Goal: Communication & Community: Answer question/provide support

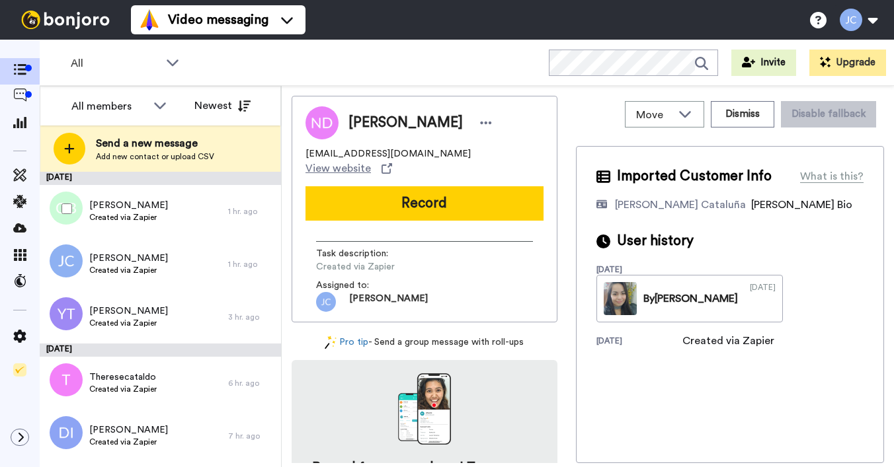
click at [165, 215] on div "[PERSON_NAME] Created via Zapier" at bounding box center [134, 211] width 188 height 53
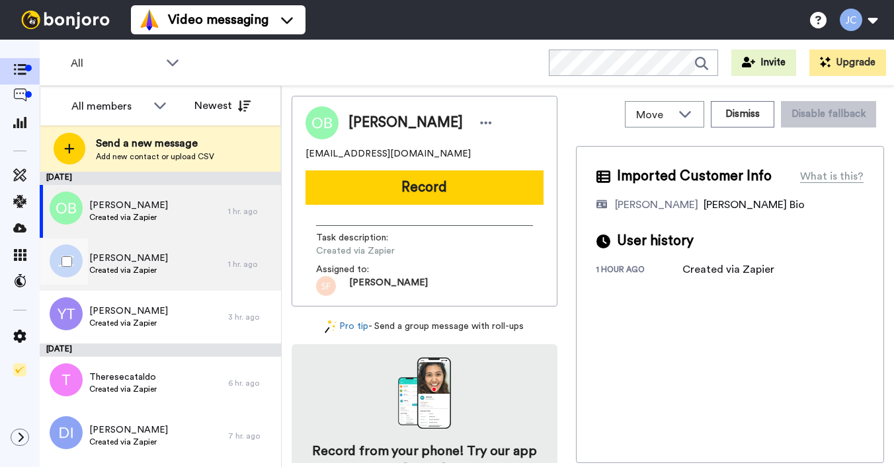
click at [153, 252] on span "[PERSON_NAME]" at bounding box center [128, 258] width 79 height 13
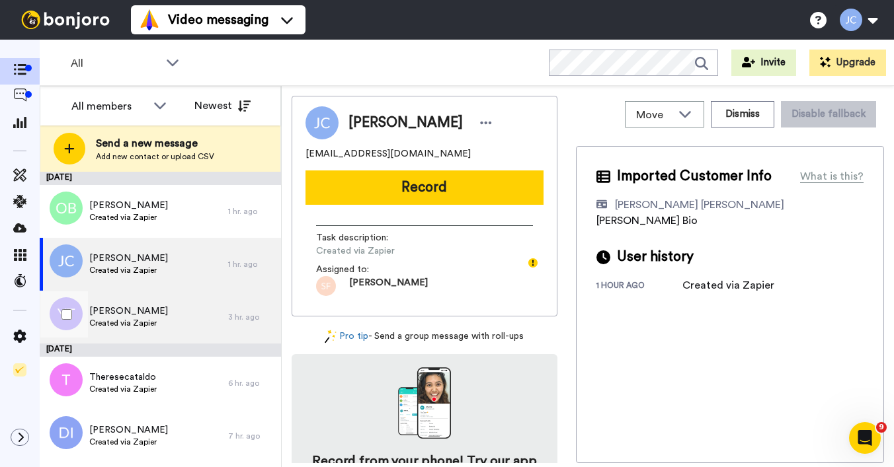
click at [99, 321] on span "Created via Zapier" at bounding box center [128, 323] width 79 height 11
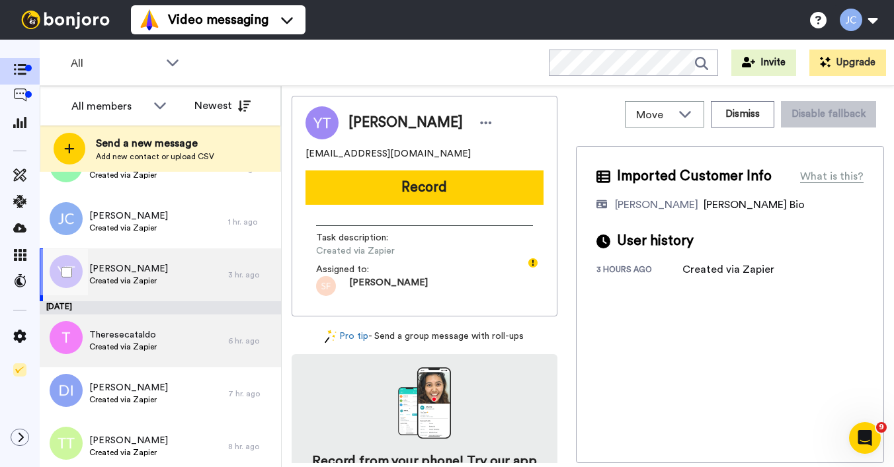
scroll to position [45, 0]
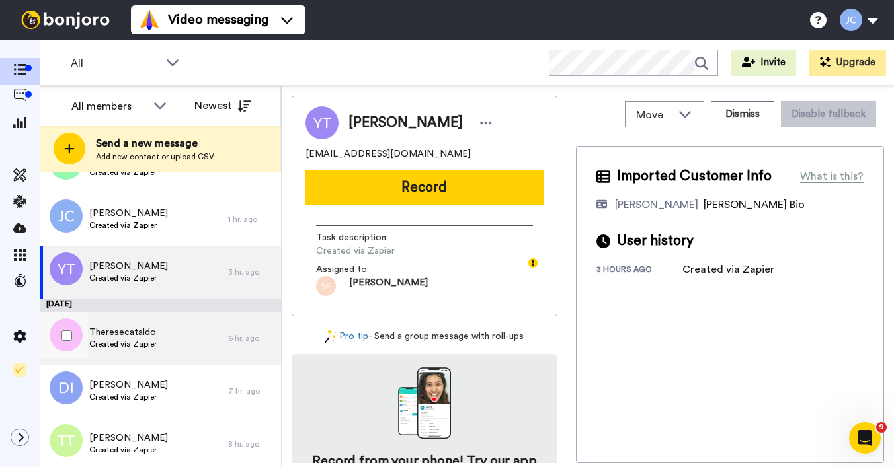
click at [130, 340] on span "Created via Zapier" at bounding box center [122, 344] width 67 height 11
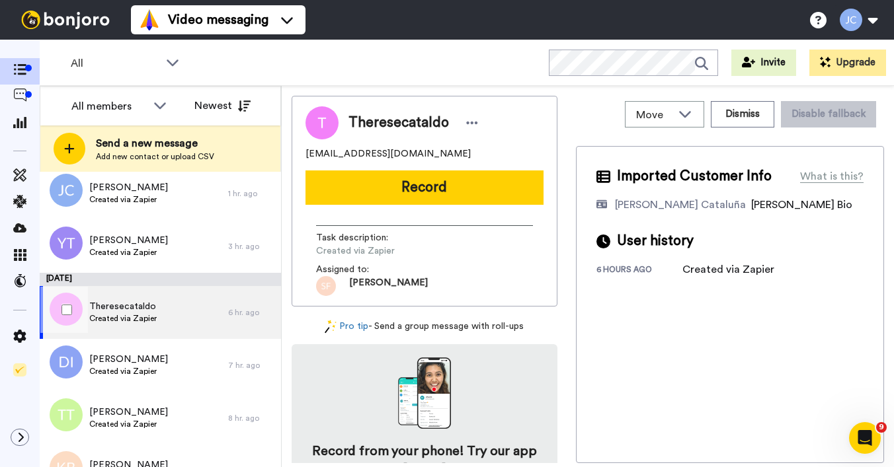
scroll to position [91, 0]
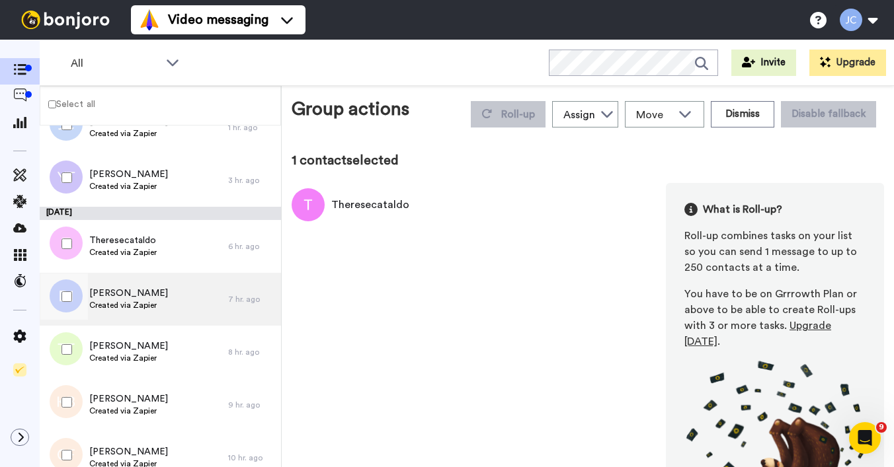
click at [131, 299] on span "[PERSON_NAME]" at bounding box center [128, 293] width 79 height 13
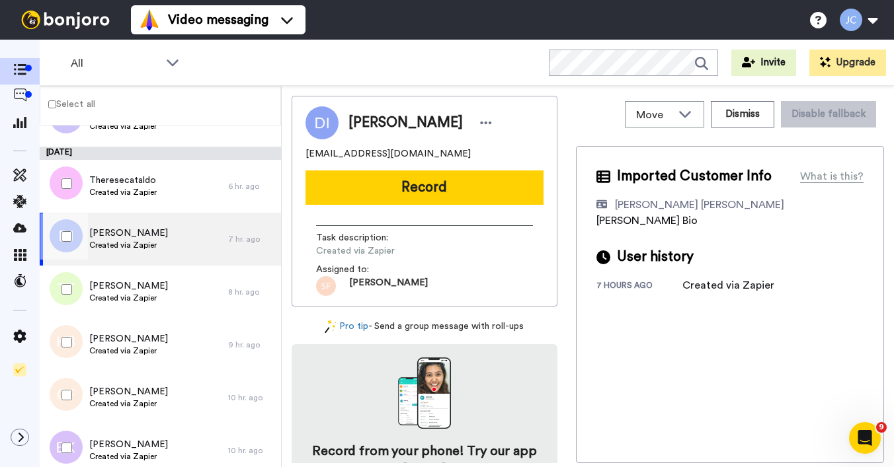
scroll to position [186, 0]
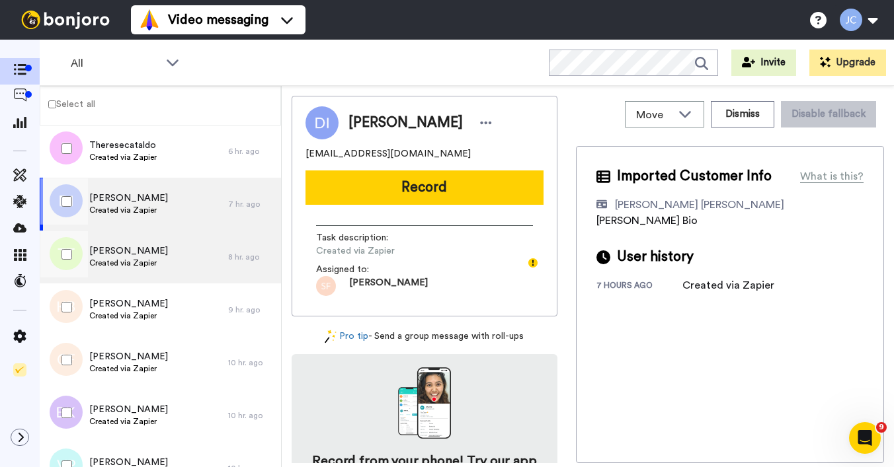
click at [130, 254] on span "[PERSON_NAME]" at bounding box center [128, 251] width 79 height 13
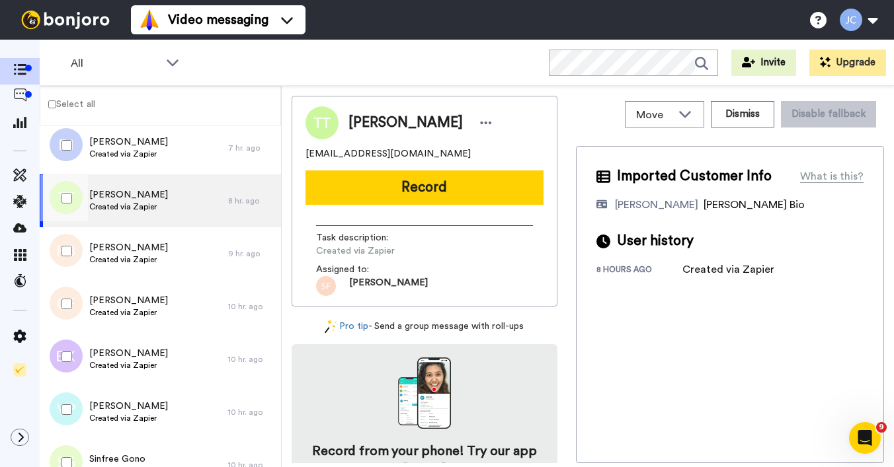
scroll to position [245, 0]
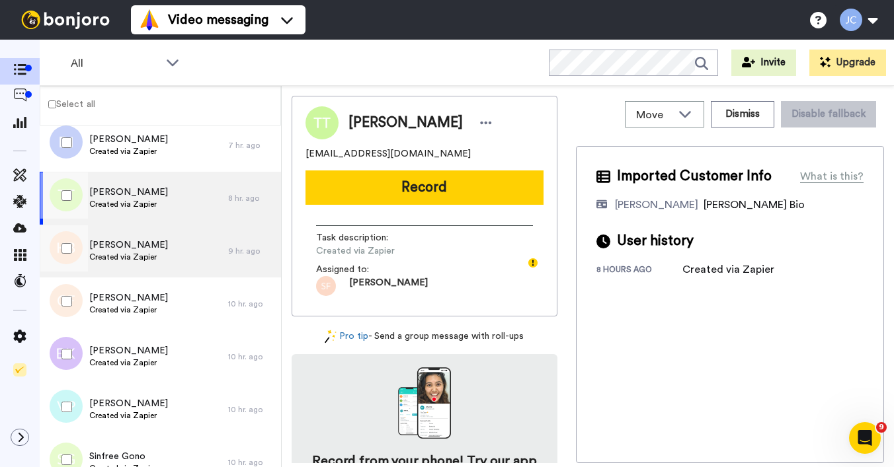
click at [130, 254] on span "Created via Zapier" at bounding box center [128, 257] width 79 height 11
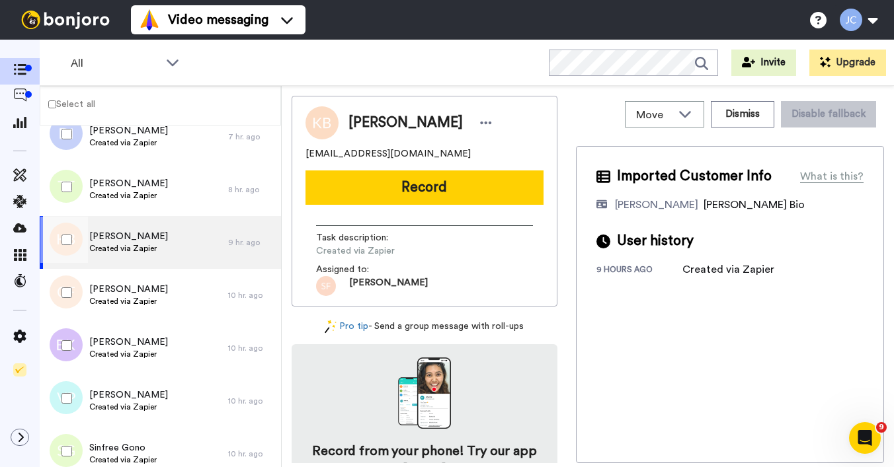
scroll to position [274, 0]
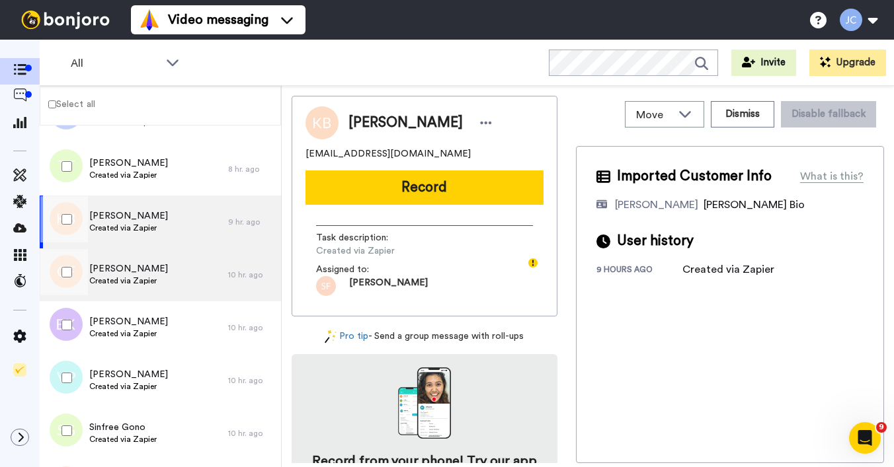
click at [132, 272] on span "[PERSON_NAME]" at bounding box center [128, 268] width 79 height 13
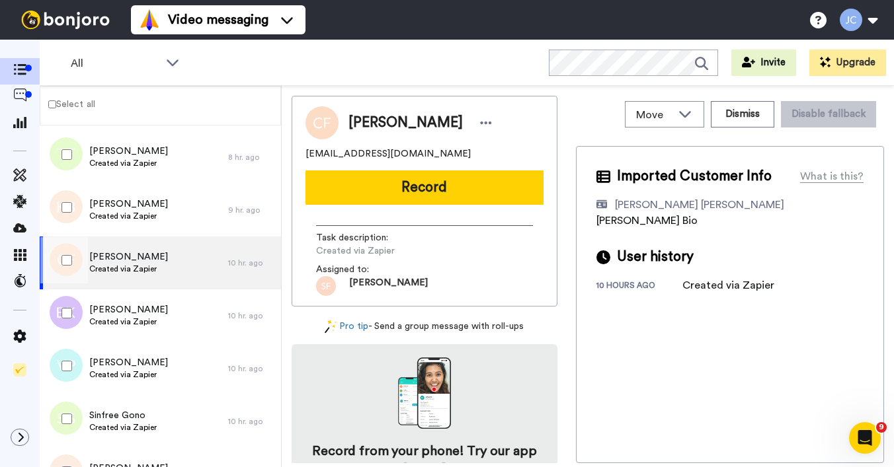
scroll to position [336, 0]
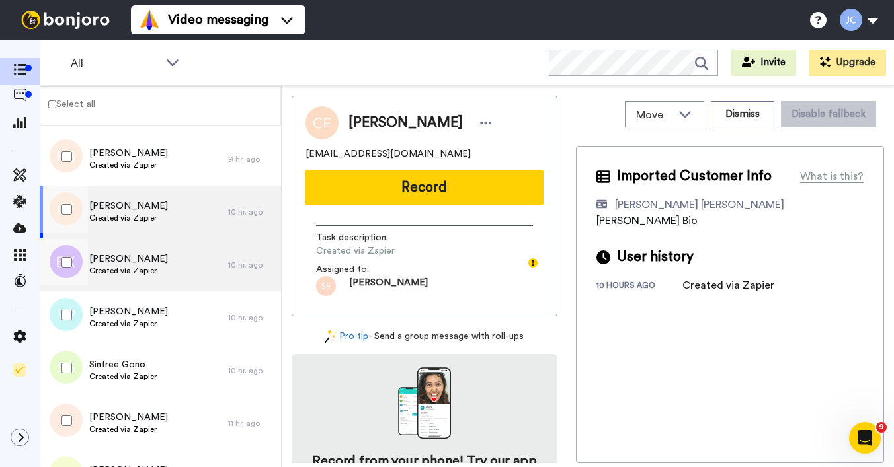
click at [132, 270] on span "Created via Zapier" at bounding box center [128, 271] width 79 height 11
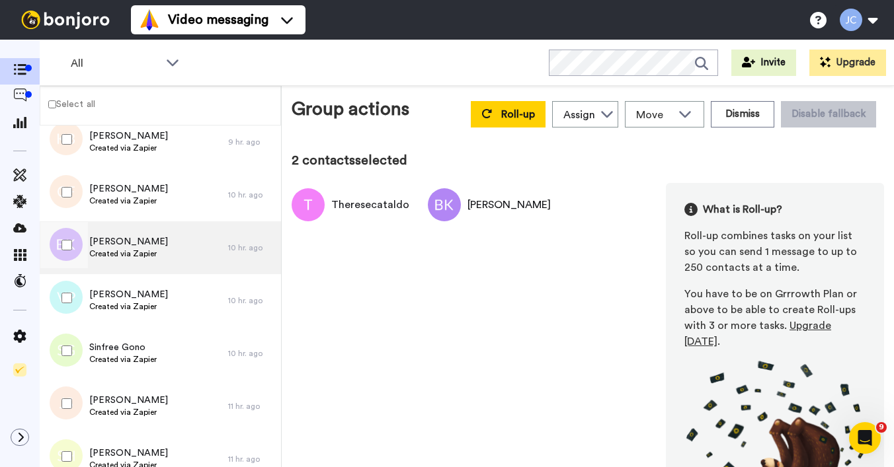
scroll to position [356, 0]
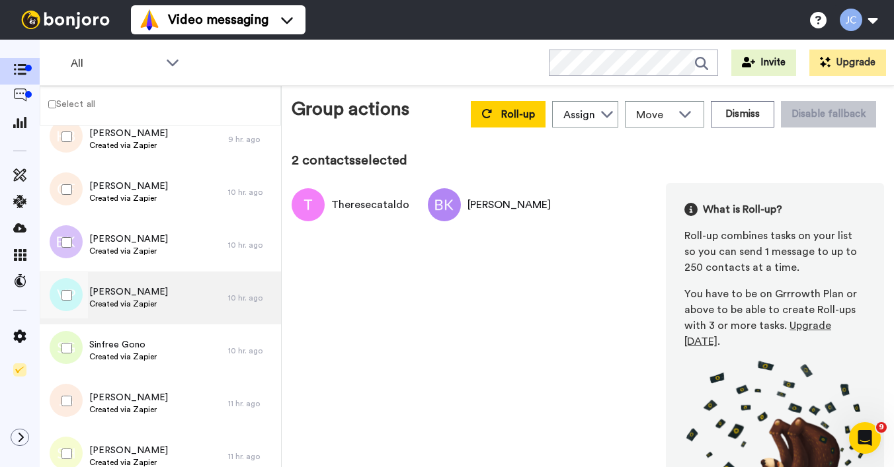
click at [139, 290] on span "[PERSON_NAME]" at bounding box center [128, 292] width 79 height 13
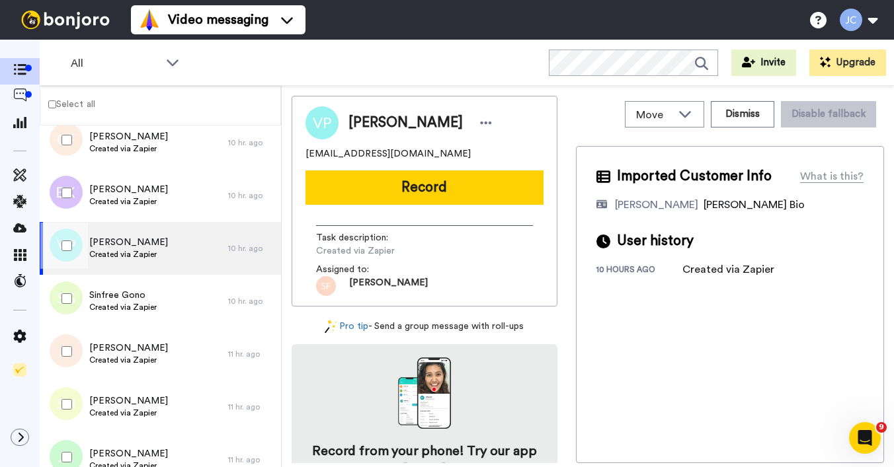
scroll to position [408, 0]
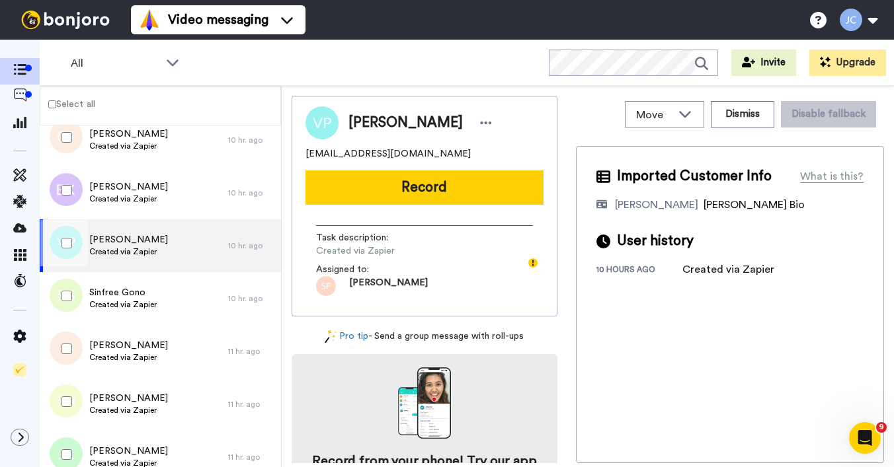
click at [139, 291] on span "Sinfree Gono" at bounding box center [122, 292] width 67 height 13
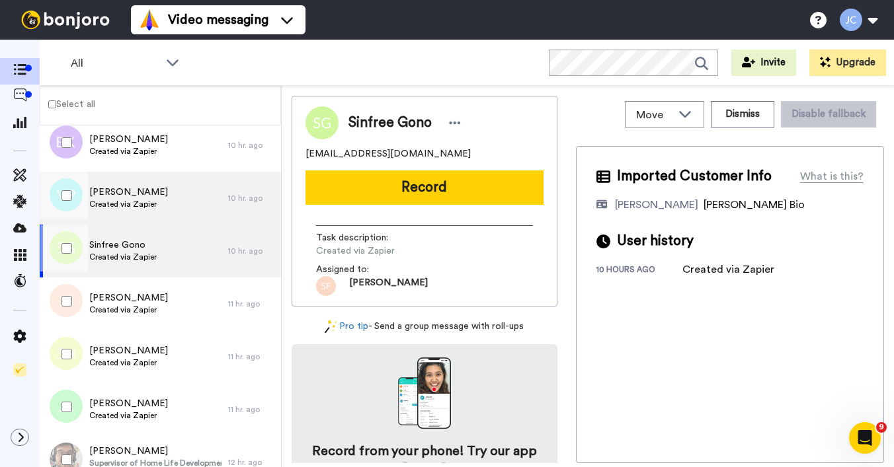
scroll to position [459, 0]
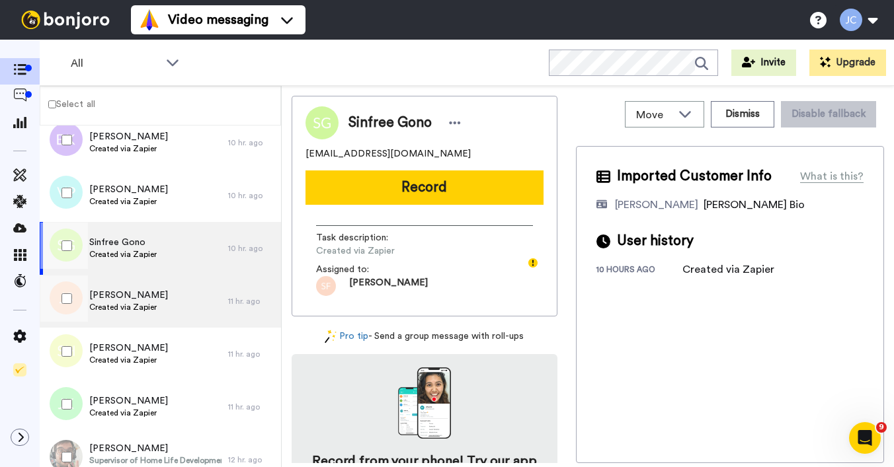
click at [141, 300] on span "Joanne Szczygielski" at bounding box center [128, 295] width 79 height 13
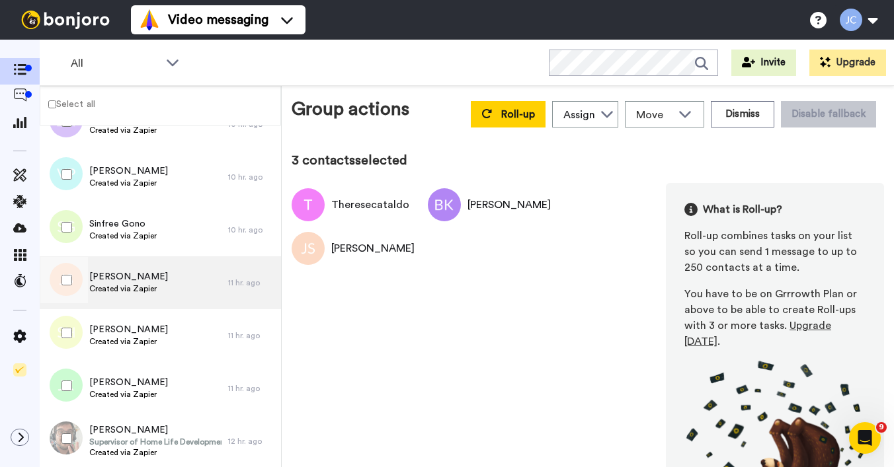
scroll to position [506, 0]
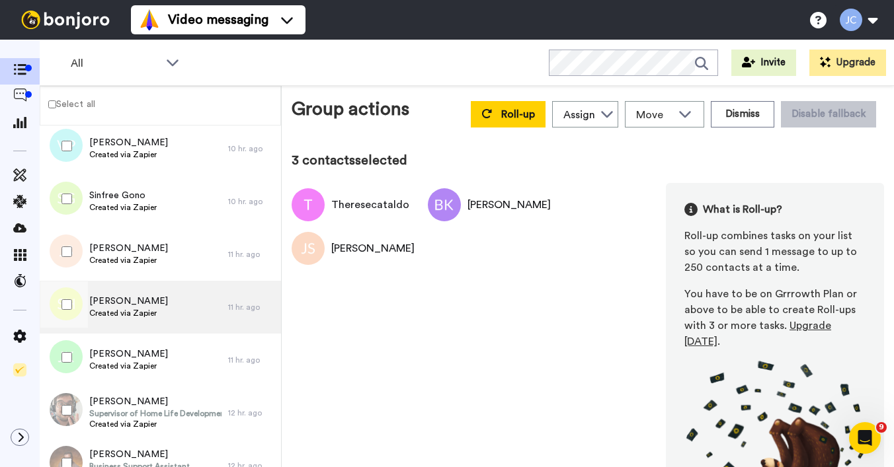
click at [140, 301] on span "[PERSON_NAME]" at bounding box center [128, 301] width 79 height 13
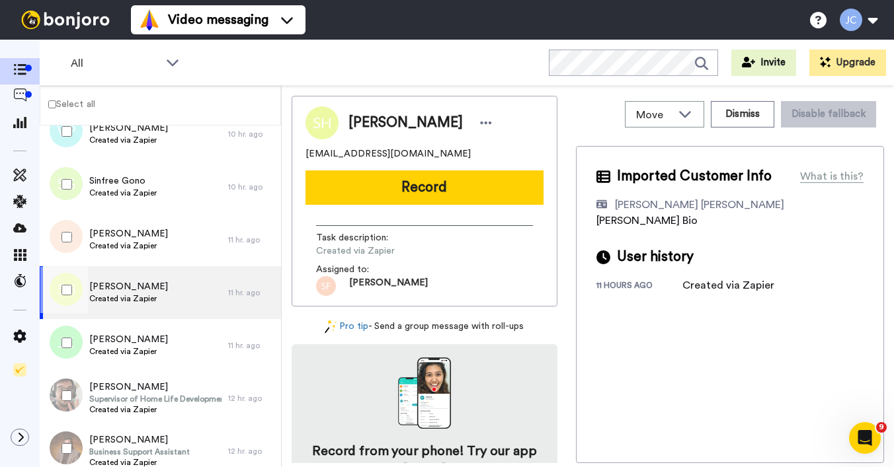
scroll to position [567, 0]
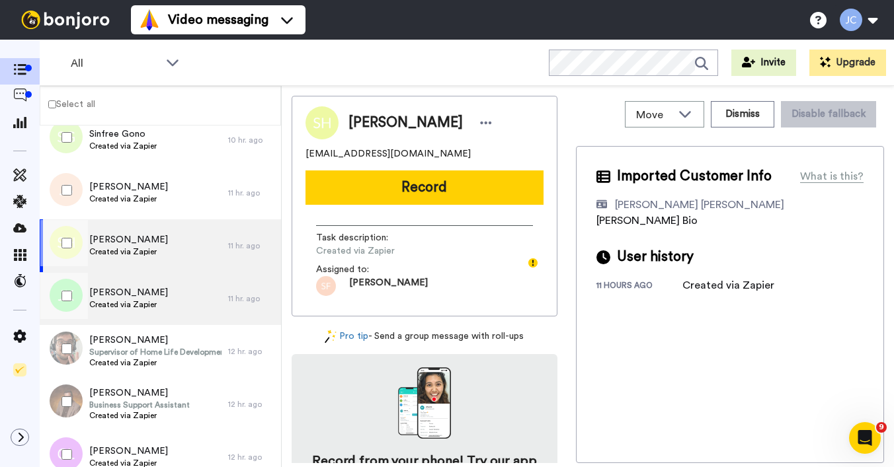
click at [140, 301] on span "Created via Zapier" at bounding box center [128, 304] width 79 height 11
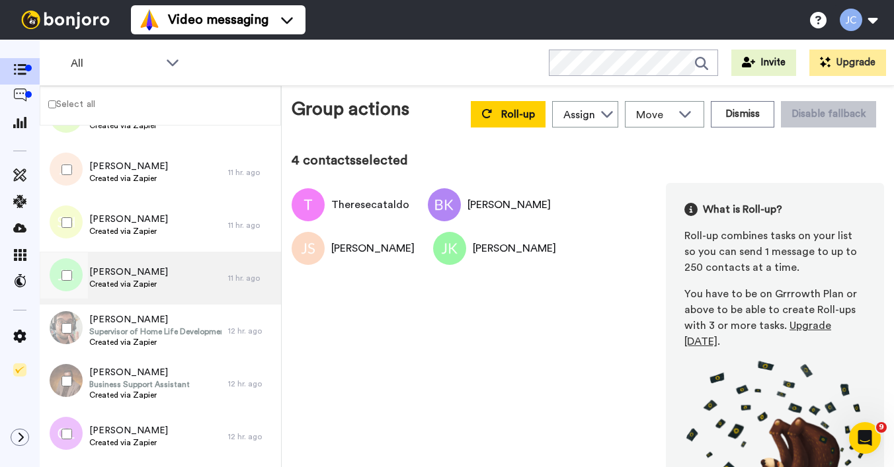
scroll to position [601, 0]
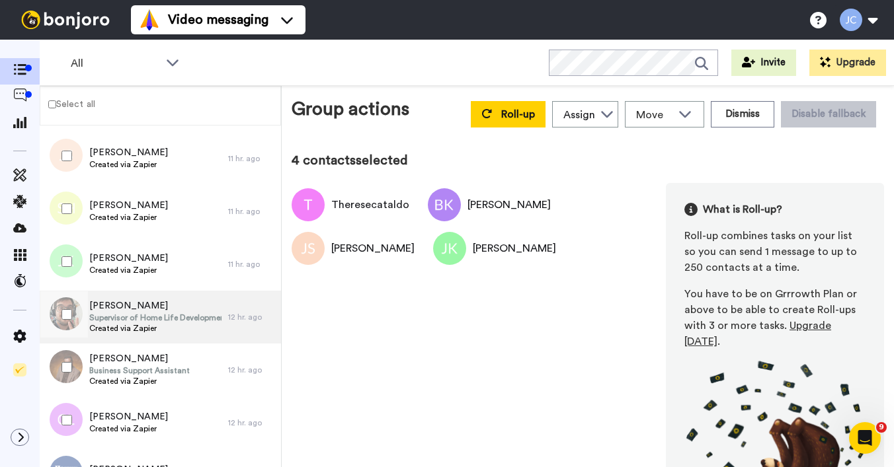
click at [149, 301] on span "[PERSON_NAME]" at bounding box center [155, 305] width 132 height 13
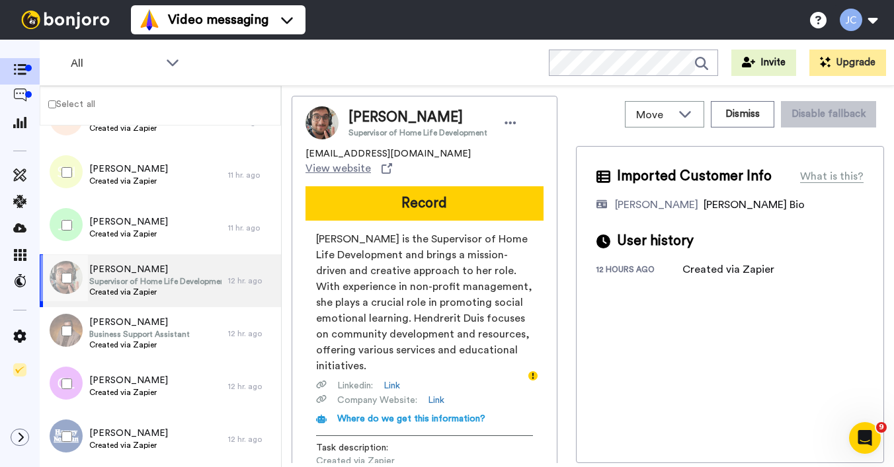
scroll to position [664, 0]
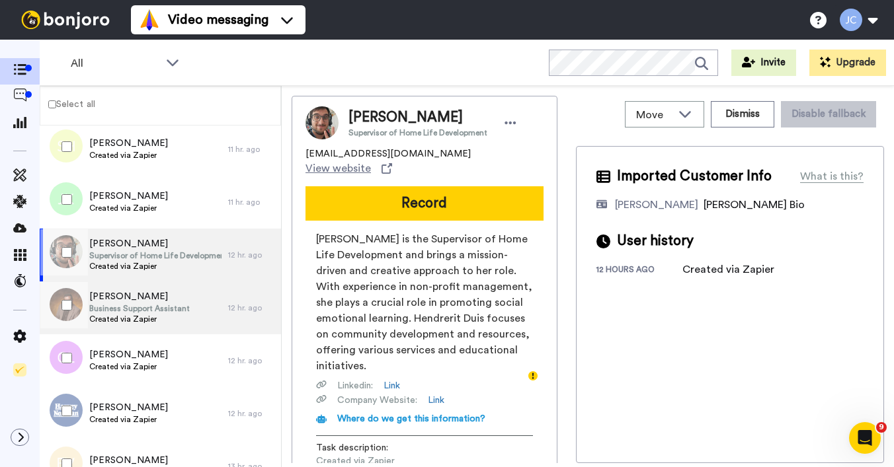
click at [149, 301] on span "[PERSON_NAME]" at bounding box center [139, 296] width 100 height 13
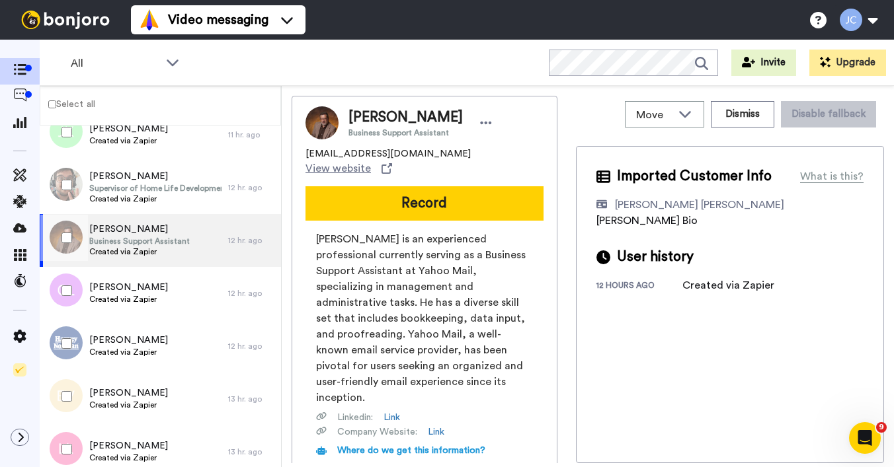
scroll to position [734, 0]
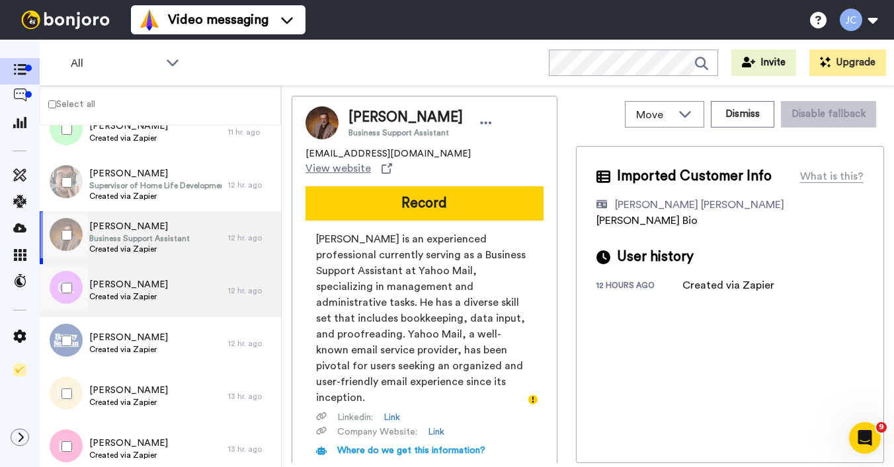
click at [150, 294] on span "Created via Zapier" at bounding box center [128, 296] width 79 height 11
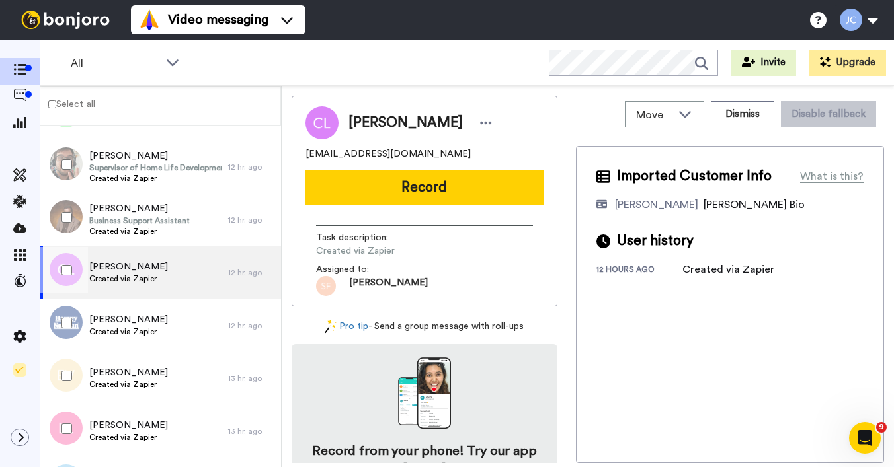
scroll to position [793, 0]
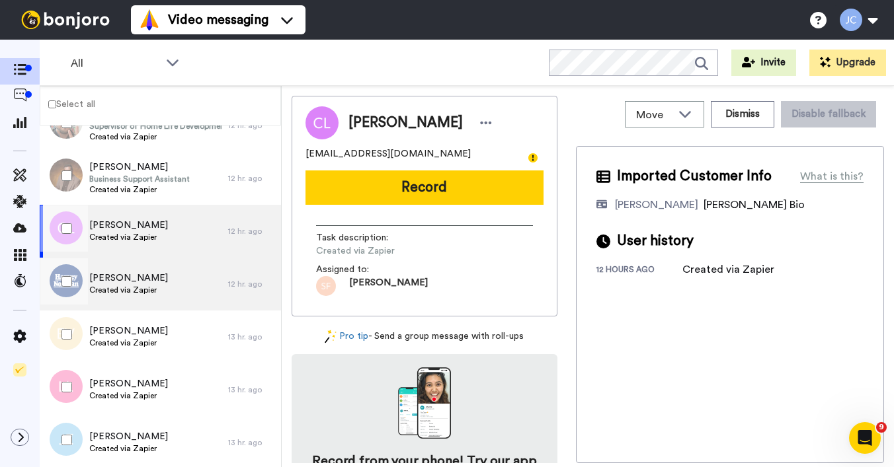
click at [151, 289] on span "Created via Zapier" at bounding box center [128, 290] width 79 height 11
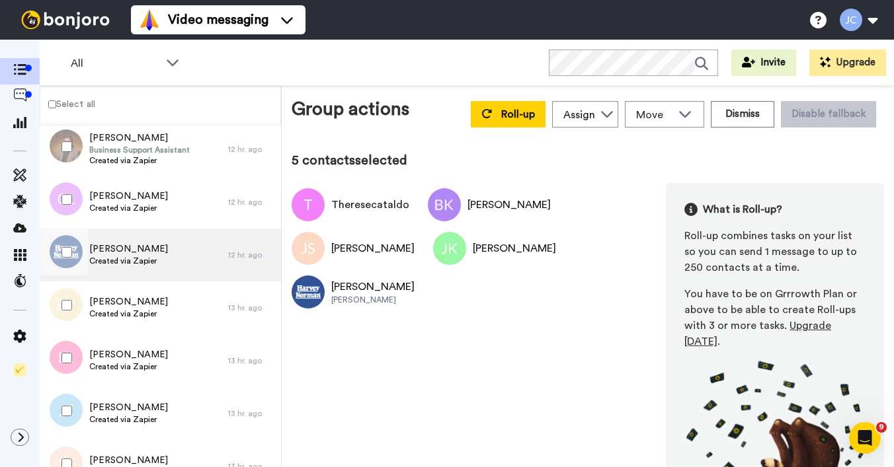
scroll to position [851, 0]
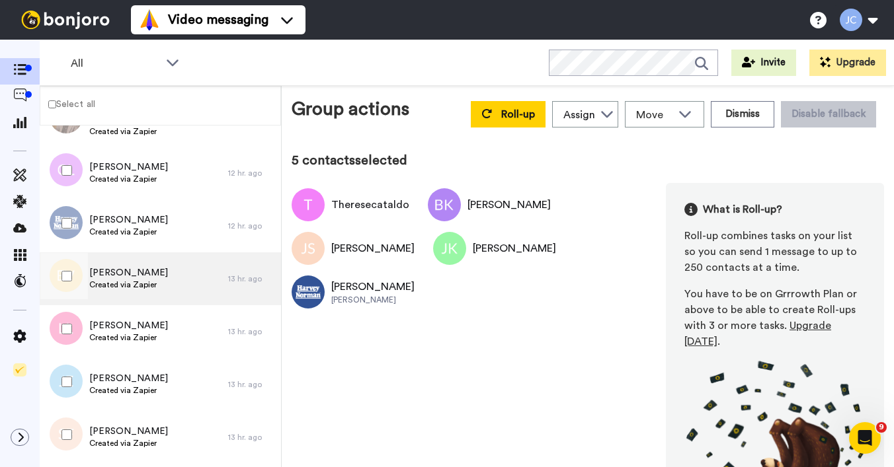
click at [178, 291] on div "Elisa Vasquez Created via Zapier" at bounding box center [134, 278] width 188 height 53
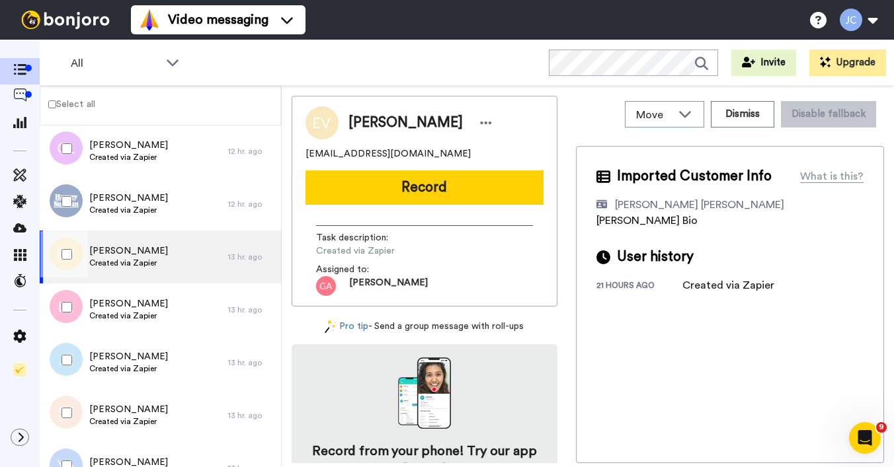
scroll to position [907, 0]
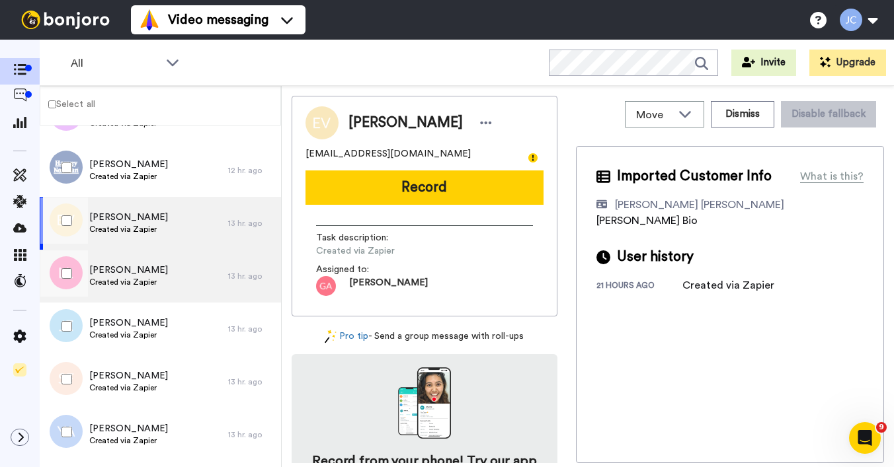
click at [172, 280] on div "[PERSON_NAME] Created via Zapier" at bounding box center [134, 276] width 188 height 53
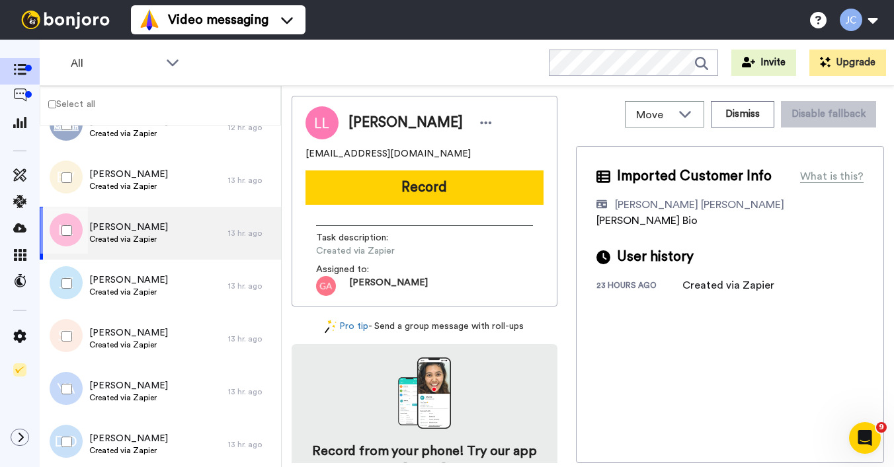
scroll to position [979, 0]
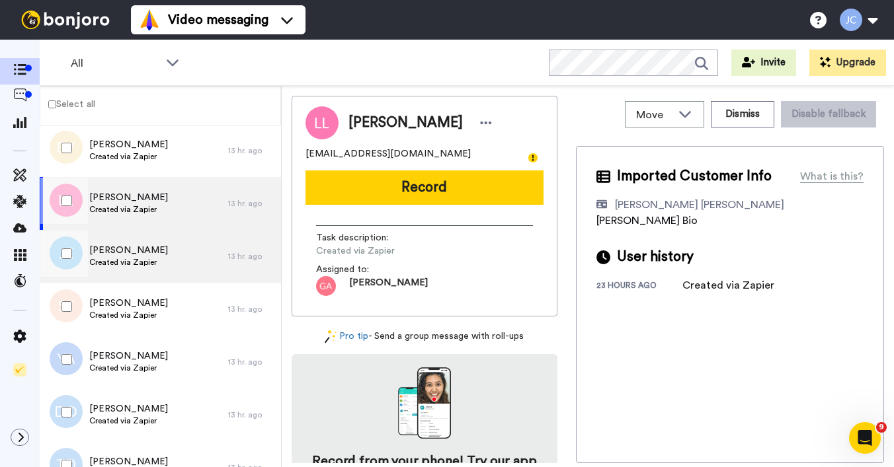
click at [171, 263] on div "Jacqueline Evans Created via Zapier" at bounding box center [134, 256] width 188 height 53
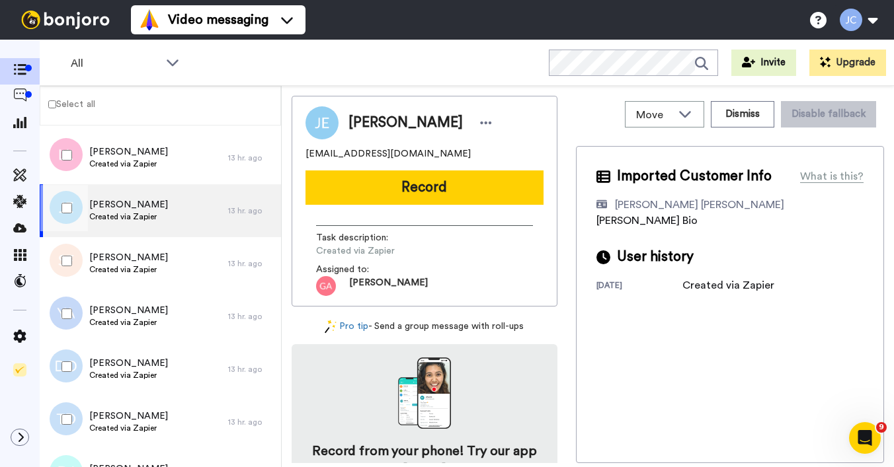
scroll to position [1028, 0]
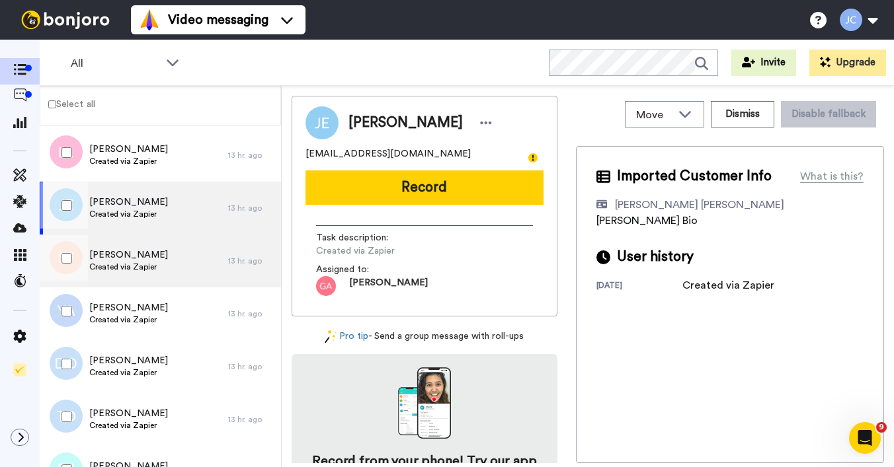
click at [171, 263] on div "[PERSON_NAME] Created via Zapier" at bounding box center [134, 261] width 188 height 53
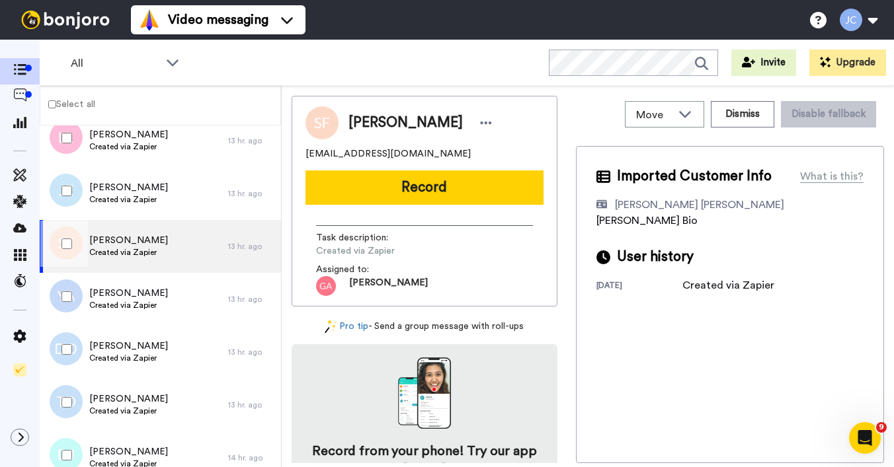
scroll to position [1083, 0]
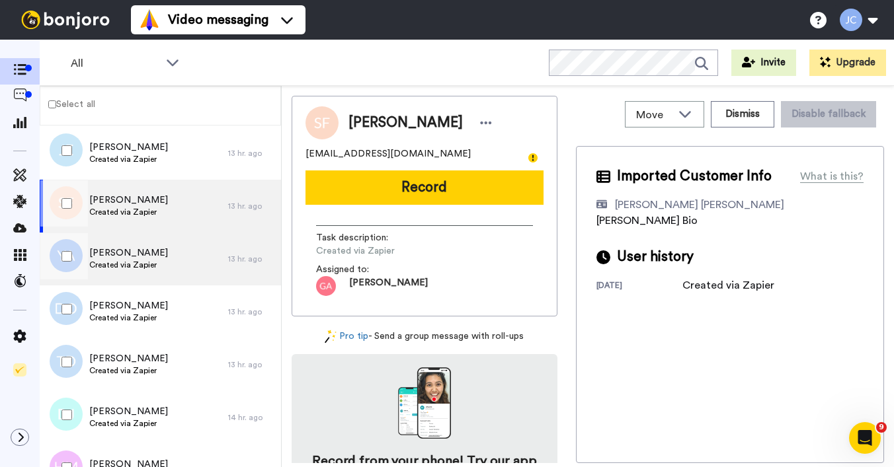
click at [171, 263] on div "Yoland Armstrong Created via Zapier" at bounding box center [134, 259] width 188 height 53
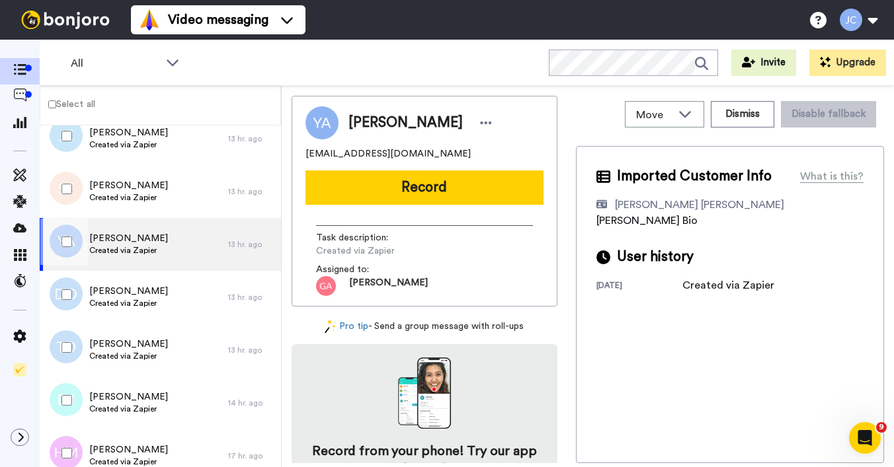
scroll to position [1121, 0]
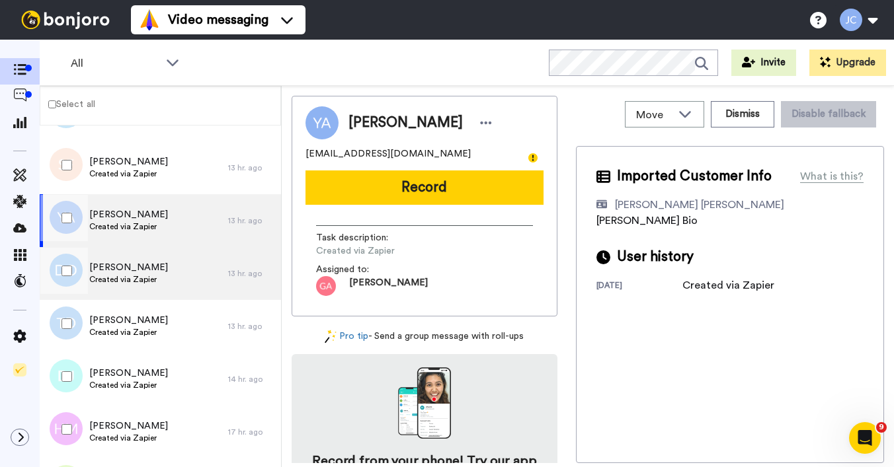
click at [171, 263] on div "[PERSON_NAME] Created via Zapier" at bounding box center [134, 273] width 188 height 53
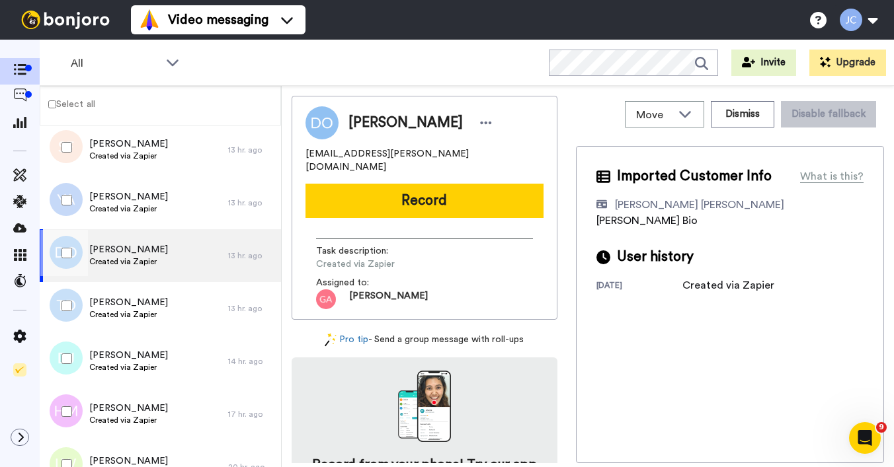
scroll to position [1207, 0]
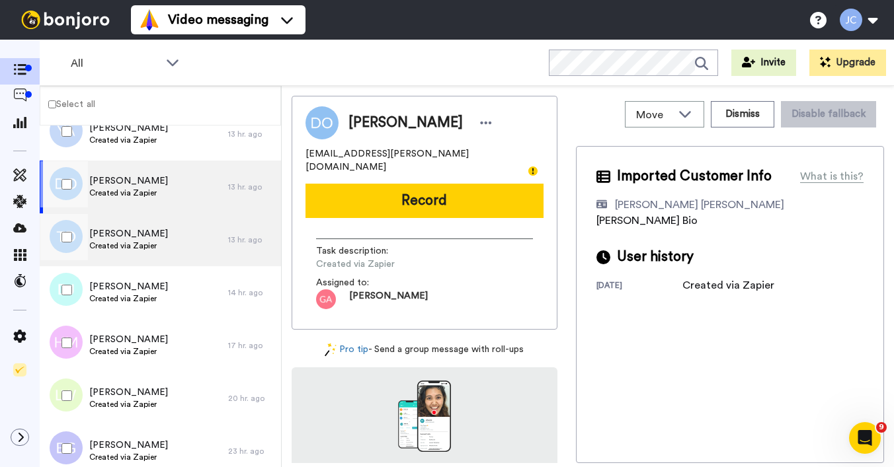
click at [169, 247] on div "Tonya Davis Created via Zapier" at bounding box center [134, 239] width 188 height 53
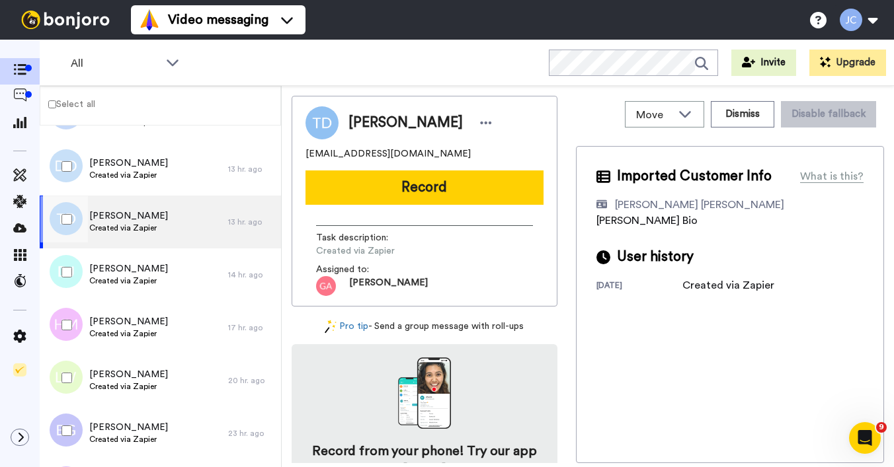
scroll to position [1249, 0]
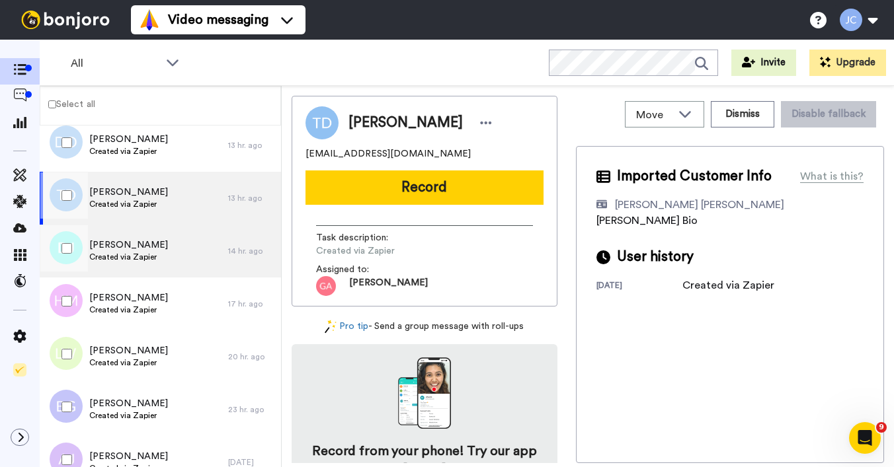
click at [169, 256] on div "Dannie Johnson Created via Zapier" at bounding box center [134, 251] width 188 height 53
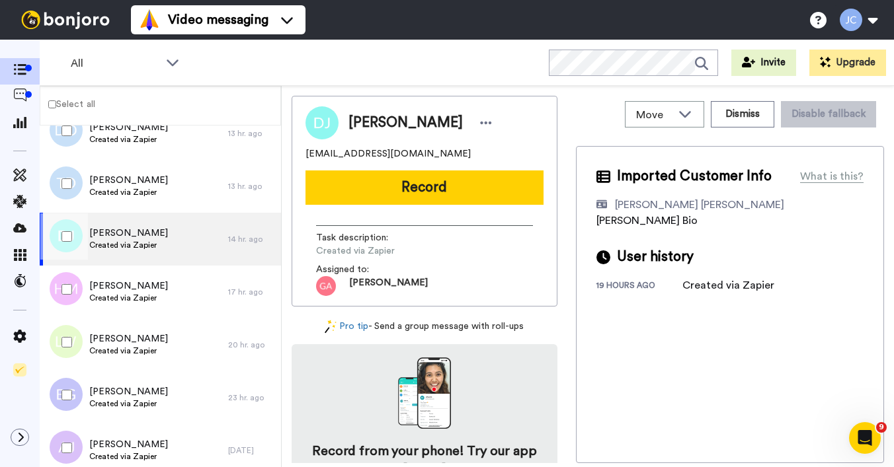
scroll to position [1311, 0]
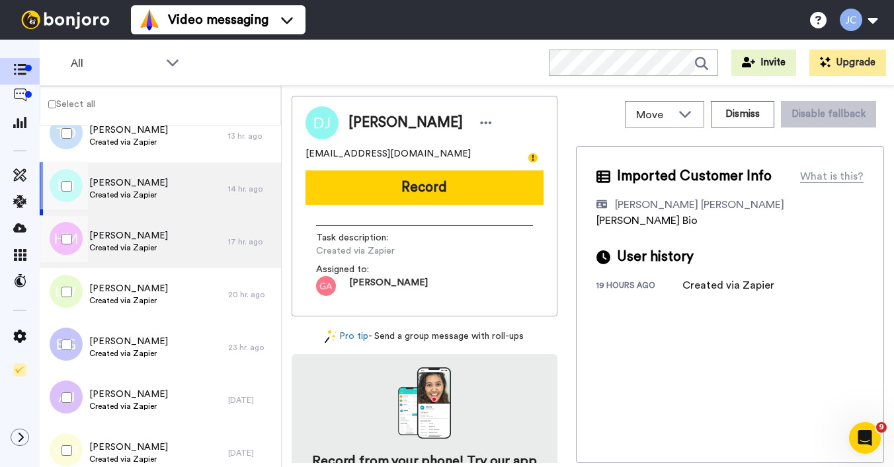
click at [171, 244] on div "Hannah Mitchell Created via Zapier" at bounding box center [134, 241] width 188 height 53
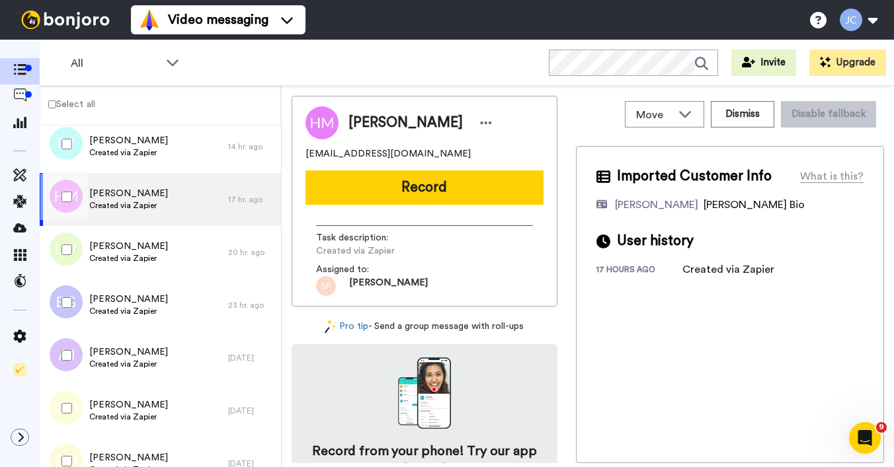
scroll to position [1377, 0]
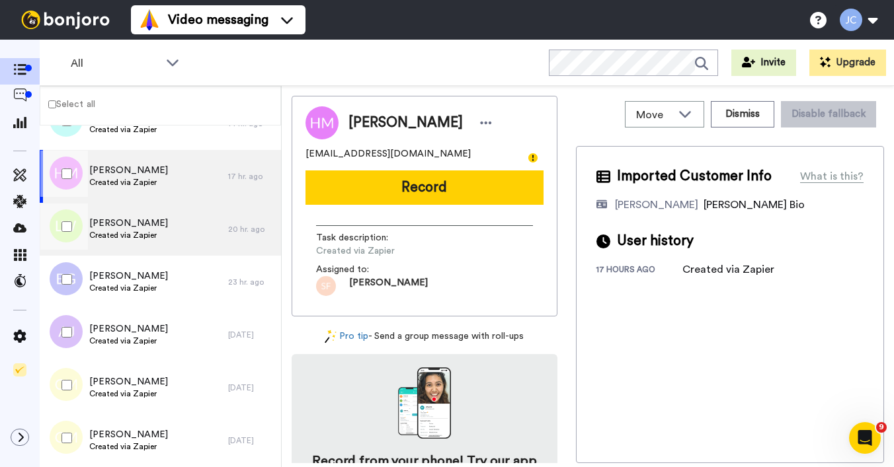
click at [172, 232] on div "[PERSON_NAME] Created via Zapier" at bounding box center [134, 229] width 188 height 53
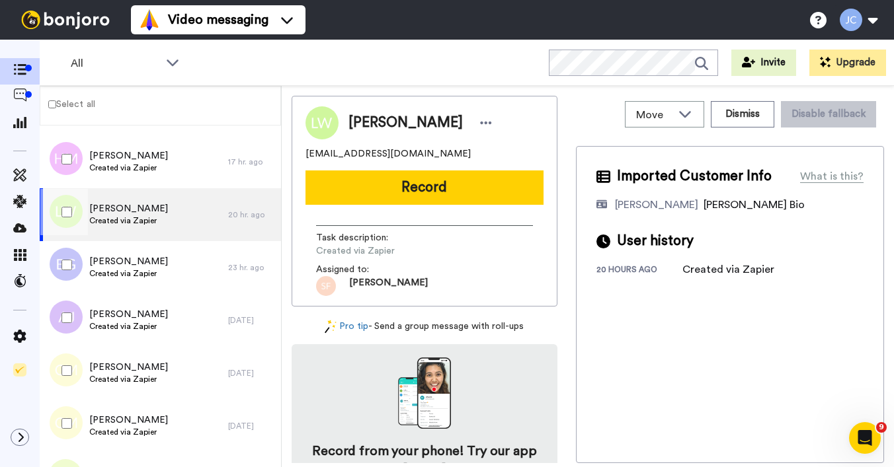
scroll to position [1445, 0]
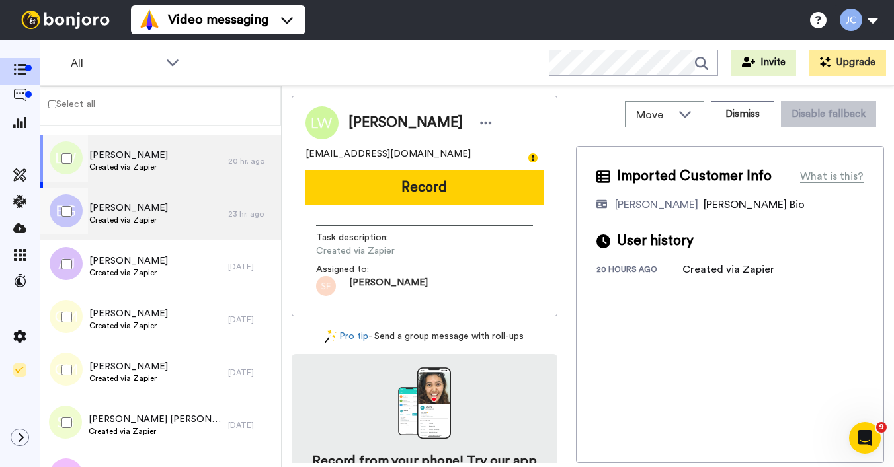
click at [172, 224] on div "[PERSON_NAME] Created via Zapier" at bounding box center [134, 214] width 188 height 53
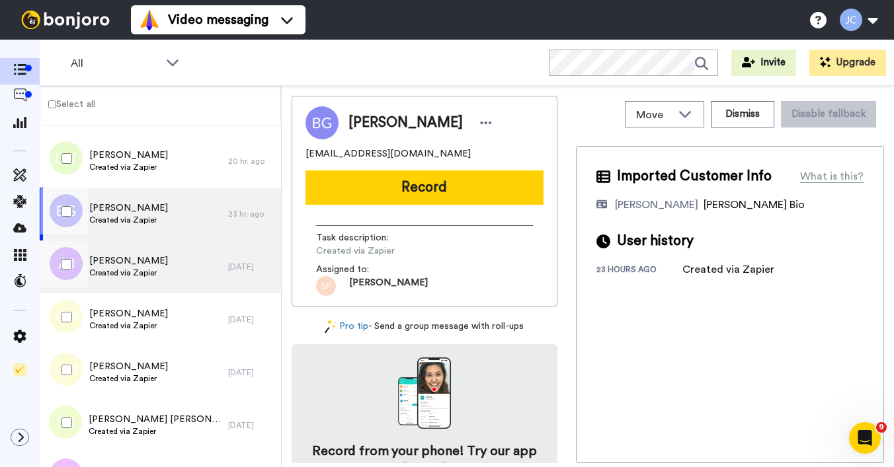
click at [168, 260] on div "Amy Johnson Created via Zapier" at bounding box center [134, 267] width 188 height 53
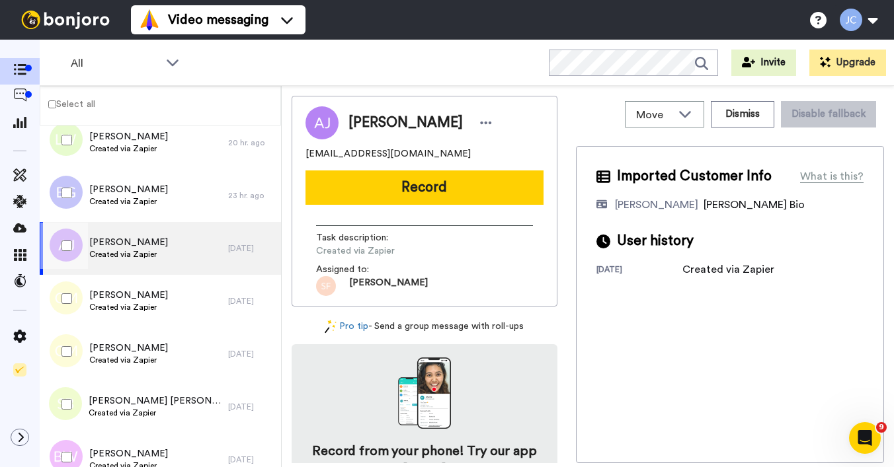
scroll to position [1477, 0]
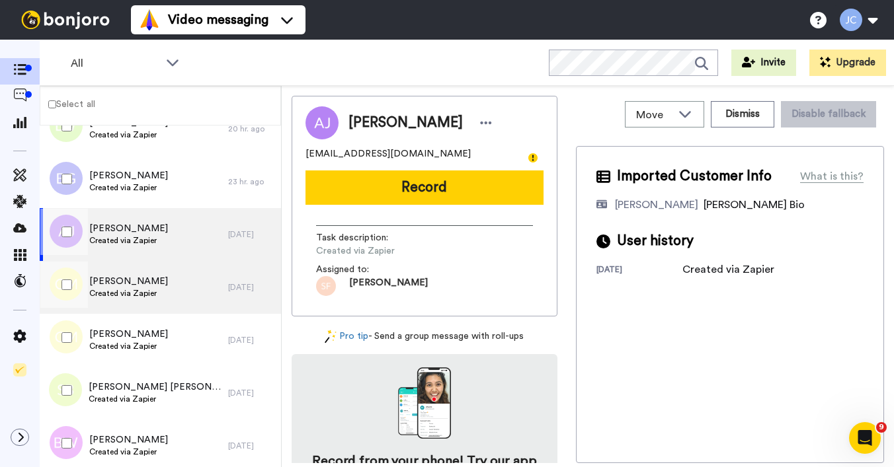
click at [165, 277] on div "Charlisa Mesry Created via Zapier" at bounding box center [134, 287] width 188 height 53
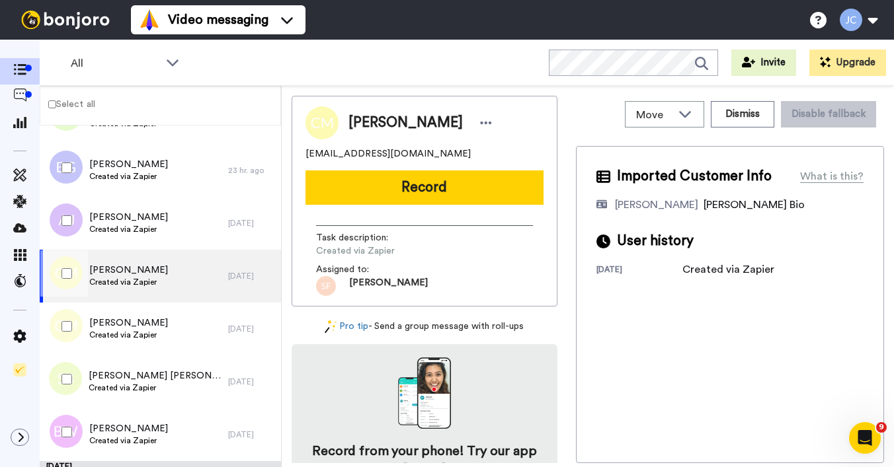
scroll to position [1504, 0]
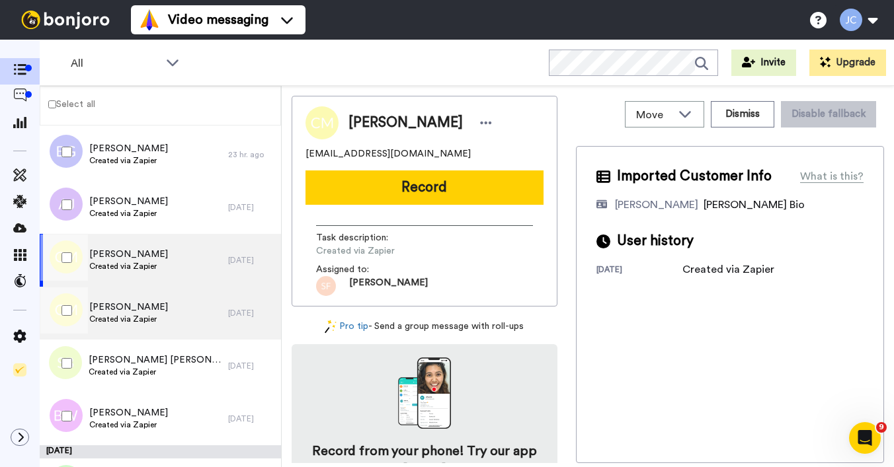
click at [167, 301] on div "Colm McElroy Created via Zapier" at bounding box center [134, 313] width 188 height 53
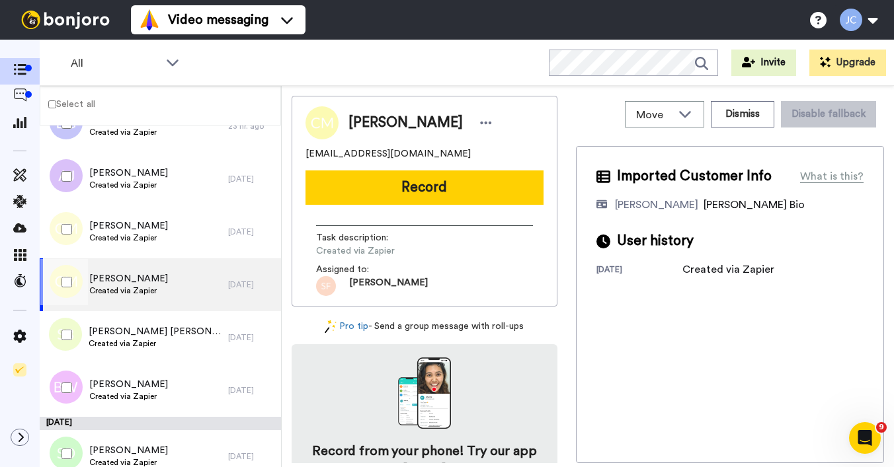
scroll to position [1535, 0]
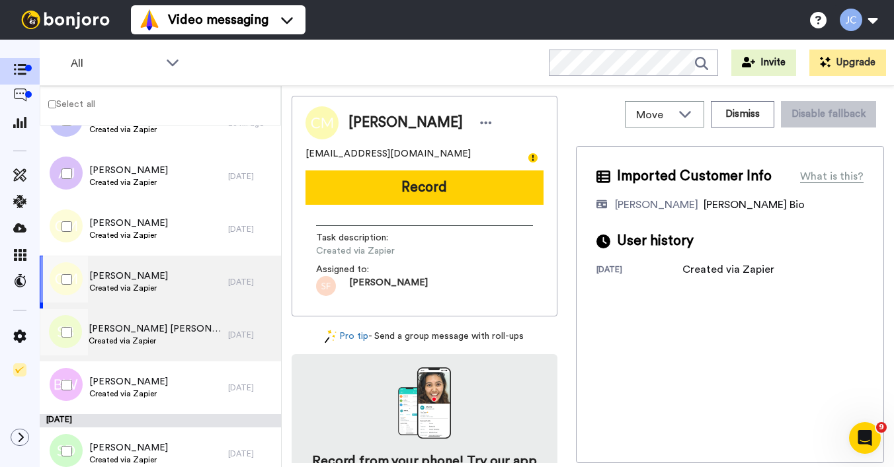
click at [168, 321] on div "[PERSON_NAME] [PERSON_NAME] Created via Zapier" at bounding box center [134, 335] width 188 height 53
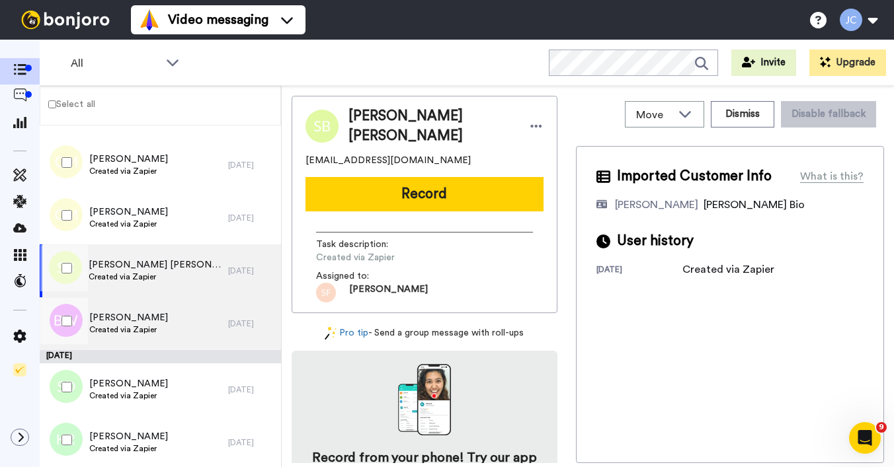
scroll to position [1636, 0]
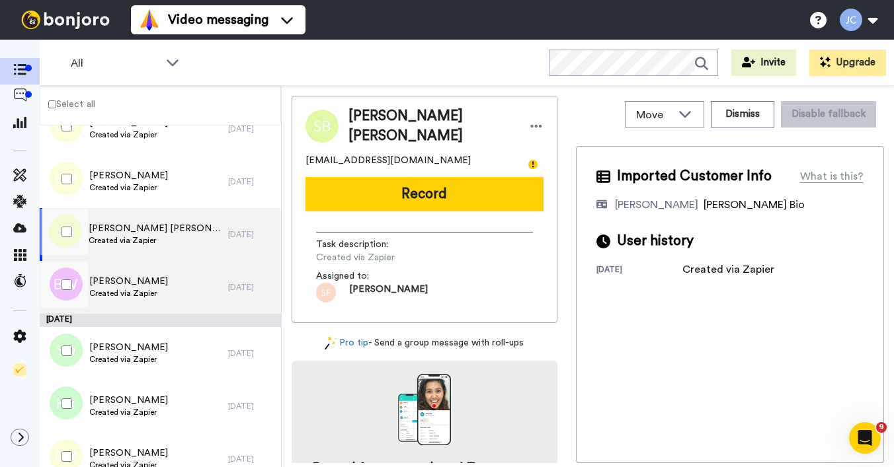
click at [169, 289] on div "Barbara Walker Created via Zapier" at bounding box center [134, 287] width 188 height 53
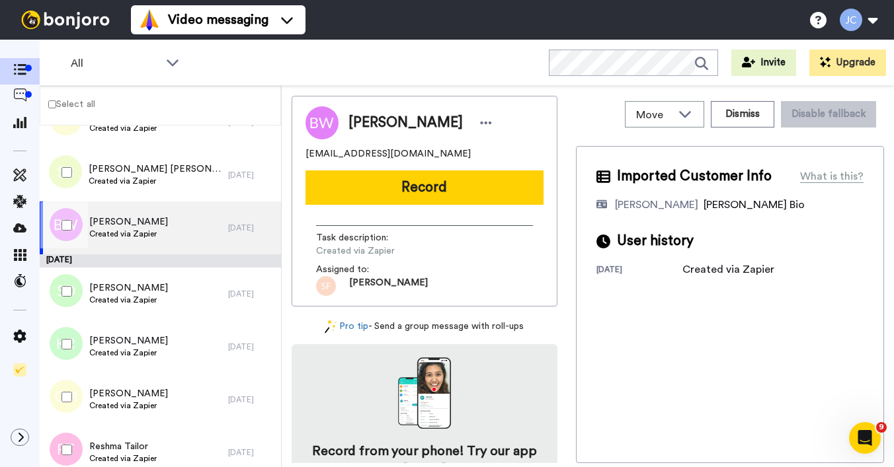
scroll to position [1737, 0]
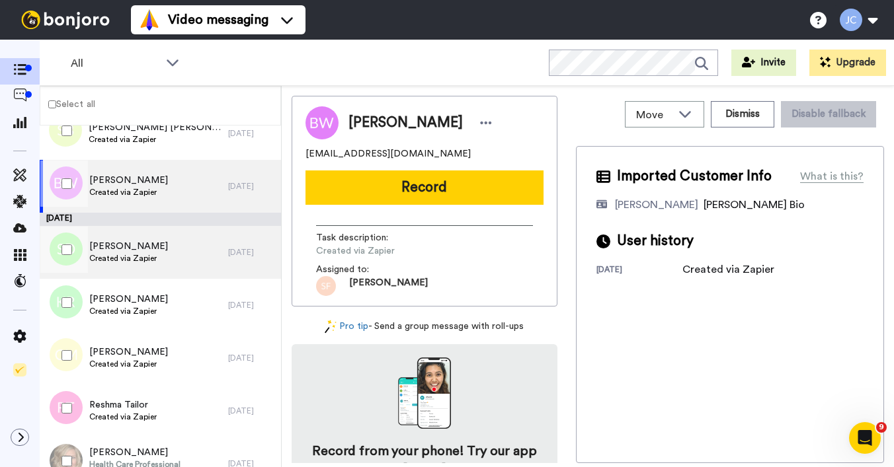
click at [167, 252] on div "[PERSON_NAME] Created via Zapier" at bounding box center [134, 252] width 188 height 53
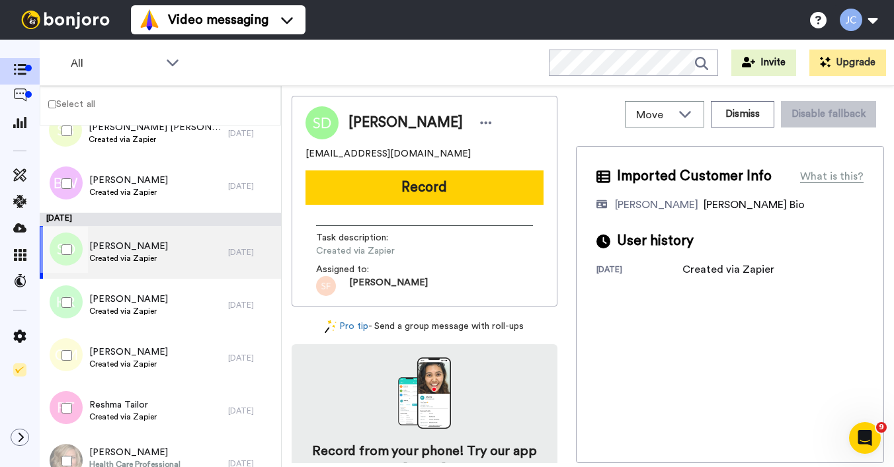
scroll to position [1800, 0]
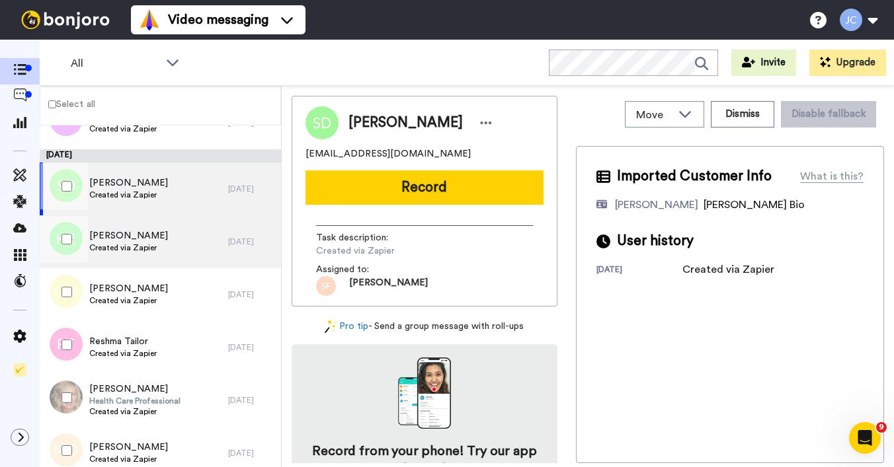
click at [169, 240] on div "[PERSON_NAME] Created via Zapier" at bounding box center [134, 241] width 188 height 53
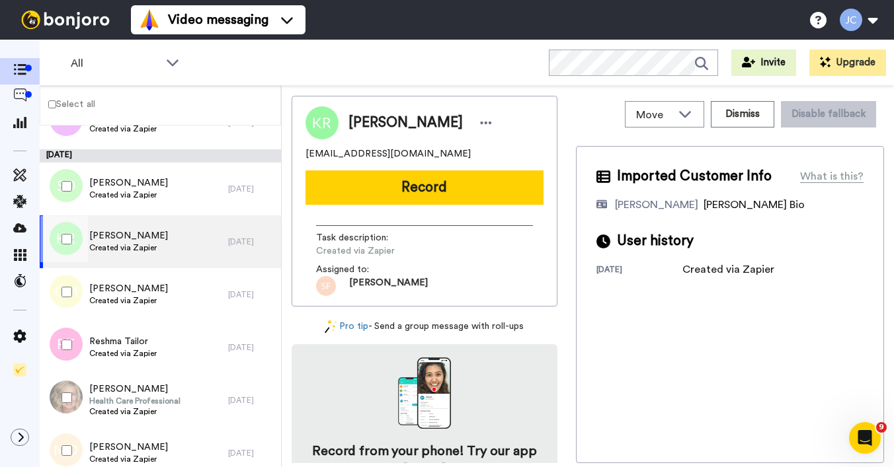
scroll to position [1890, 0]
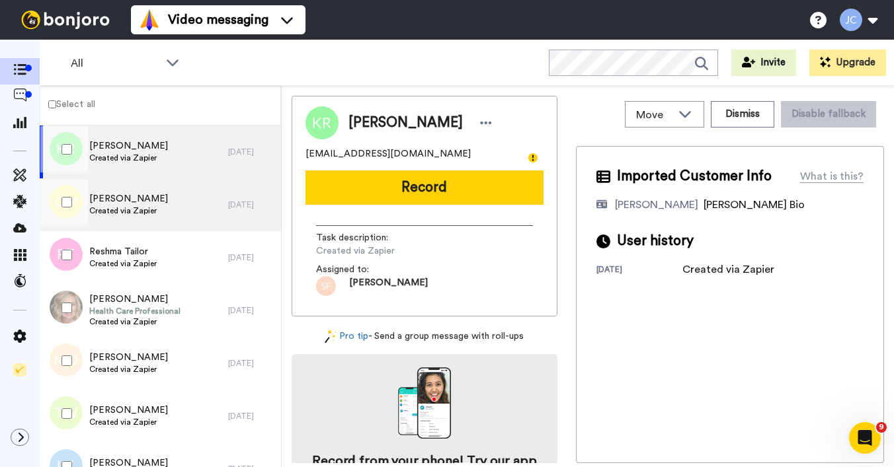
click at [169, 204] on div "[PERSON_NAME] Created via Zapier" at bounding box center [134, 204] width 188 height 53
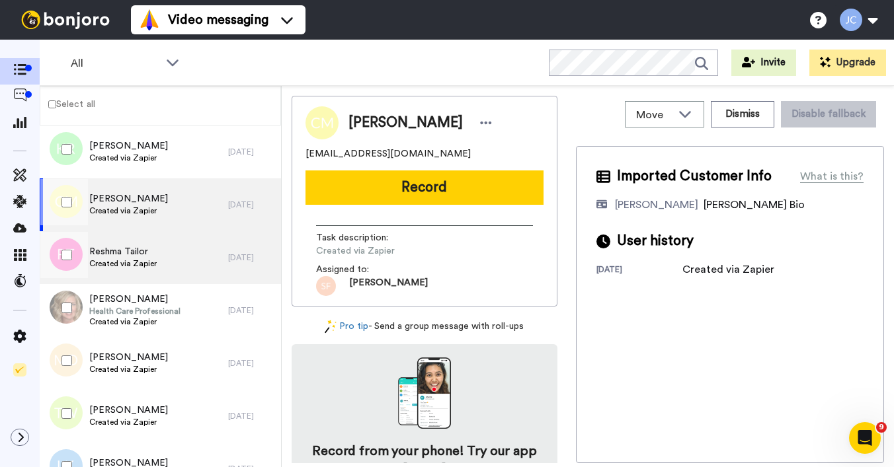
click at [160, 263] on div "Reshma Tailor Created via Zapier" at bounding box center [134, 257] width 188 height 53
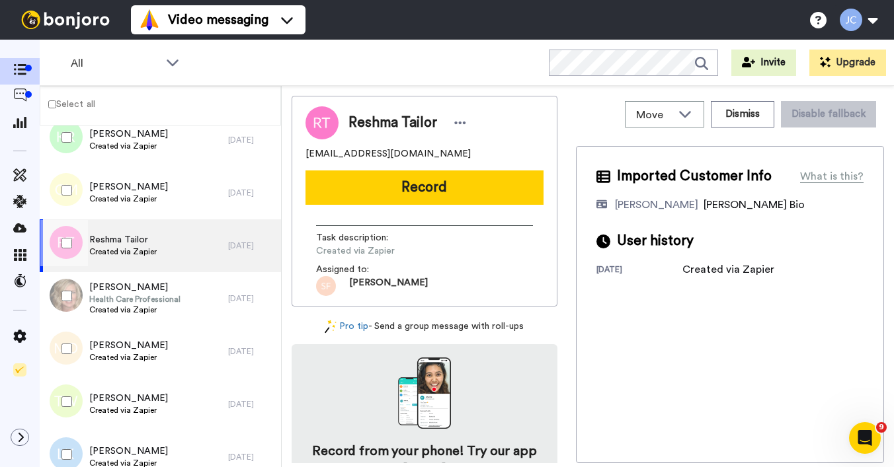
scroll to position [1942, 0]
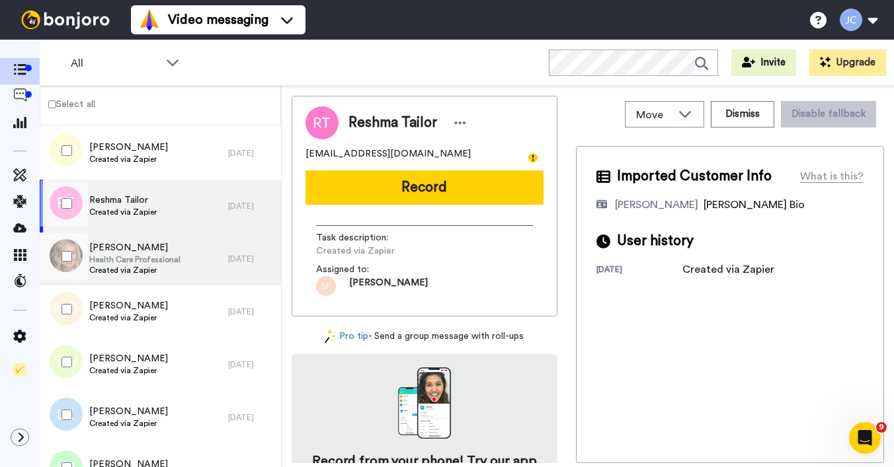
click at [160, 263] on span "Health Care Professional" at bounding box center [134, 259] width 91 height 11
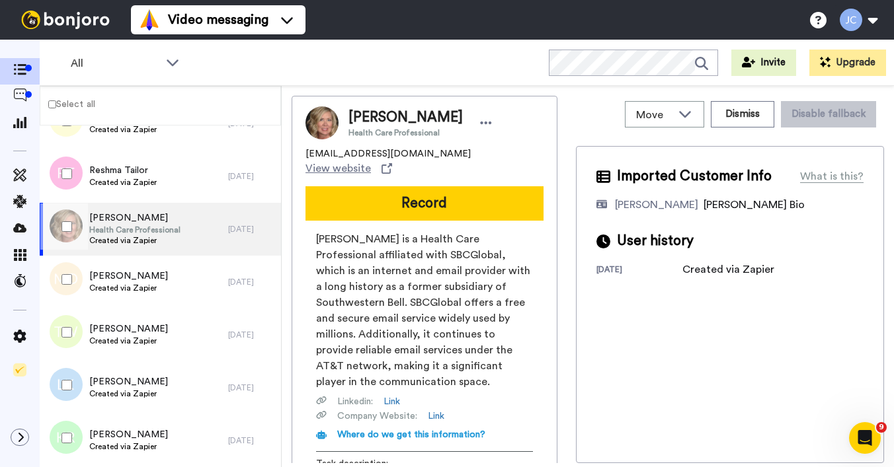
scroll to position [1974, 0]
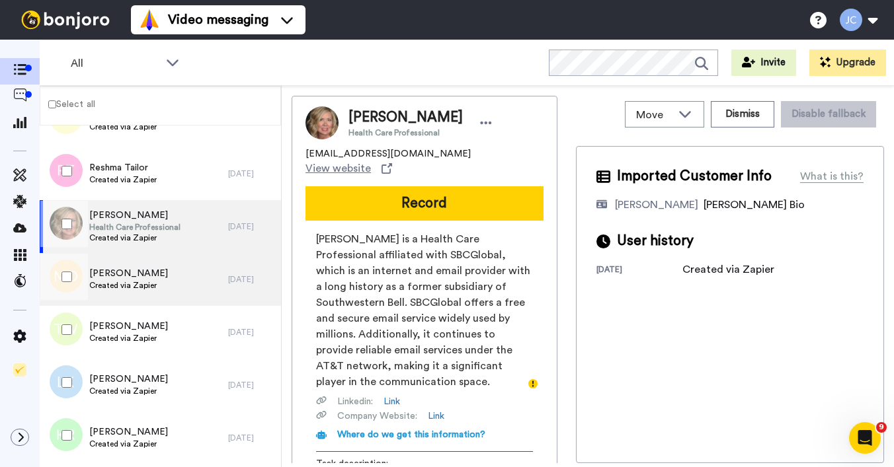
click at [163, 279] on div "Maria Deering Created via Zapier" at bounding box center [134, 279] width 188 height 53
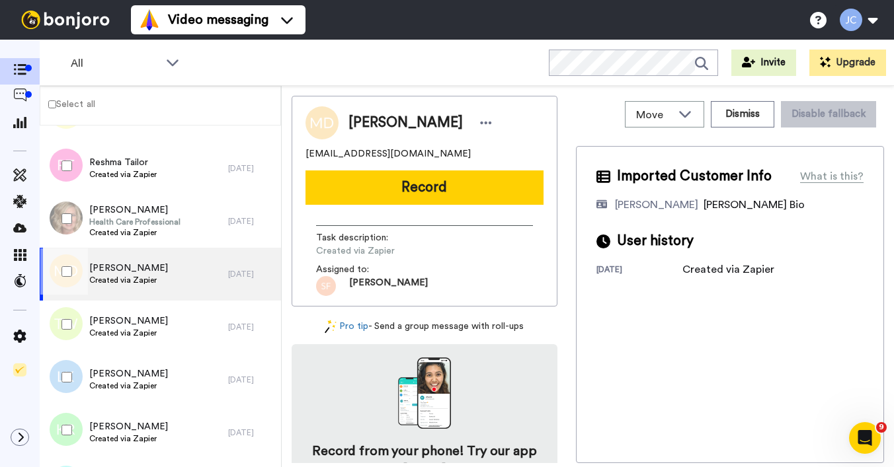
scroll to position [2006, 0]
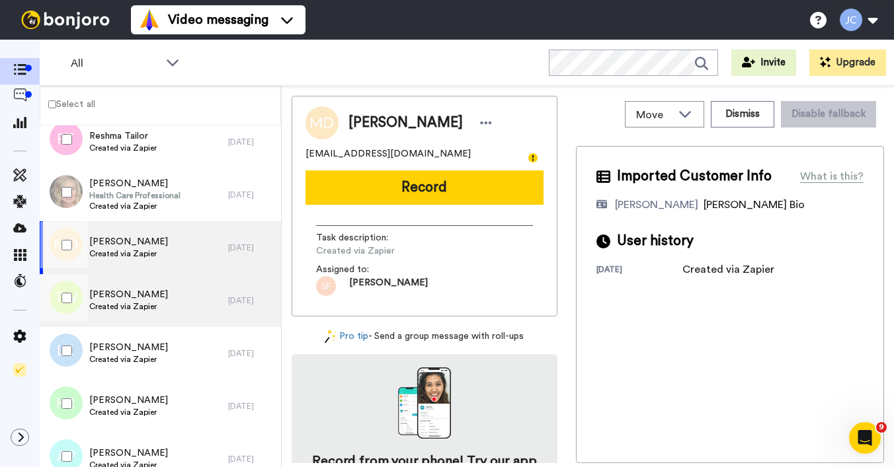
click at [162, 288] on div "Tragil Wade Created via Zapier" at bounding box center [134, 300] width 188 height 53
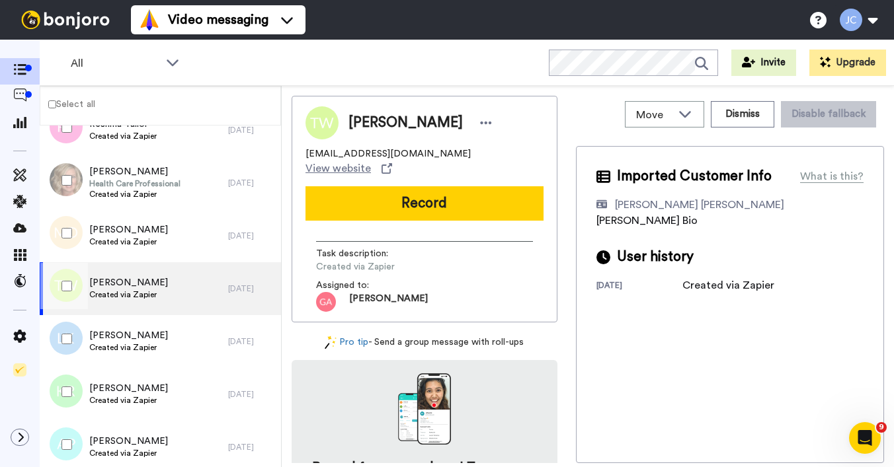
scroll to position [2071, 0]
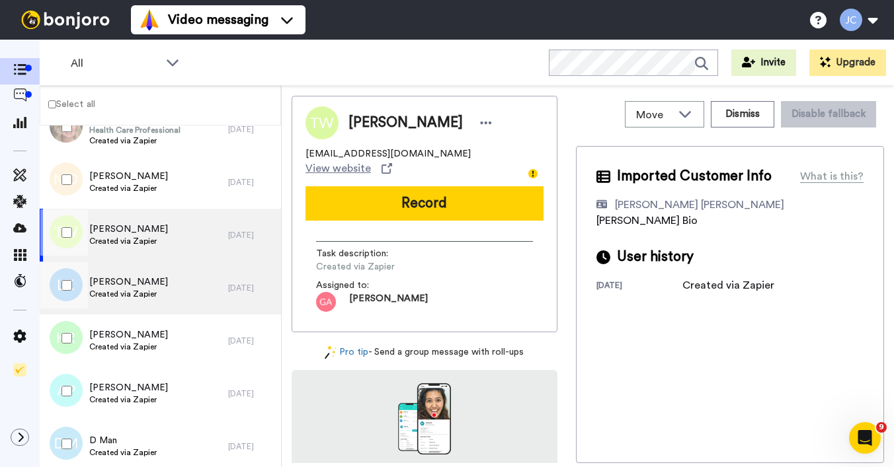
click at [163, 287] on div "Lauren Krahn Created via Zapier" at bounding box center [134, 288] width 188 height 53
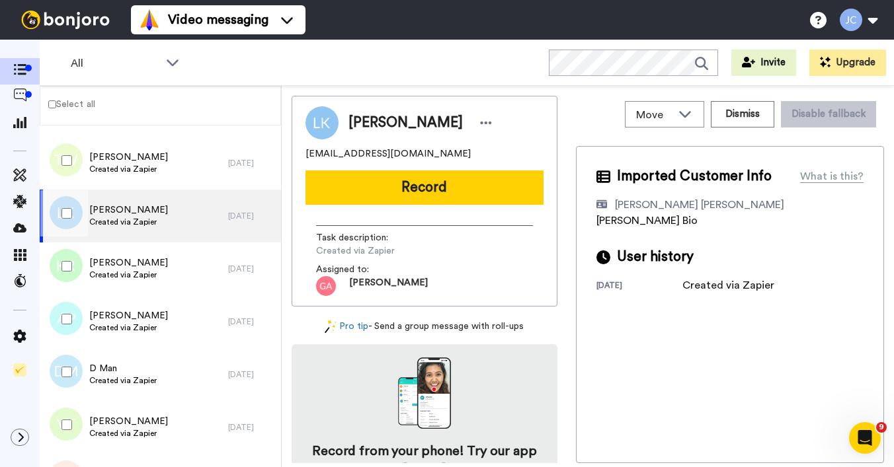
scroll to position [2192, 0]
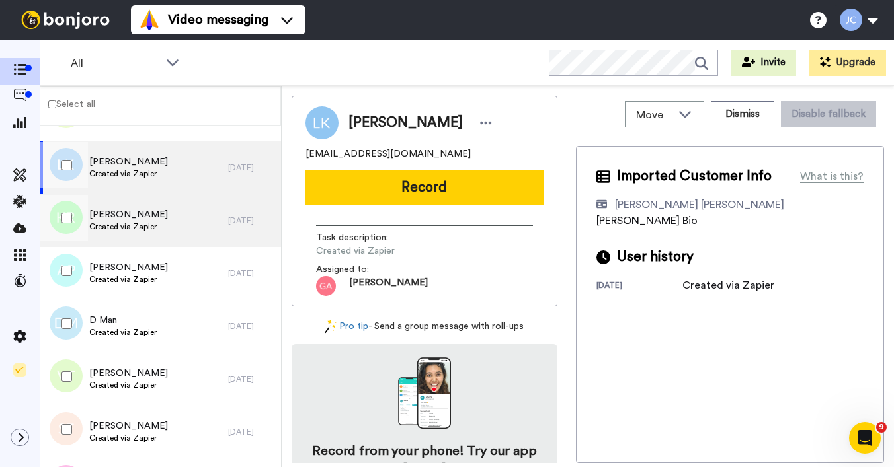
click at [161, 223] on div "Kerri Reynolds Created via Zapier" at bounding box center [134, 220] width 188 height 53
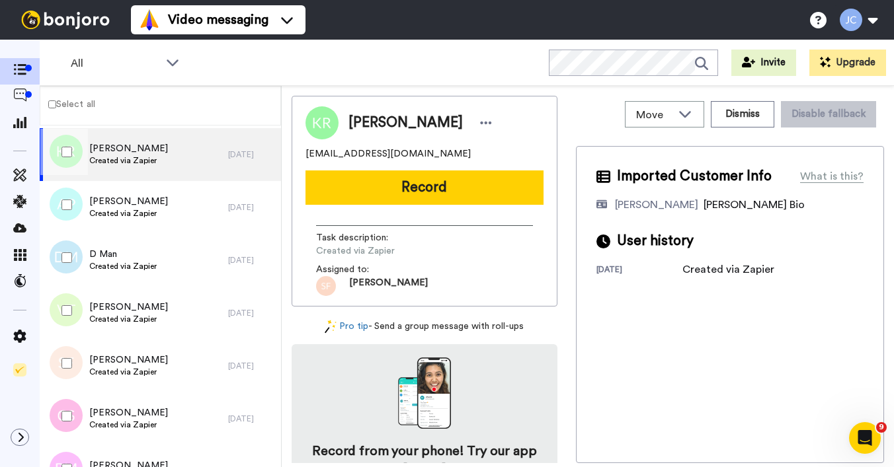
scroll to position [2295, 0]
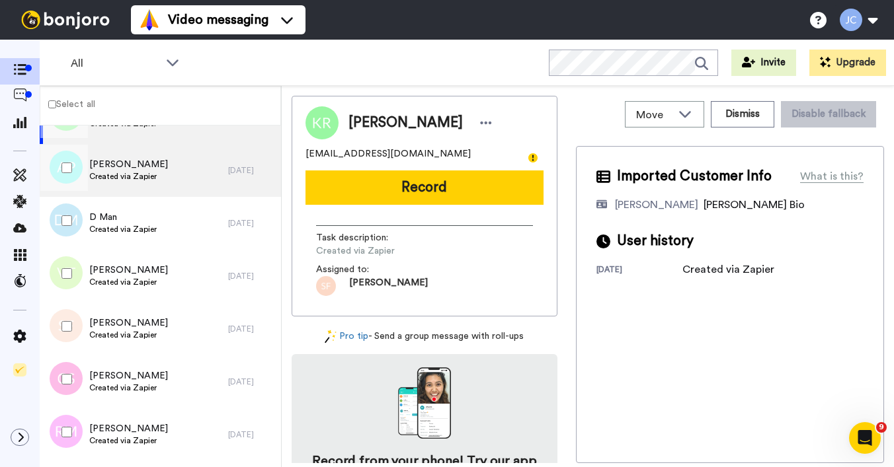
click at [157, 173] on div "Ashley Purnell Created via Zapier" at bounding box center [134, 170] width 188 height 53
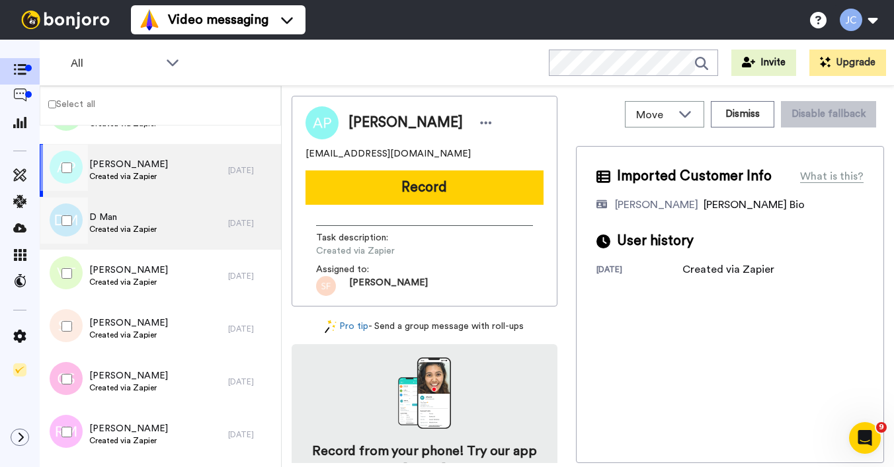
click at [153, 225] on span "Created via Zapier" at bounding box center [122, 229] width 67 height 11
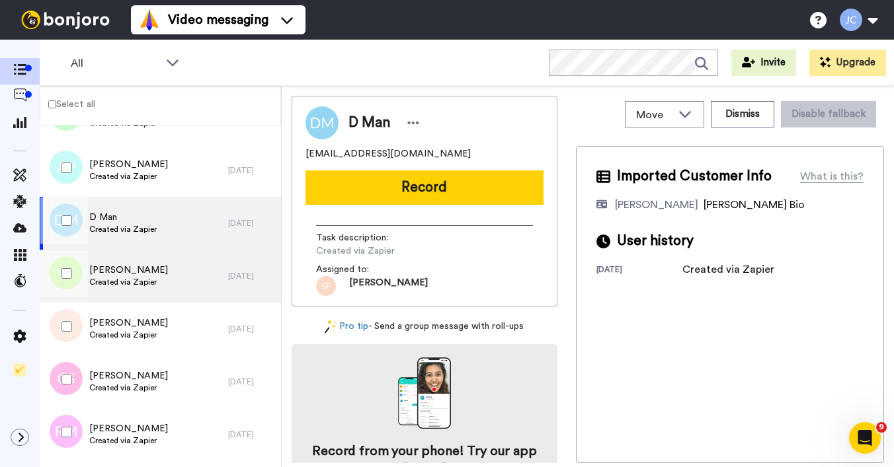
click at [153, 274] on span "[PERSON_NAME]" at bounding box center [128, 270] width 79 height 13
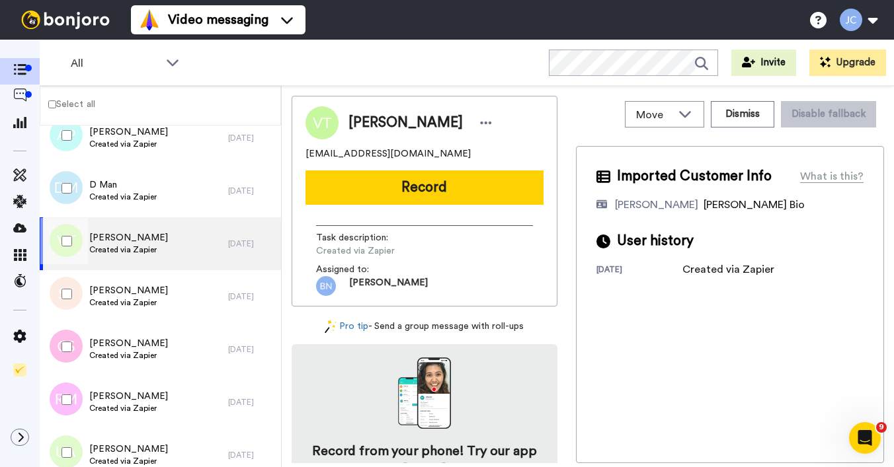
scroll to position [2330, 0]
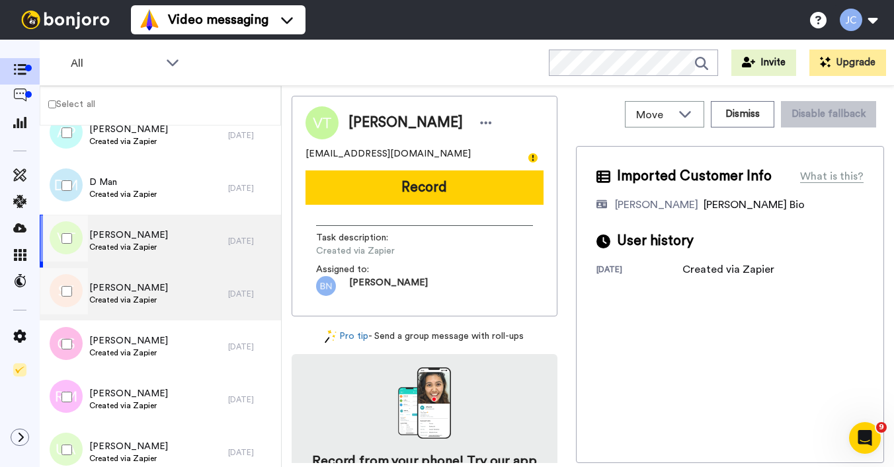
click at [151, 297] on span "Created via Zapier" at bounding box center [128, 300] width 79 height 11
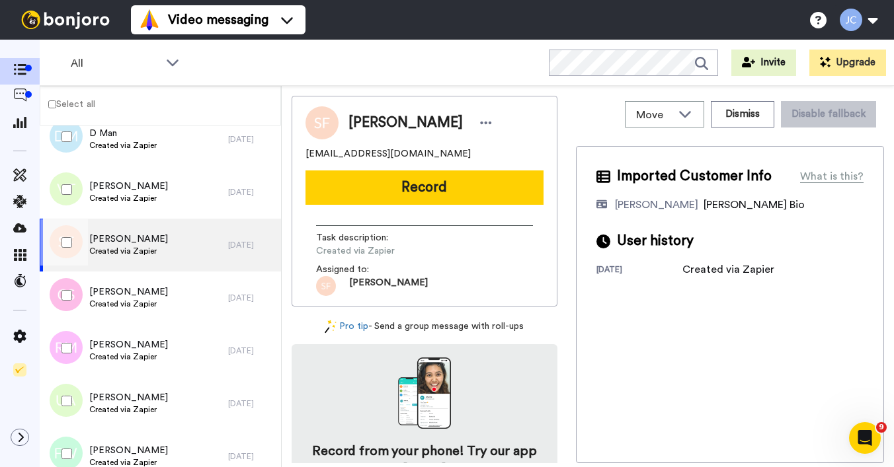
scroll to position [2406, 0]
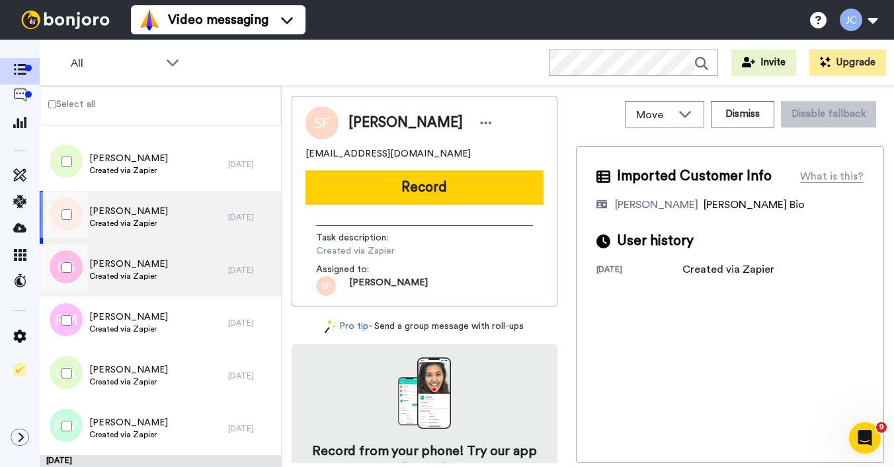
click at [153, 267] on span "[PERSON_NAME]" at bounding box center [128, 264] width 79 height 13
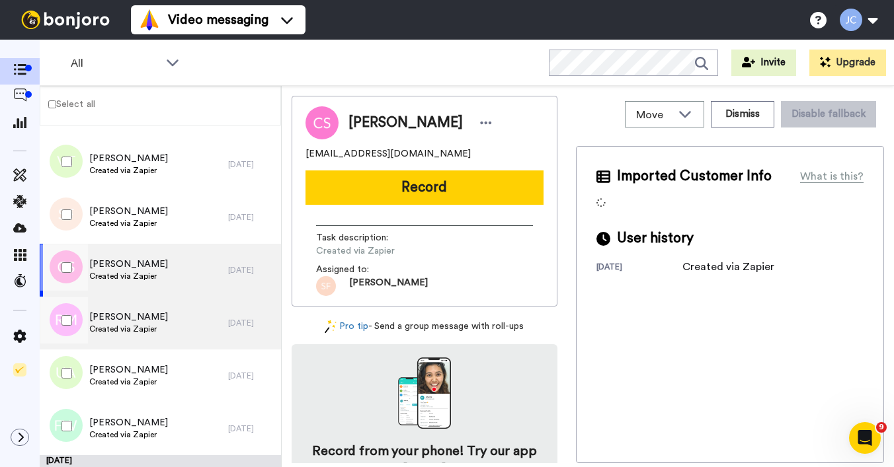
click at [150, 315] on span "[PERSON_NAME]" at bounding box center [128, 317] width 79 height 13
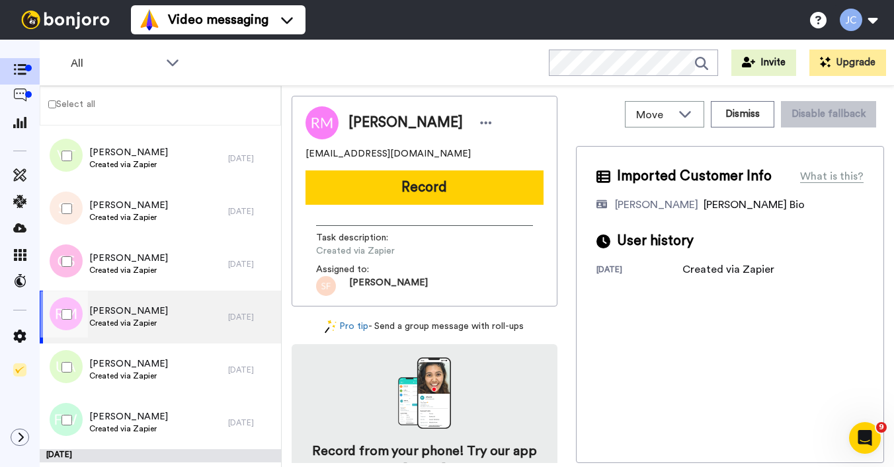
scroll to position [2435, 0]
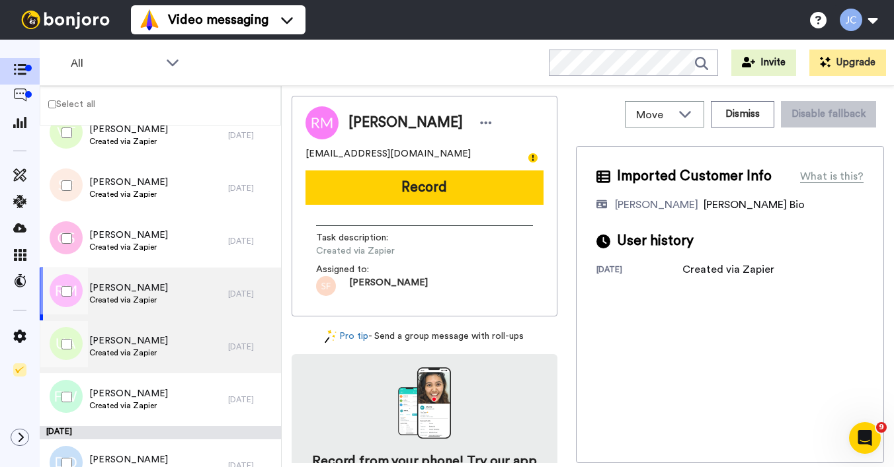
click at [151, 350] on span "Created via Zapier" at bounding box center [128, 353] width 79 height 11
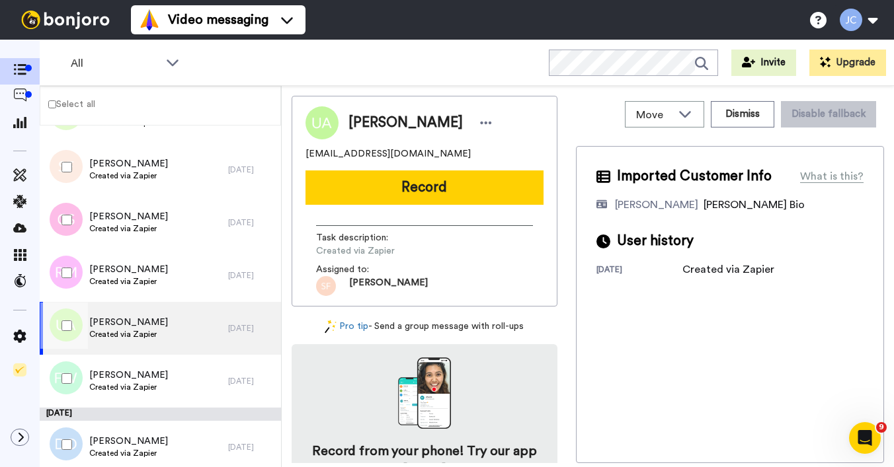
scroll to position [2579, 0]
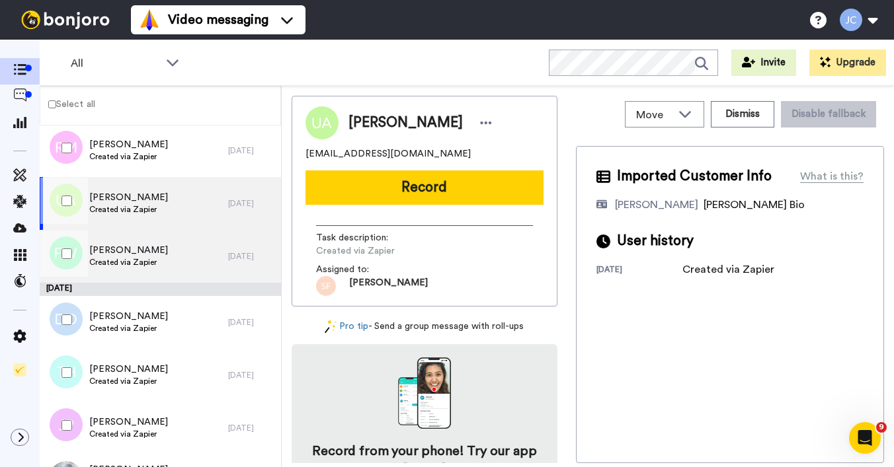
click at [154, 266] on span "Created via Zapier" at bounding box center [128, 262] width 79 height 11
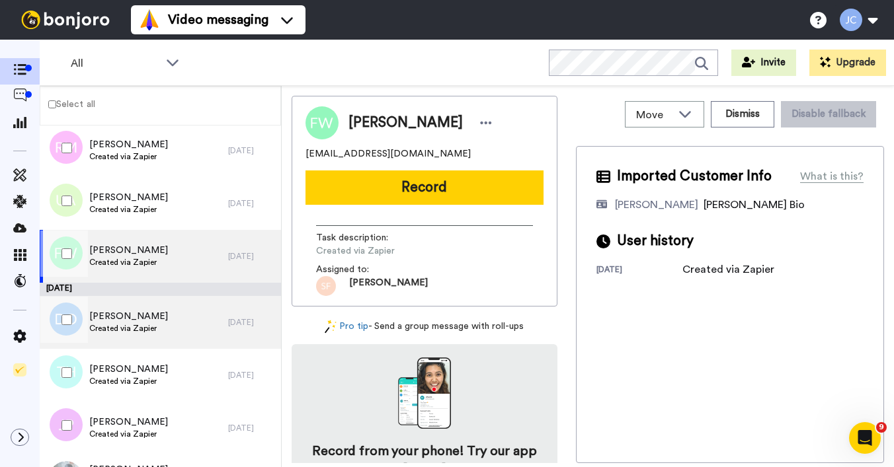
click at [146, 318] on span "[PERSON_NAME]" at bounding box center [128, 316] width 79 height 13
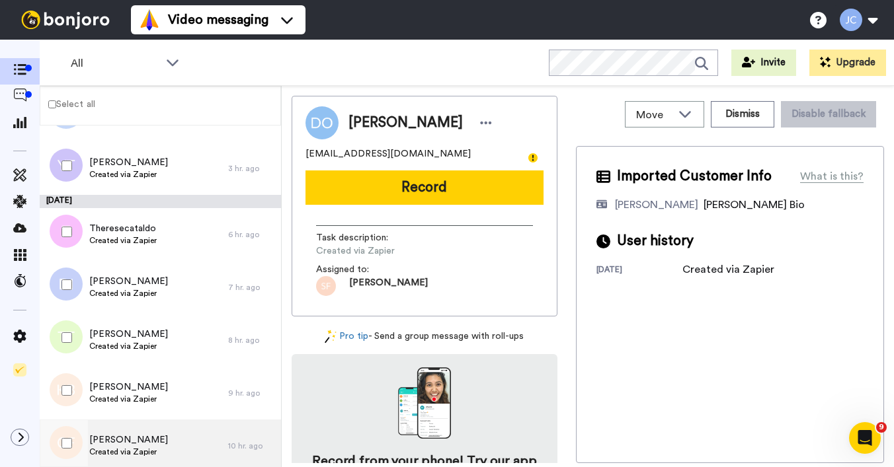
scroll to position [213, 0]
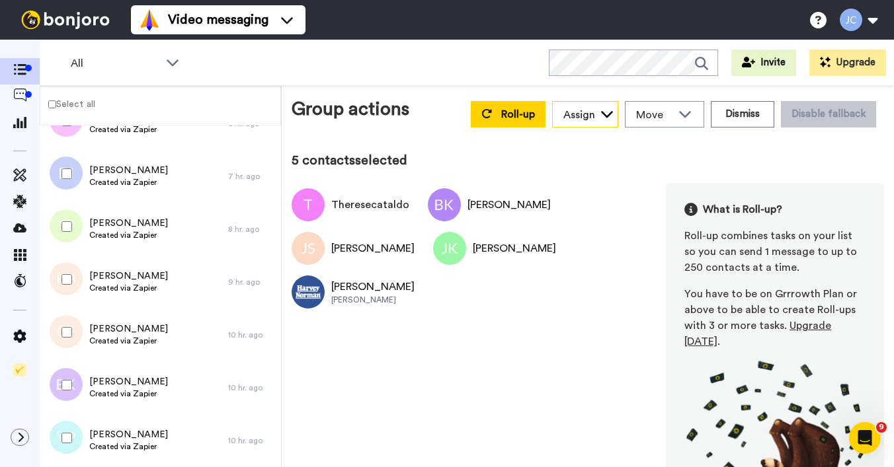
click at [574, 113] on div "Assign" at bounding box center [579, 115] width 32 height 16
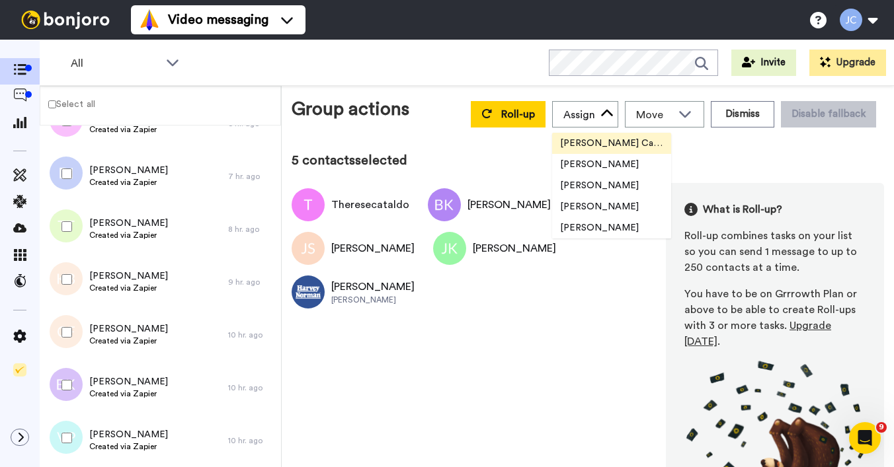
click at [573, 143] on span "[PERSON_NAME] Cataluña" at bounding box center [611, 143] width 119 height 13
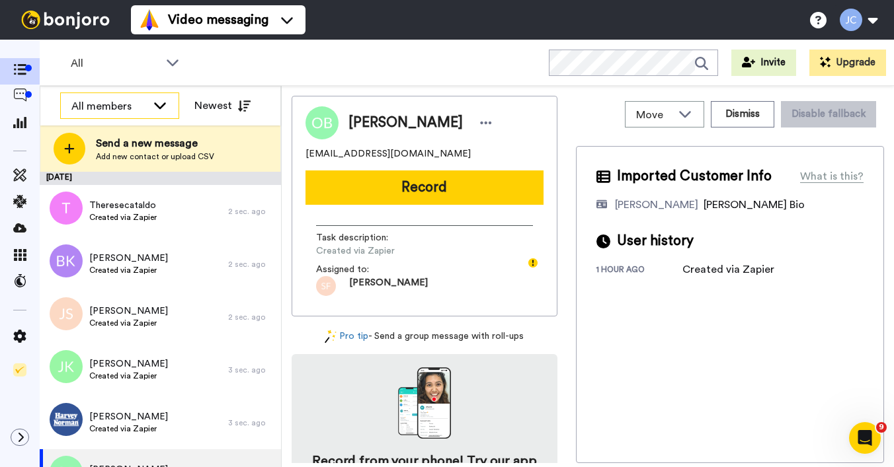
click at [118, 98] on div "All members" at bounding box center [108, 106] width 75 height 16
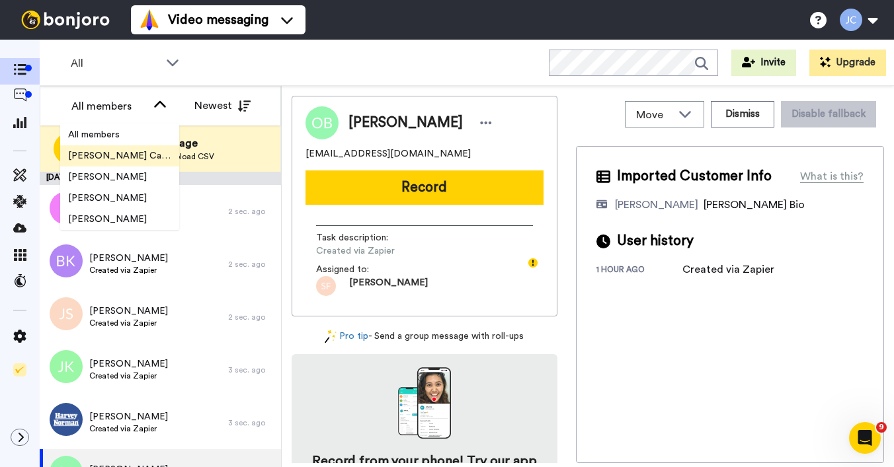
click at [112, 156] on span "[PERSON_NAME] Cataluña" at bounding box center [119, 155] width 119 height 13
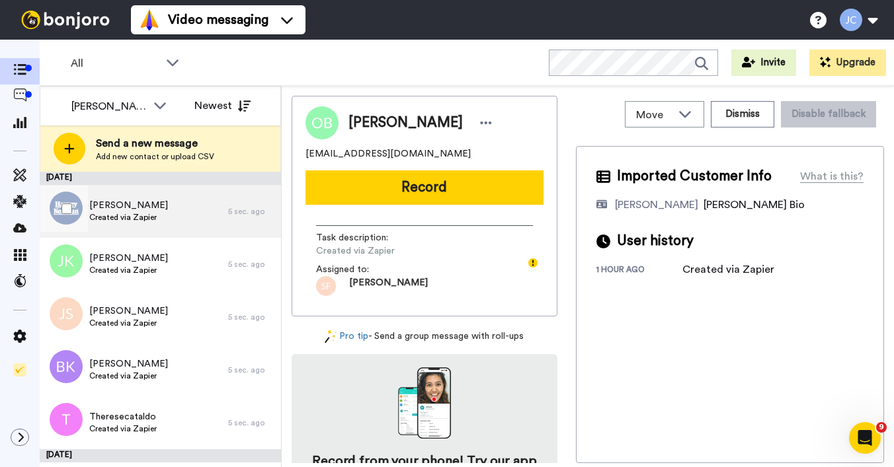
click at [132, 211] on span "Adrienne Duignan" at bounding box center [128, 205] width 79 height 13
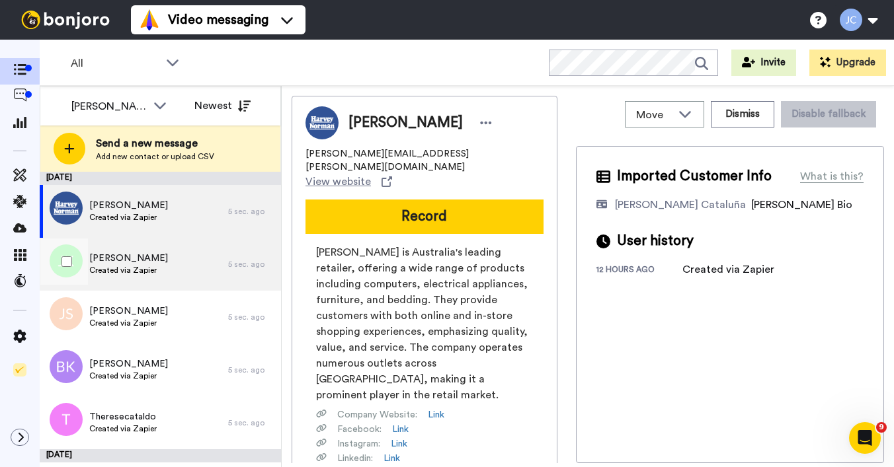
click at [137, 255] on span "Jarvis Khazma" at bounding box center [128, 258] width 79 height 13
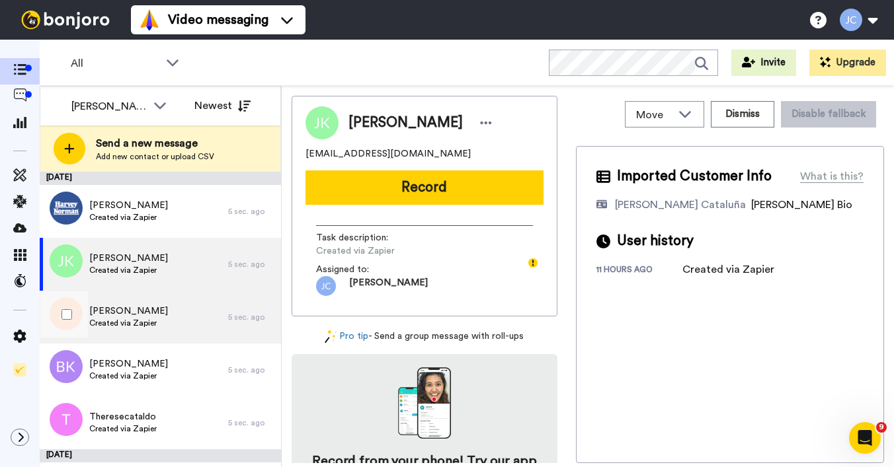
click at [134, 315] on span "Joanne Szczygielski" at bounding box center [128, 311] width 79 height 13
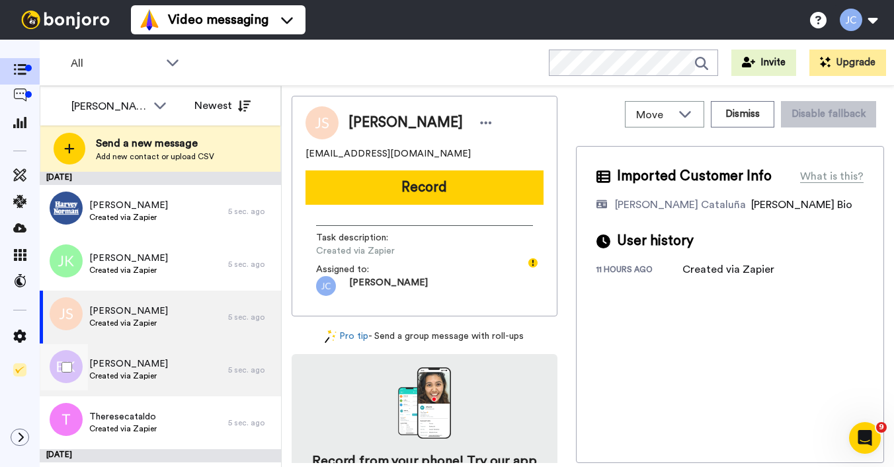
click at [130, 371] on span "Created via Zapier" at bounding box center [128, 376] width 79 height 11
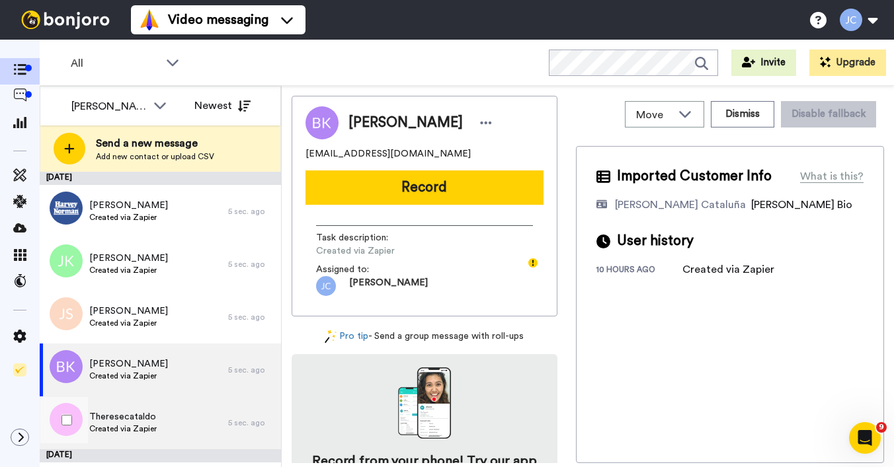
click at [137, 418] on span "Theresecataldo" at bounding box center [122, 416] width 67 height 13
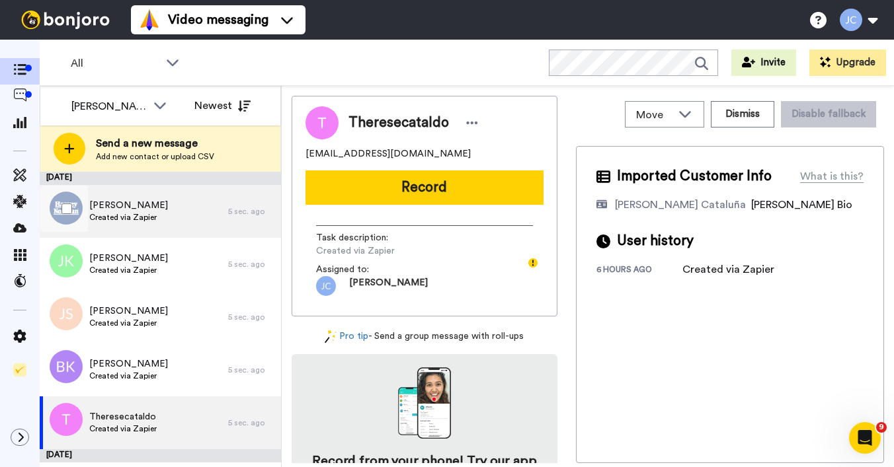
click at [163, 206] on span "Adrienne Duignan" at bounding box center [128, 205] width 79 height 13
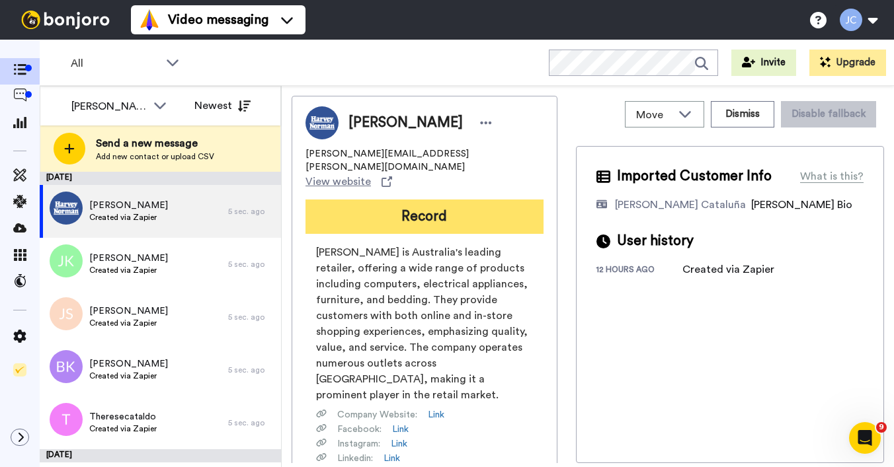
click at [428, 200] on button "Record" at bounding box center [424, 217] width 238 height 34
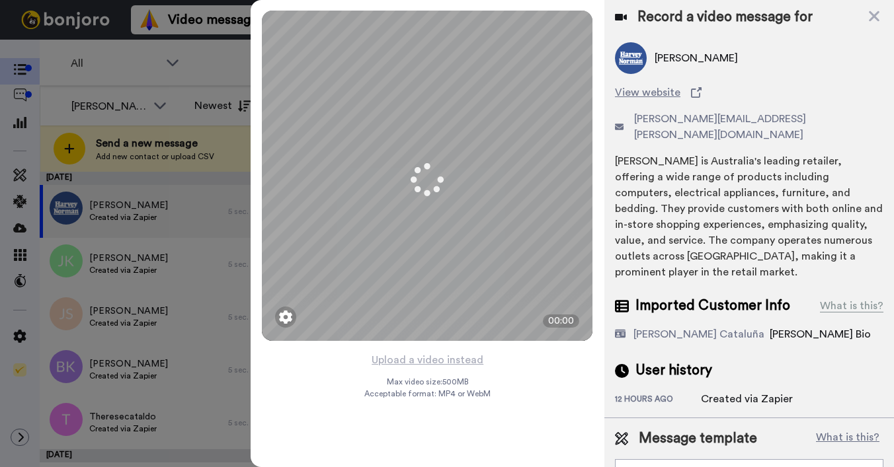
scroll to position [15, 0]
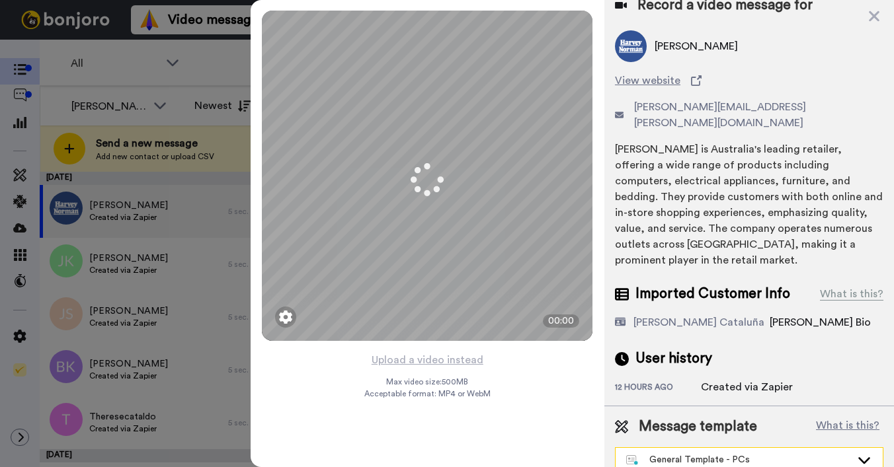
click at [695, 453] on div "General Template - PCs" at bounding box center [738, 459] width 225 height 13
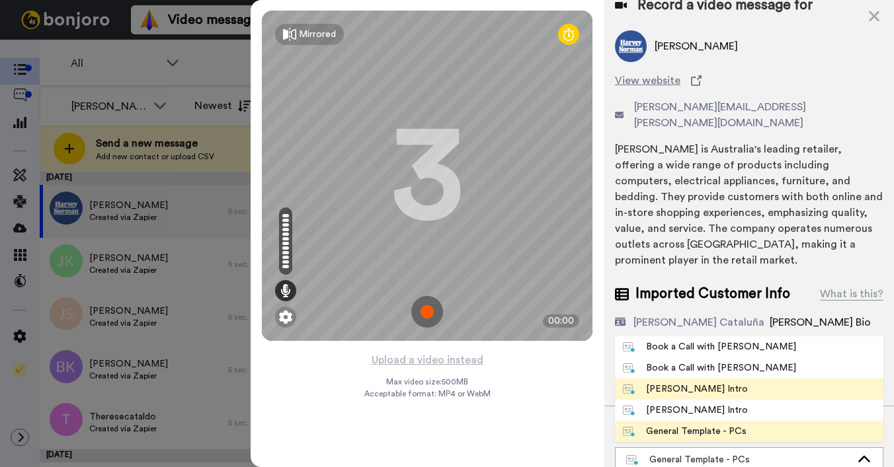
click at [691, 383] on div "Josephine Bonjoro Intro" at bounding box center [685, 389] width 125 height 13
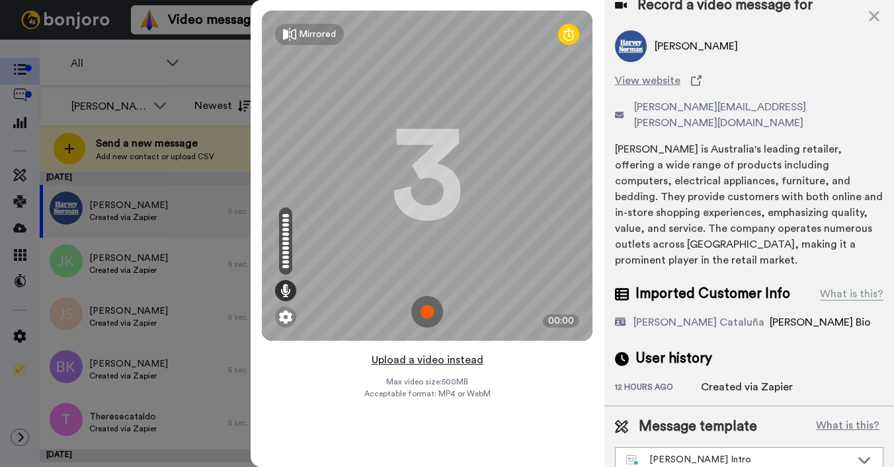
click at [422, 360] on button "Upload a video instead" at bounding box center [427, 360] width 120 height 17
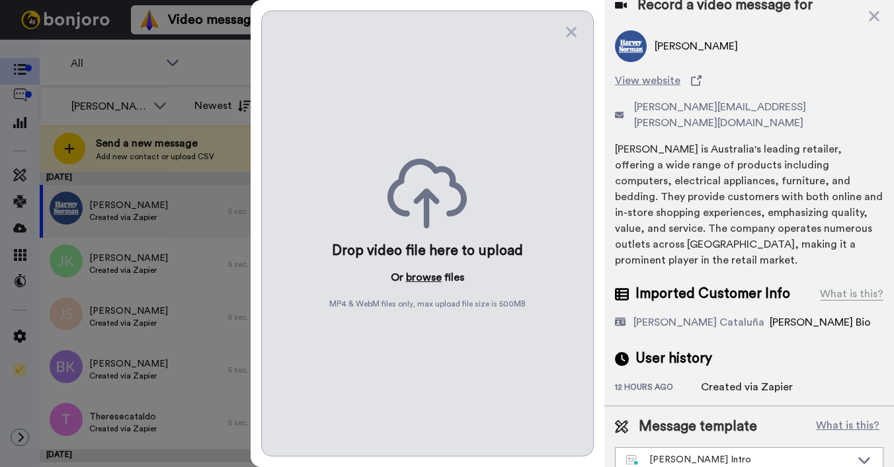
click at [416, 278] on button "browse" at bounding box center [424, 278] width 36 height 16
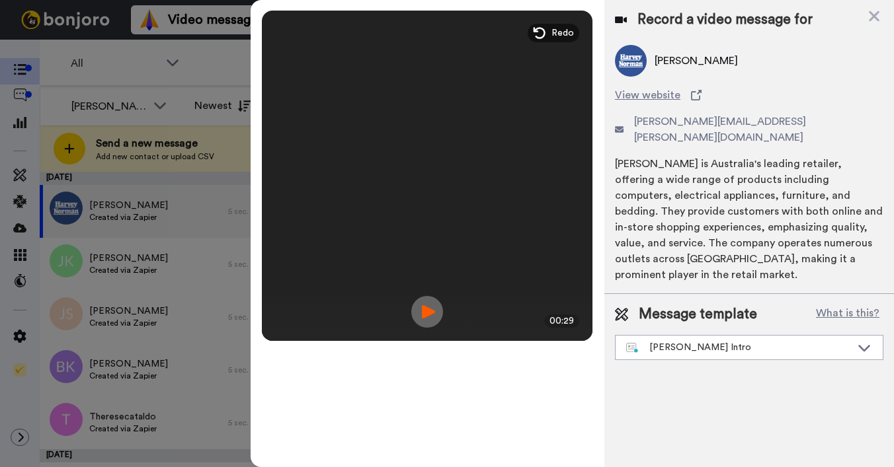
scroll to position [0, 0]
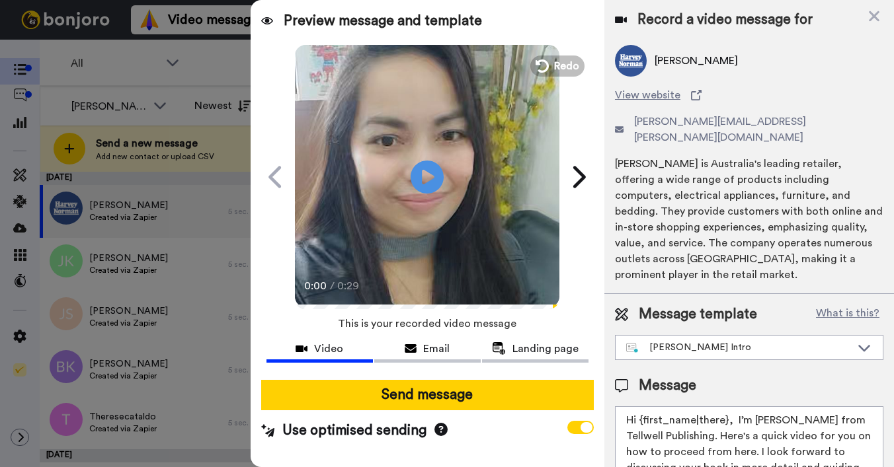
drag, startPoint x: 646, startPoint y: 406, endPoint x: 724, endPoint y: 404, distance: 78.0
click at [724, 406] on textarea "Hi {first_name|there}, I’m Joe from Tellwell Publishing. Here's a quick video f…" at bounding box center [749, 465] width 268 height 119
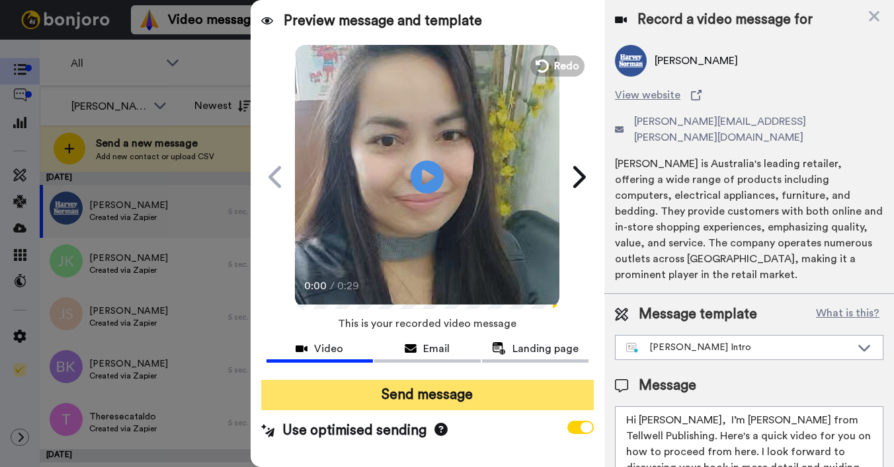
type textarea "Hi Adrienne, I’m Joe from Tellwell Publishing. Here's a quick video for you on …"
click at [448, 398] on button "Send message" at bounding box center [427, 395] width 332 height 30
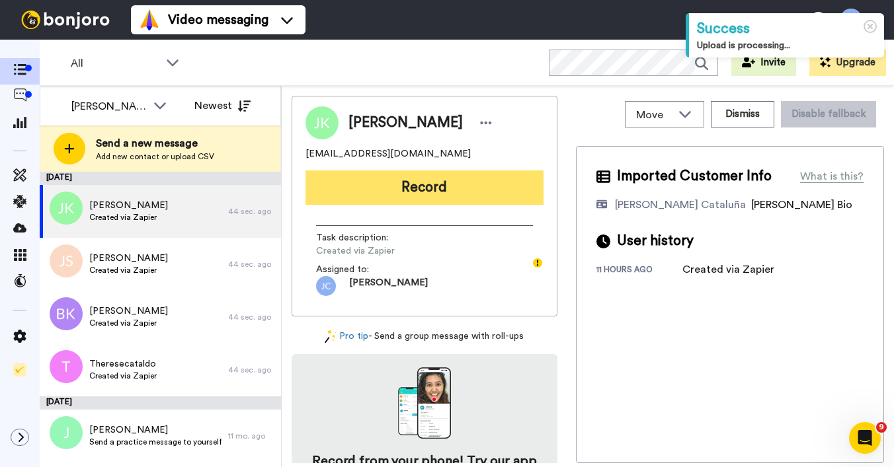
click at [381, 197] on button "Record" at bounding box center [424, 188] width 238 height 34
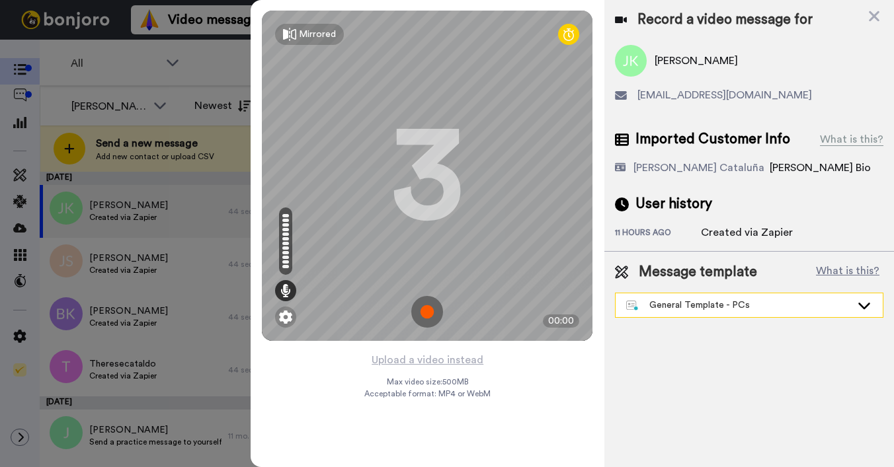
click at [667, 311] on div "General Template - PCs" at bounding box center [738, 305] width 225 height 13
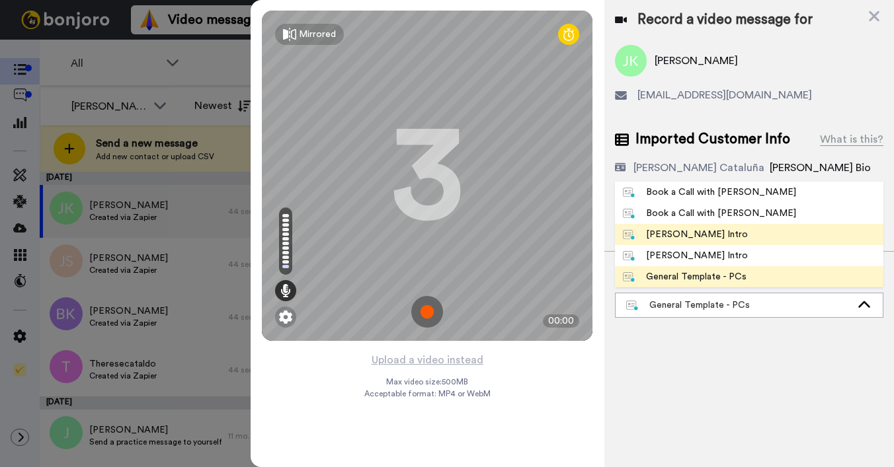
click at [666, 239] on div "[PERSON_NAME] Intro" at bounding box center [685, 234] width 125 height 13
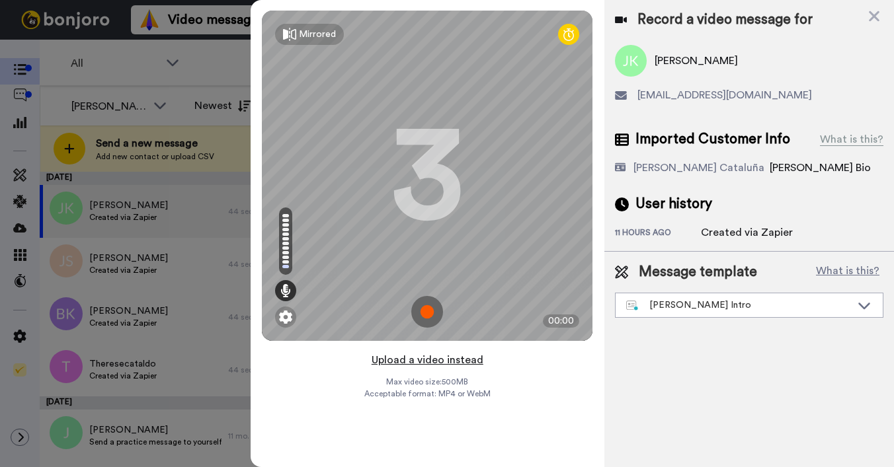
click at [393, 360] on button "Upload a video instead" at bounding box center [427, 360] width 120 height 17
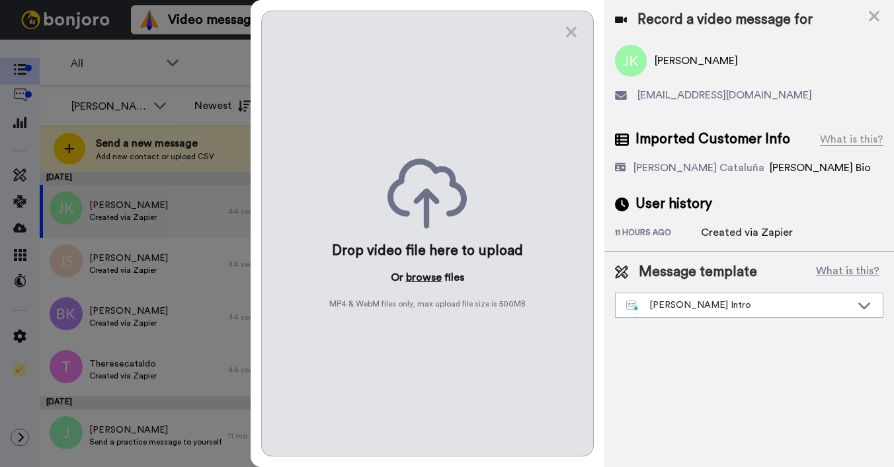
click at [430, 277] on button "browse" at bounding box center [424, 278] width 36 height 16
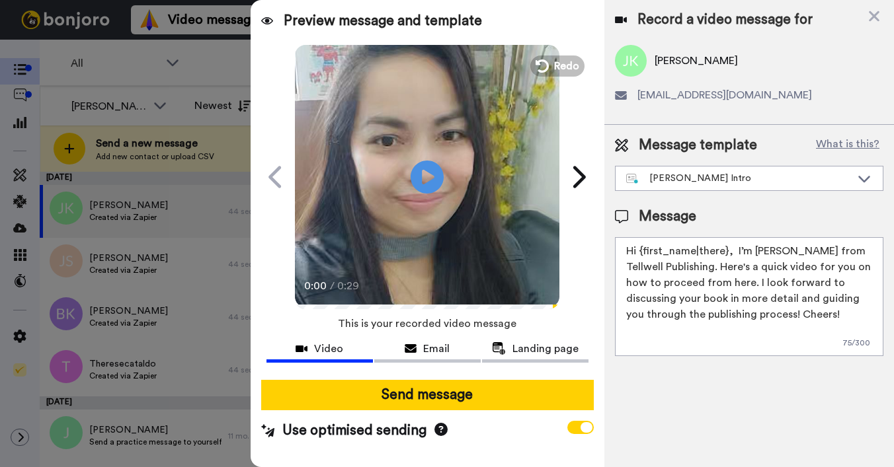
drag, startPoint x: 640, startPoint y: 252, endPoint x: 724, endPoint y: 253, distance: 84.6
click at [724, 253] on textarea "Hi {first_name|there}, I’m [PERSON_NAME] from Tellwell Publishing. Here's a qui…" at bounding box center [749, 296] width 268 height 119
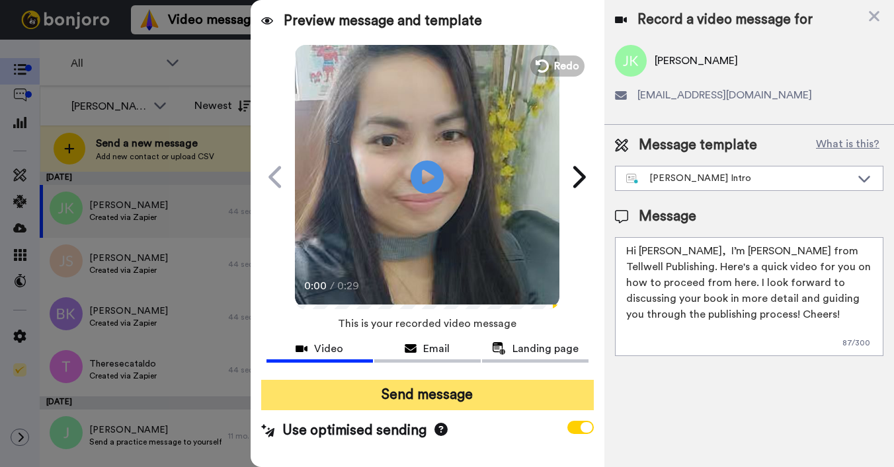
type textarea "Hi Jarvis, I’m Joe from Tellwell Publishing. Here's a quick video for you on ho…"
click at [451, 395] on button "Send message" at bounding box center [427, 395] width 332 height 30
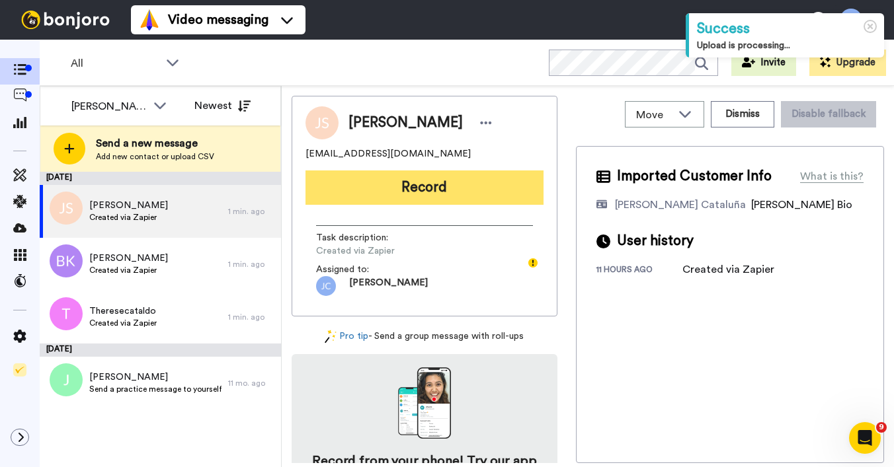
click at [492, 192] on button "Record" at bounding box center [424, 188] width 238 height 34
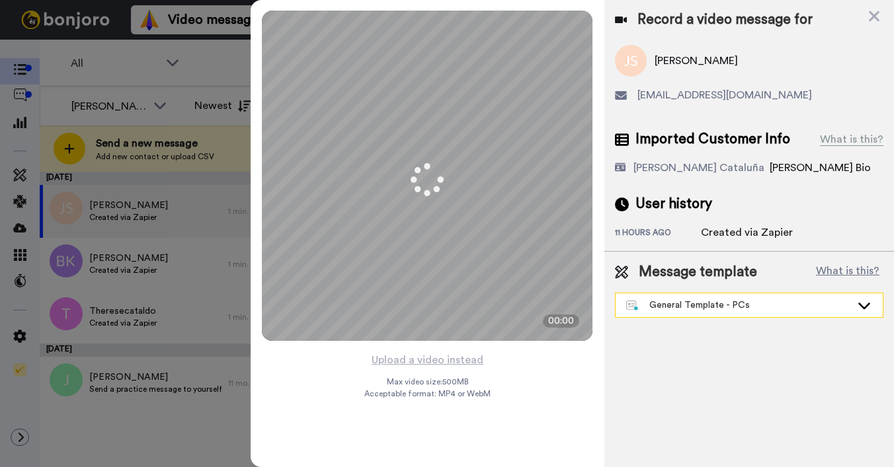
click at [749, 315] on div "General Template - PCs" at bounding box center [748, 305] width 267 height 24
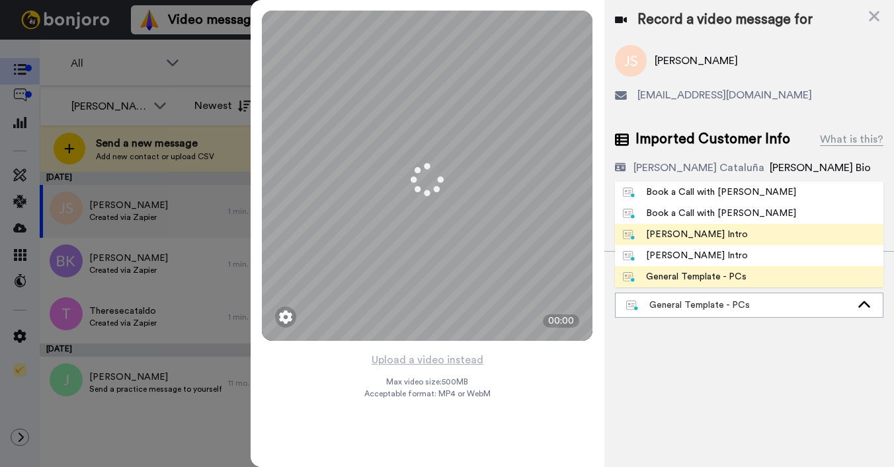
click at [683, 229] on div "[PERSON_NAME] Intro" at bounding box center [685, 234] width 125 height 13
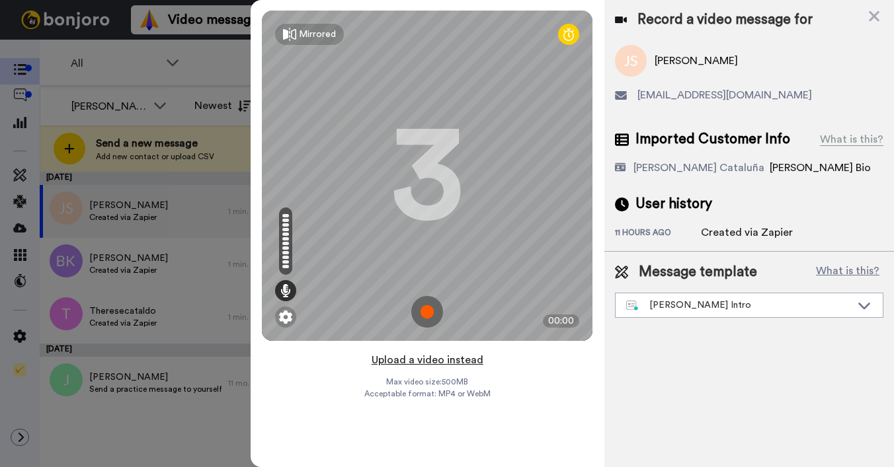
click at [415, 356] on button "Upload a video instead" at bounding box center [427, 360] width 120 height 17
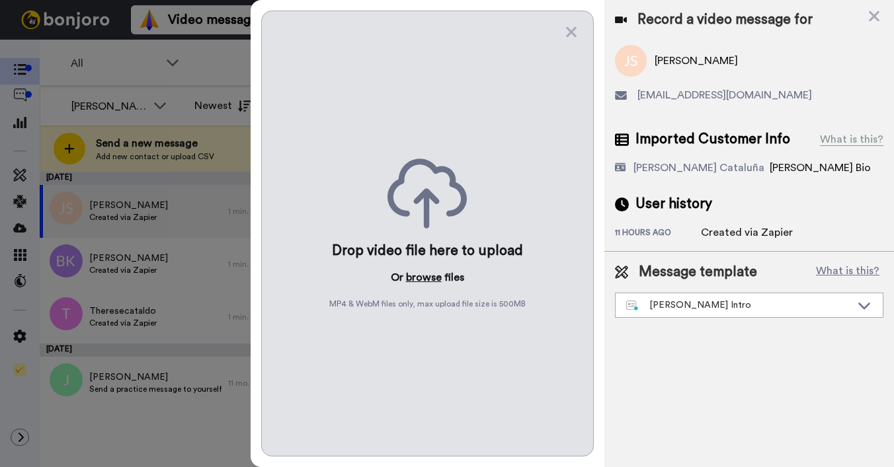
click at [420, 272] on button "browse" at bounding box center [424, 278] width 36 height 16
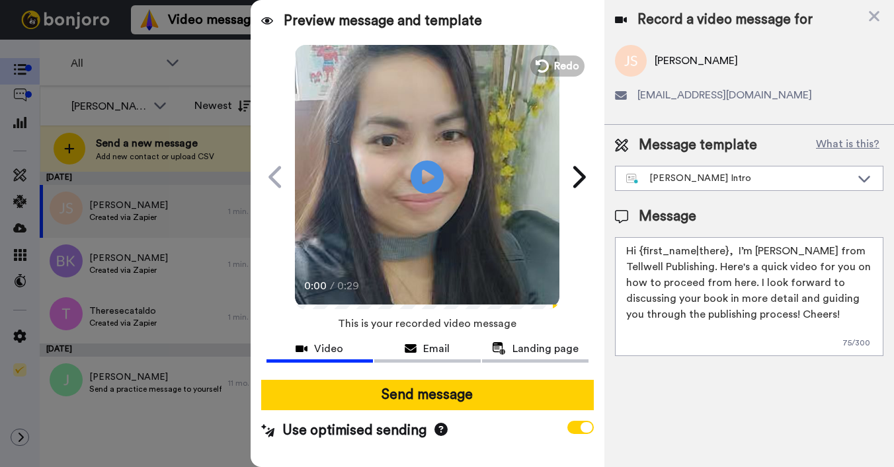
drag, startPoint x: 640, startPoint y: 250, endPoint x: 725, endPoint y: 251, distance: 85.3
click at [725, 251] on textarea "Hi {first_name|there}, I’m [PERSON_NAME] from Tellwell Publishing. Here's a qui…" at bounding box center [749, 296] width 268 height 119
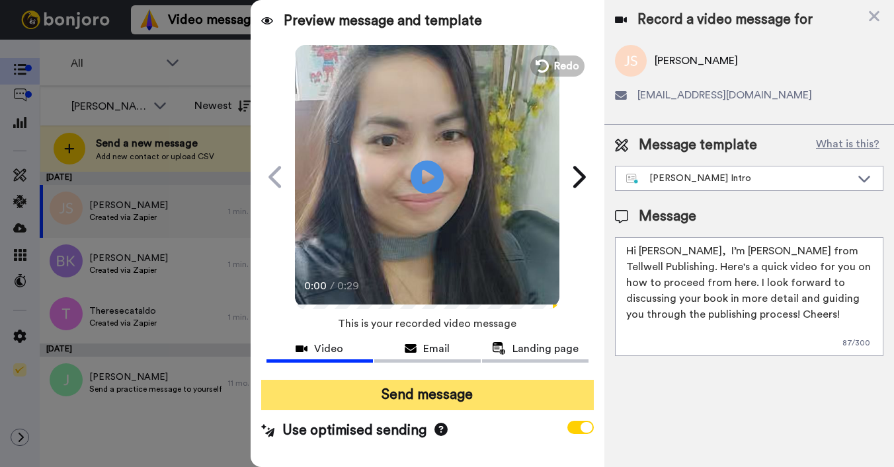
type textarea "Hi Joanne, I’m Joe from Tellwell Publishing. Here's a quick video for you on ho…"
click at [480, 384] on button "Send message" at bounding box center [427, 395] width 332 height 30
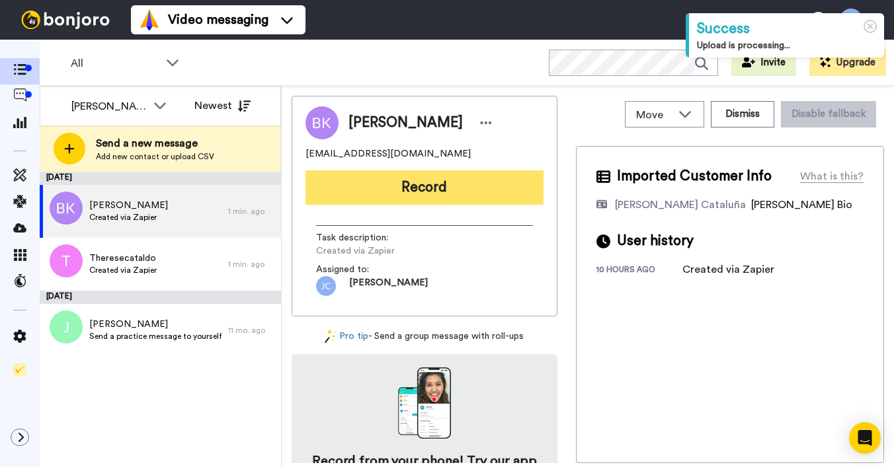
click at [411, 181] on button "Record" at bounding box center [424, 188] width 238 height 34
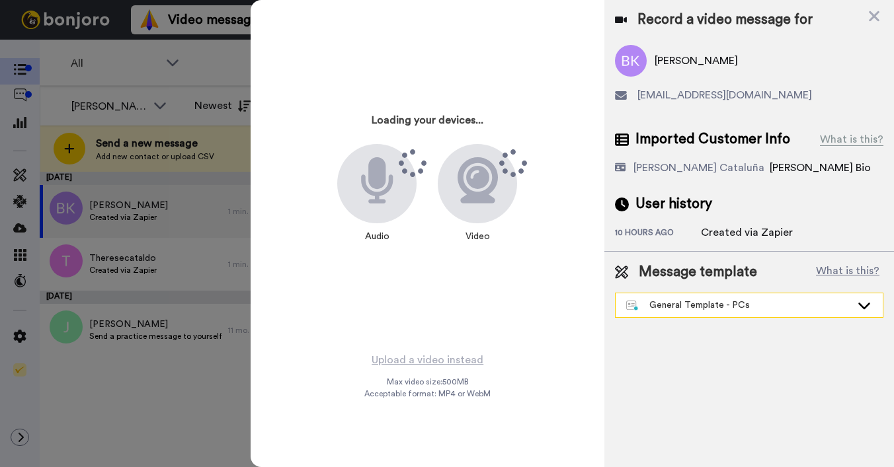
click at [675, 303] on div "General Template - PCs" at bounding box center [738, 305] width 225 height 13
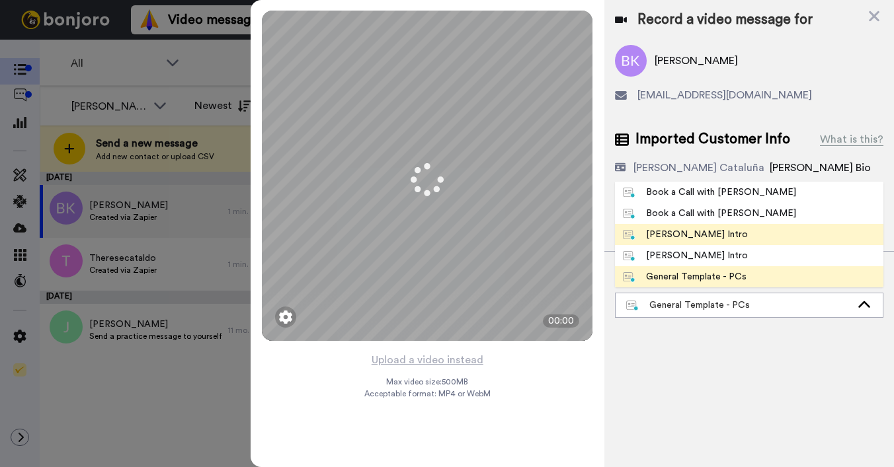
click at [658, 235] on div "[PERSON_NAME] Intro" at bounding box center [685, 234] width 125 height 13
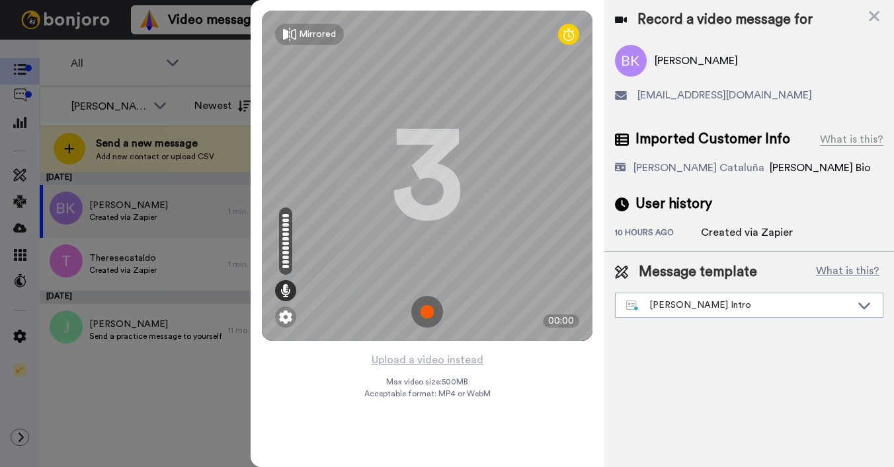
click at [428, 361] on button "Upload a video instead" at bounding box center [427, 360] width 120 height 17
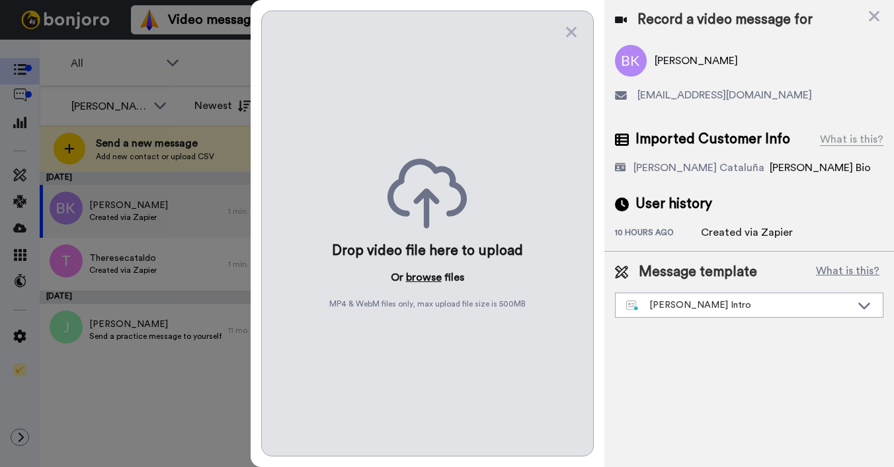
click at [412, 276] on button "browse" at bounding box center [424, 278] width 36 height 16
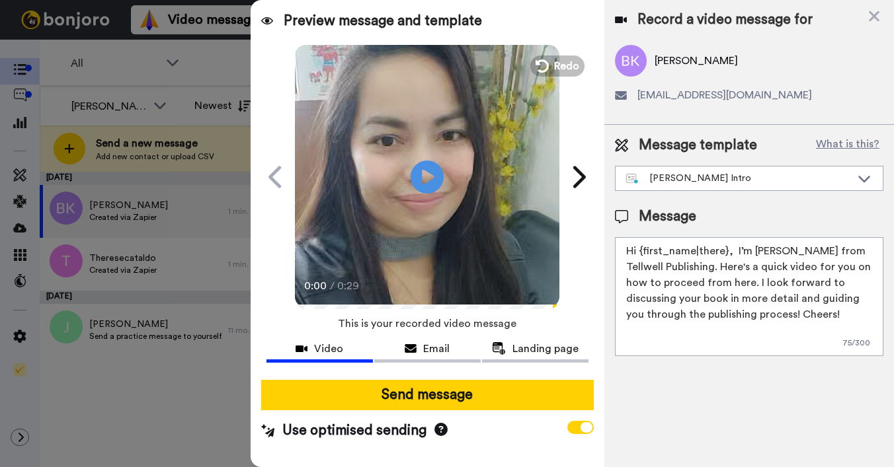
drag, startPoint x: 638, startPoint y: 252, endPoint x: 725, endPoint y: 253, distance: 86.6
click at [725, 253] on textarea "Hi {first_name|there}, I’m [PERSON_NAME] from Tellwell Publishing. Here's a qui…" at bounding box center [749, 296] width 268 height 119
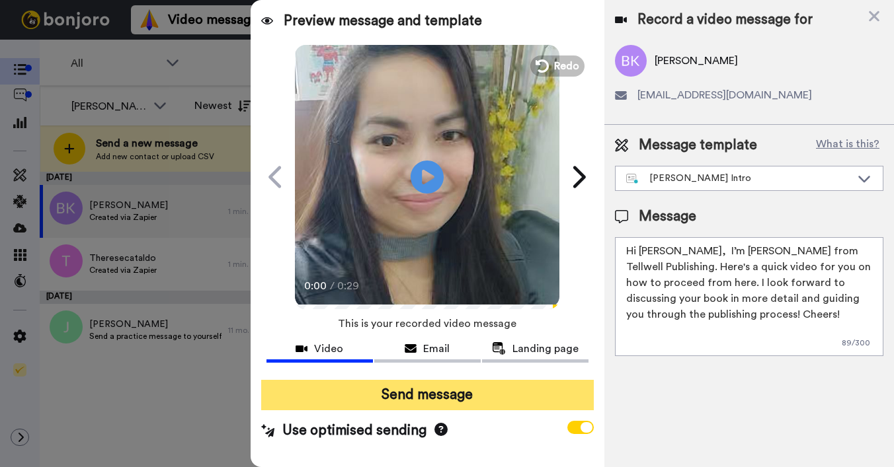
type textarea "Hi Bela, I’m Joe from Tellwell Publishing. Here's a quick video for you on how …"
click at [360, 399] on button "Send message" at bounding box center [427, 395] width 332 height 30
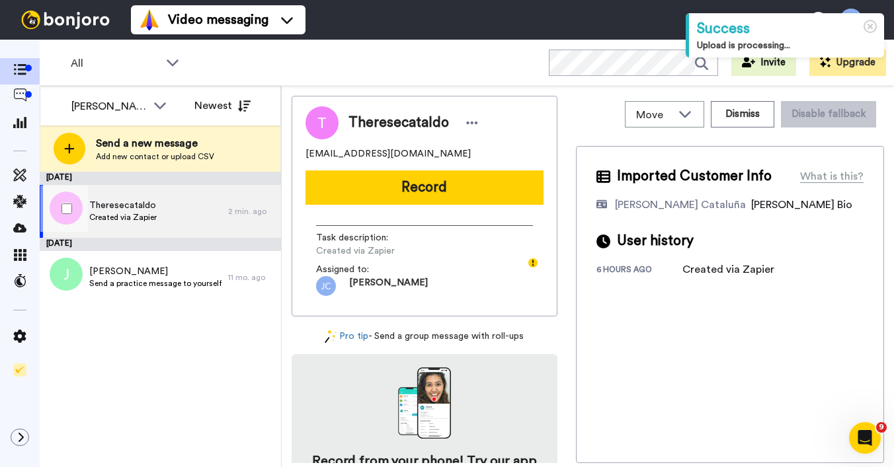
click at [159, 223] on div "Theresecataldo Created via Zapier" at bounding box center [134, 211] width 188 height 53
click at [158, 210] on div "Theresecataldo Created via Zapier" at bounding box center [134, 211] width 188 height 53
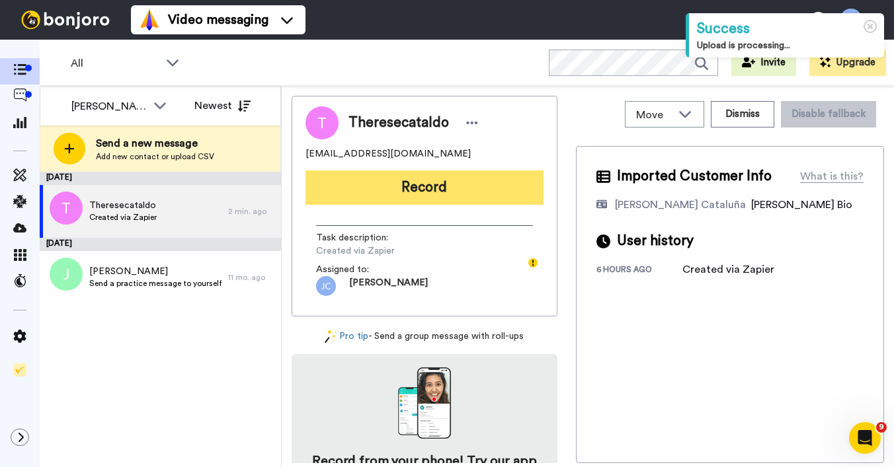
click at [429, 196] on button "Record" at bounding box center [424, 188] width 238 height 34
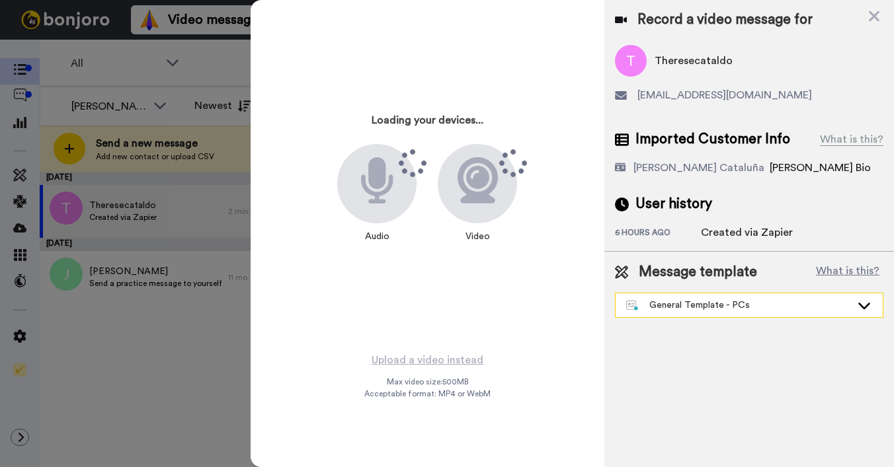
click at [699, 305] on div "General Template - PCs" at bounding box center [738, 305] width 225 height 13
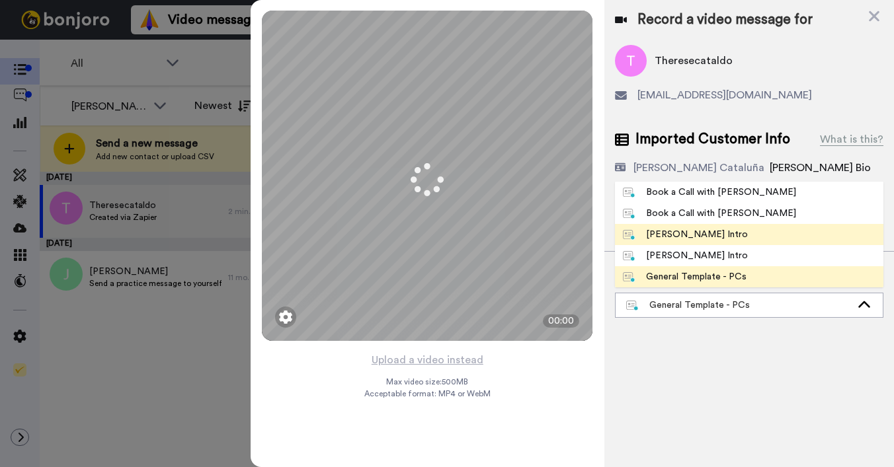
click at [699, 233] on div "Josephine Bonjoro Intro" at bounding box center [685, 234] width 125 height 13
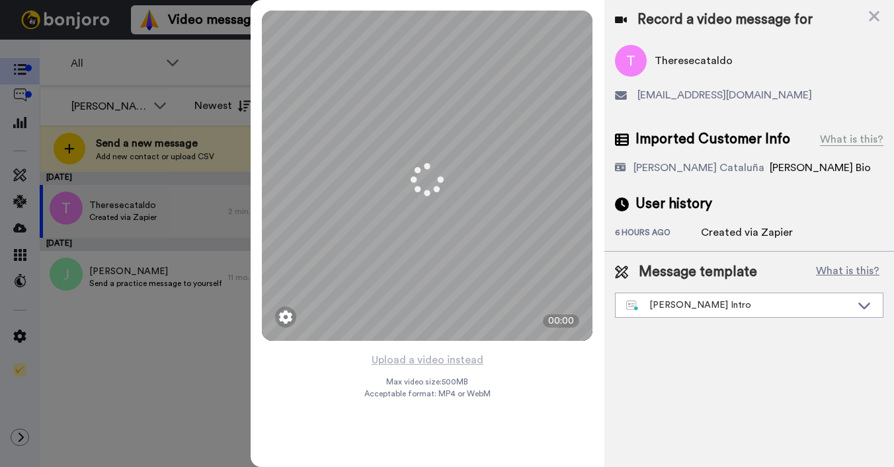
click at [699, 233] on div "6 hours ago" at bounding box center [658, 233] width 86 height 13
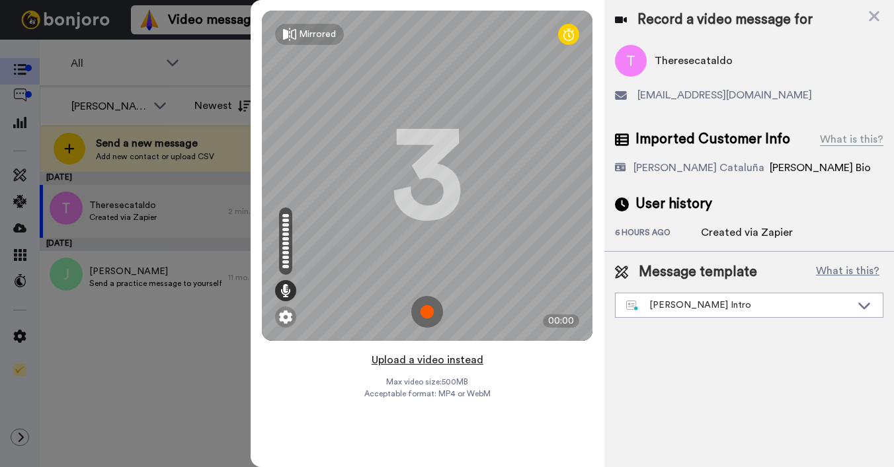
click at [408, 361] on button "Upload a video instead" at bounding box center [427, 360] width 120 height 17
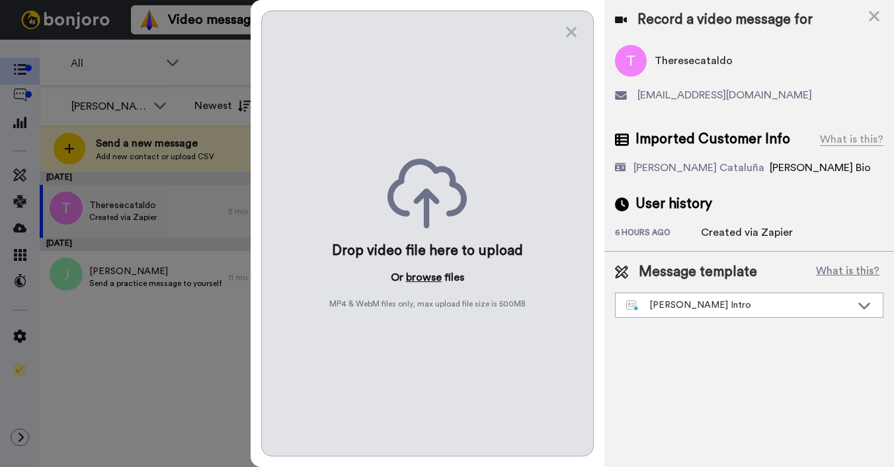
click at [420, 276] on button "browse" at bounding box center [424, 278] width 36 height 16
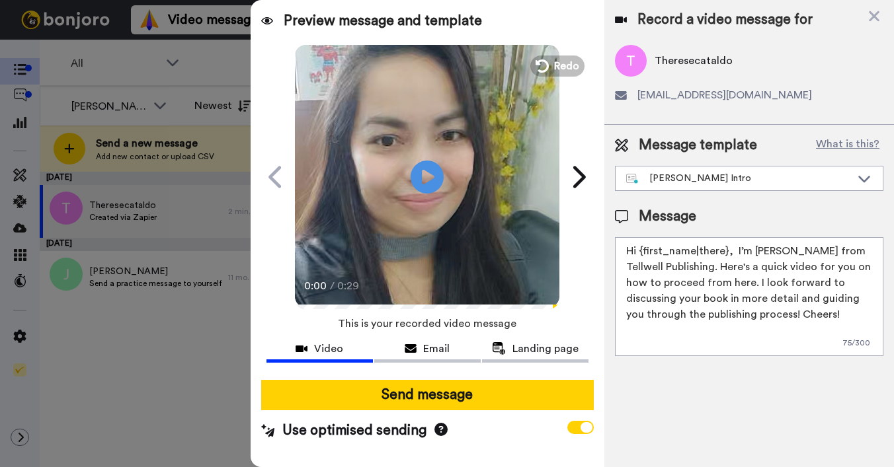
drag, startPoint x: 640, startPoint y: 253, endPoint x: 723, endPoint y: 252, distance: 83.3
click at [723, 252] on textarea "Hi {first_name|there}, I’m Joe from Tellwell Publishing. Here's a quick video f…" at bounding box center [749, 296] width 268 height 119
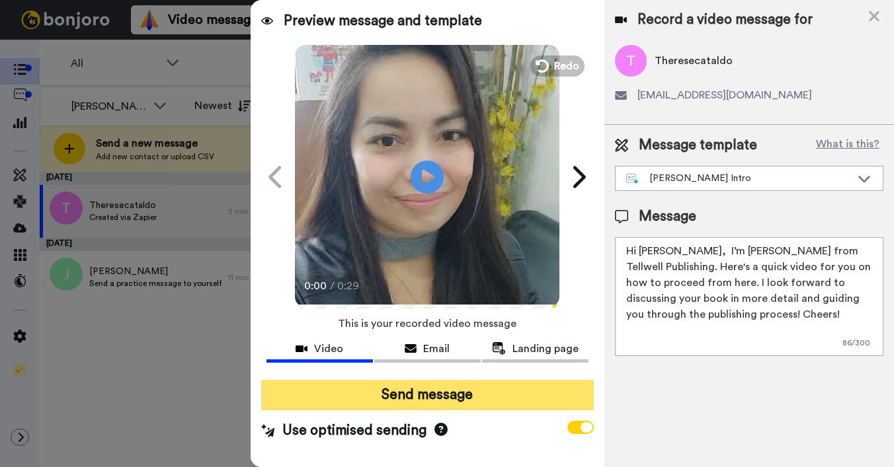
type textarea "Hi Therese, I’m Joe from Tellwell Publishing. Here's a quick video for you on h…"
click at [462, 394] on button "Send message" at bounding box center [427, 395] width 332 height 30
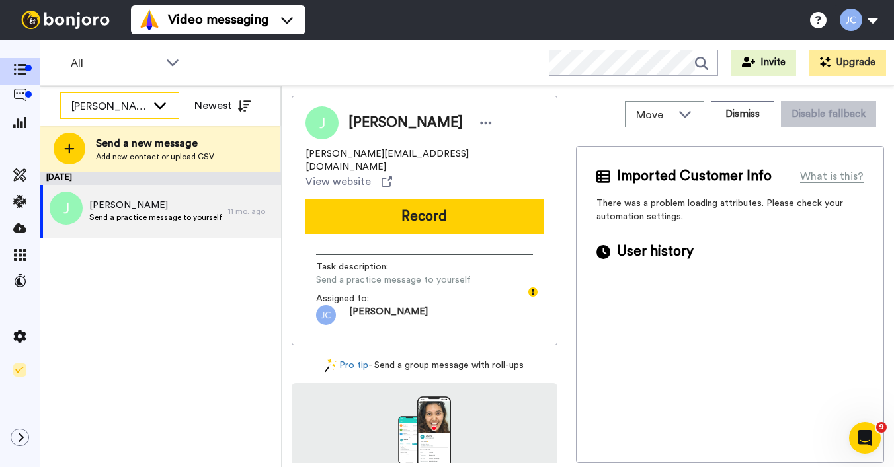
click at [142, 106] on div "[PERSON_NAME] Cataluña" at bounding box center [108, 106] width 75 height 16
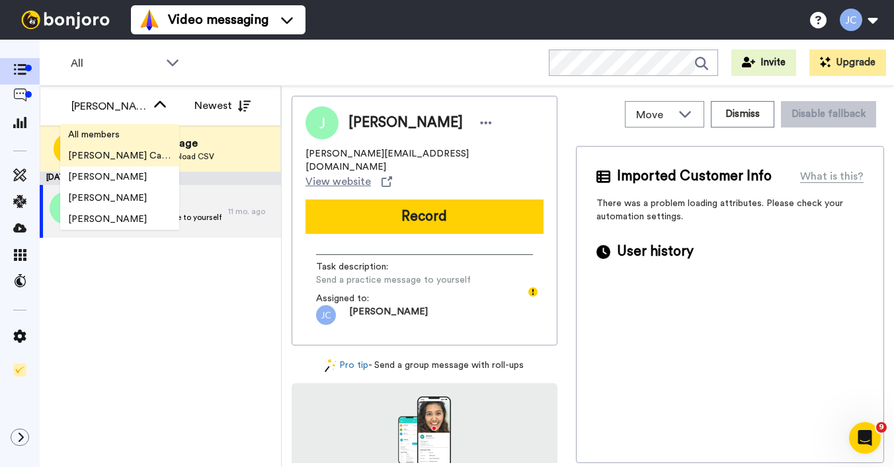
click at [135, 143] on li "All members" at bounding box center [119, 134] width 119 height 21
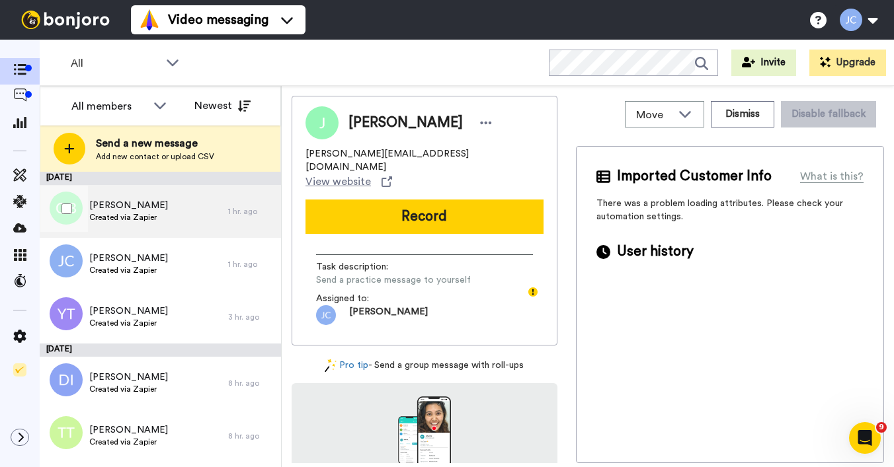
click at [169, 211] on div "[PERSON_NAME] Created via Zapier" at bounding box center [134, 211] width 188 height 53
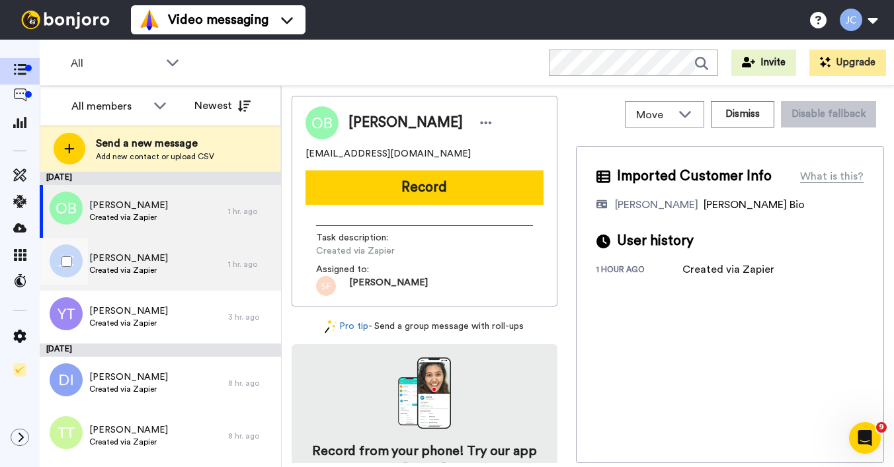
click at [150, 254] on span "[PERSON_NAME]" at bounding box center [128, 258] width 79 height 13
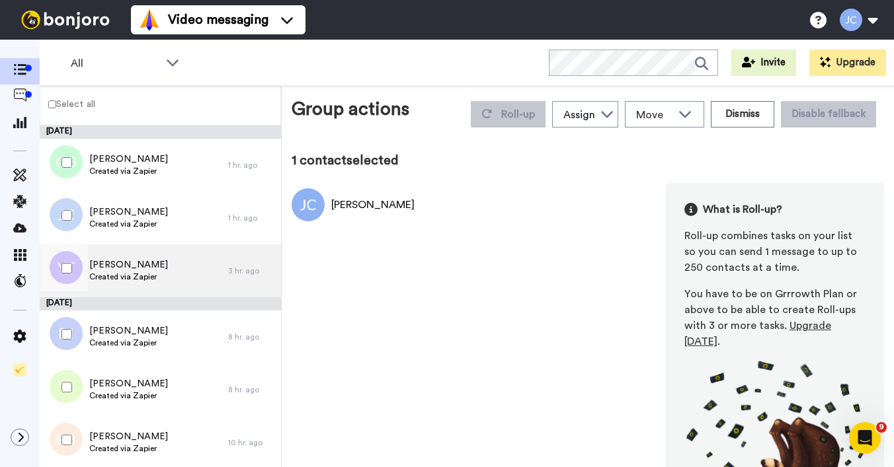
click at [114, 291] on div "[PERSON_NAME] Created via Zapier" at bounding box center [134, 271] width 188 height 53
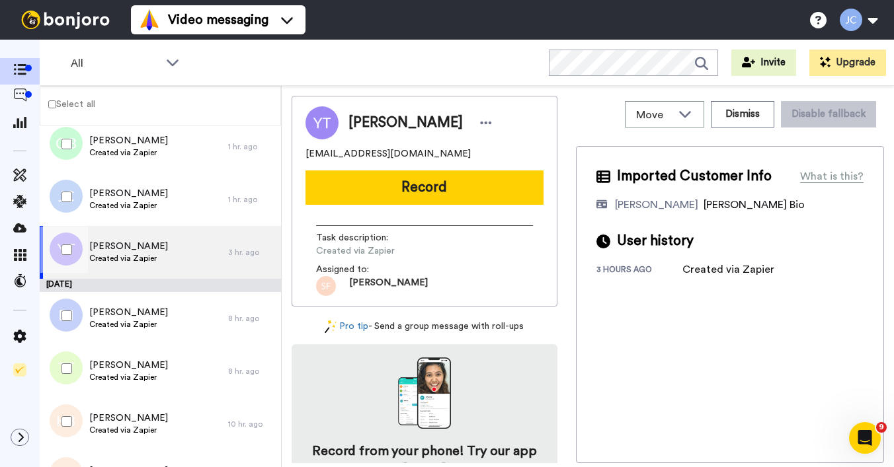
scroll to position [42, 0]
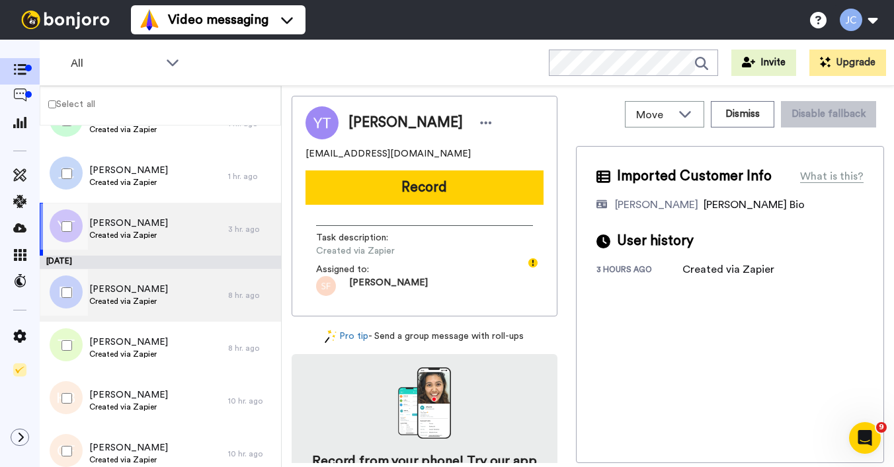
click at [116, 291] on span "[PERSON_NAME]" at bounding box center [128, 289] width 79 height 13
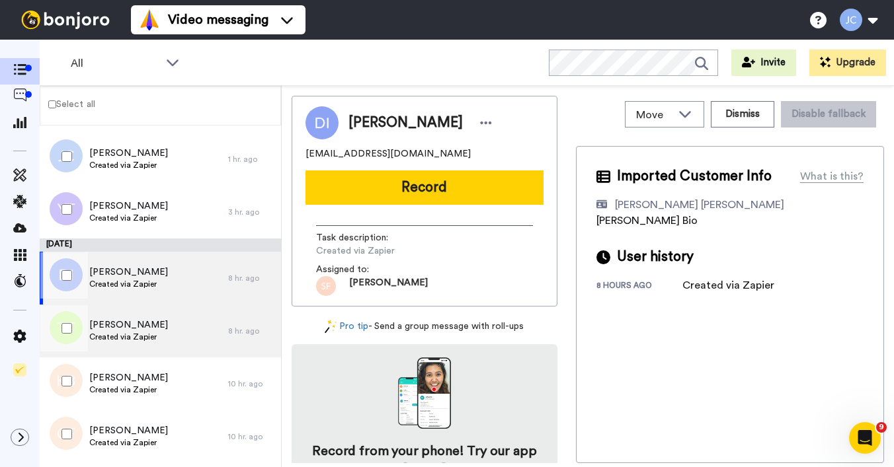
scroll to position [109, 0]
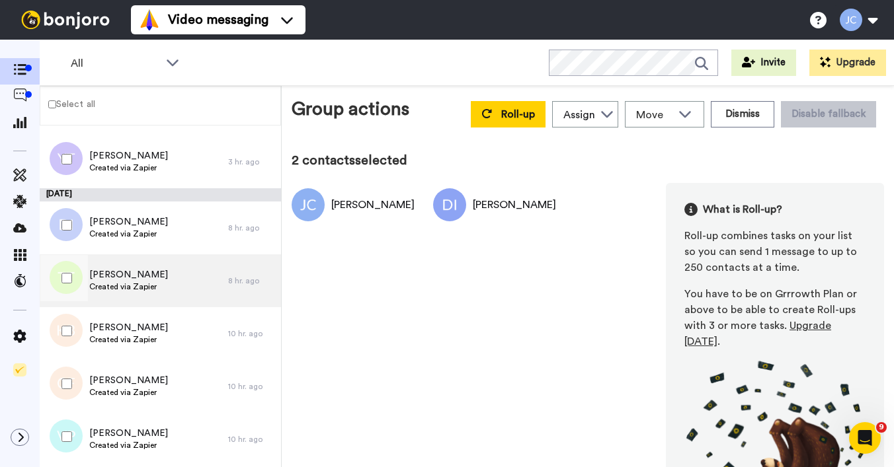
click at [118, 283] on span "Created via Zapier" at bounding box center [128, 287] width 79 height 11
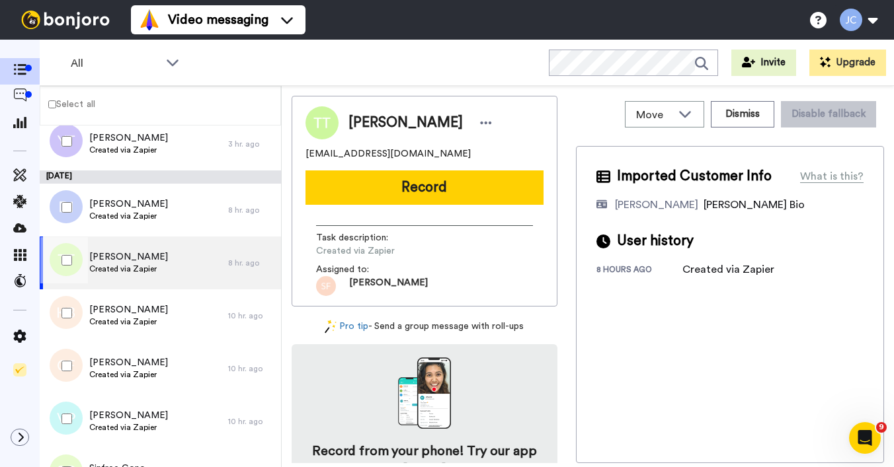
scroll to position [160, 0]
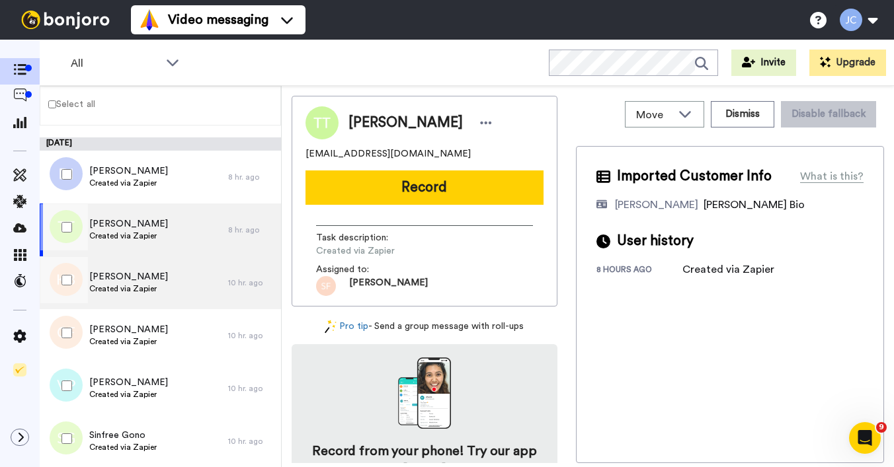
click at [119, 279] on span "[PERSON_NAME]" at bounding box center [128, 276] width 79 height 13
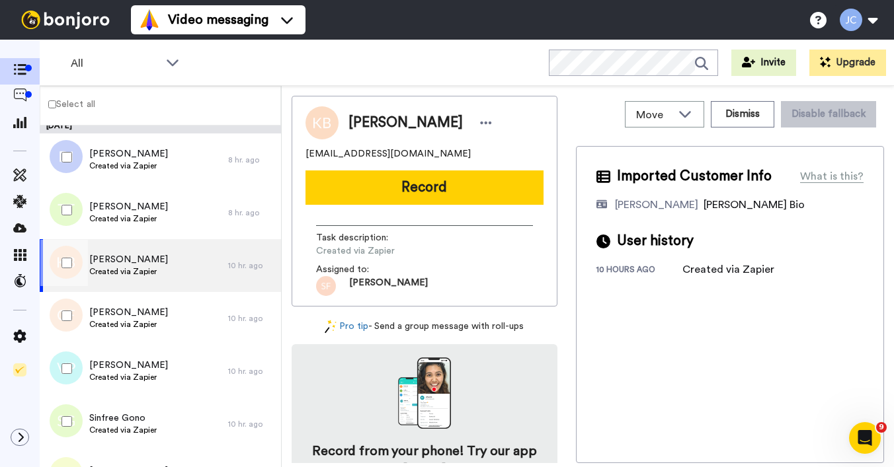
scroll to position [206, 0]
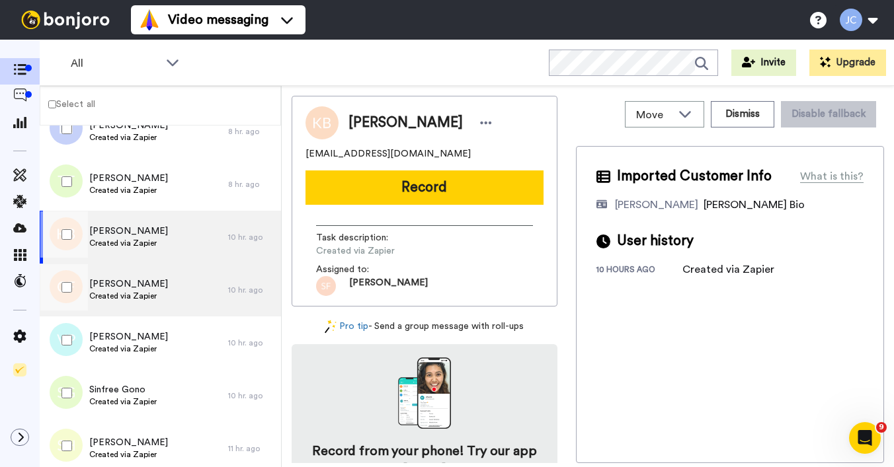
click at [119, 279] on span "[PERSON_NAME]" at bounding box center [128, 284] width 79 height 13
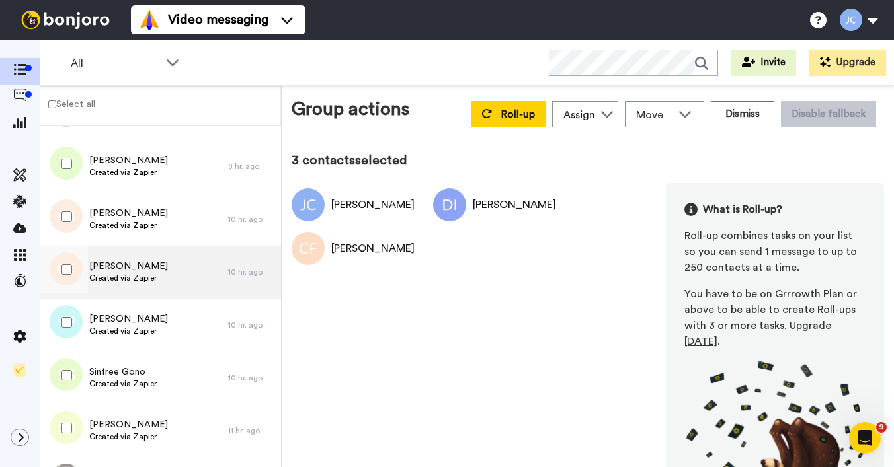
scroll to position [282, 0]
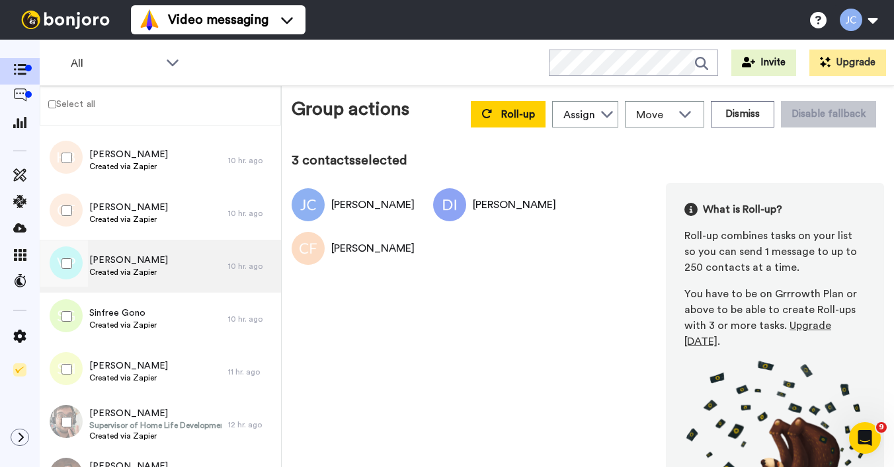
click at [128, 273] on span "Created via Zapier" at bounding box center [128, 272] width 79 height 11
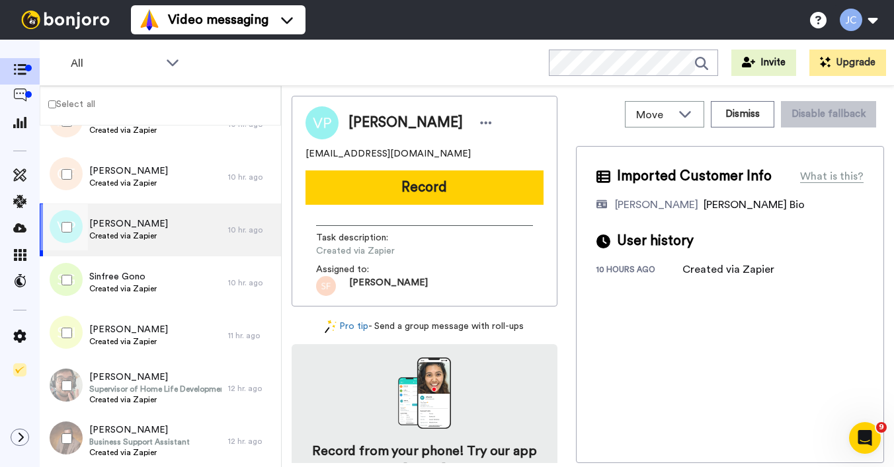
scroll to position [344, 0]
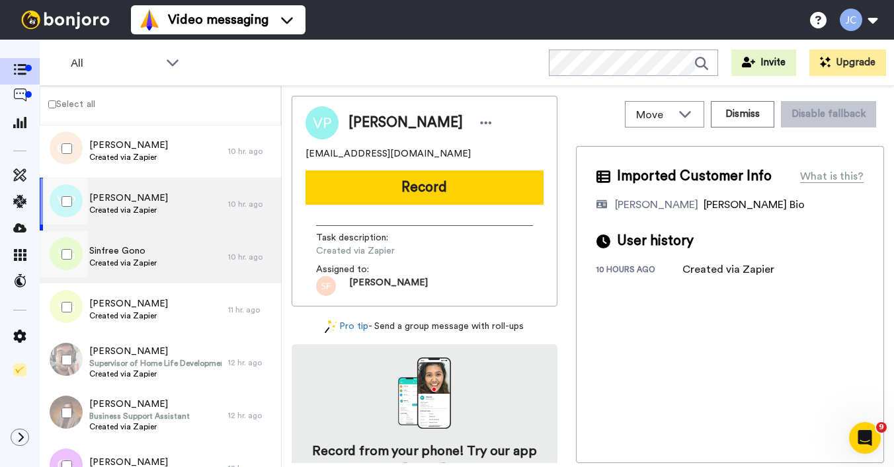
click at [129, 268] on div "Sinfree Gono Created via Zapier" at bounding box center [122, 257] width 67 height 25
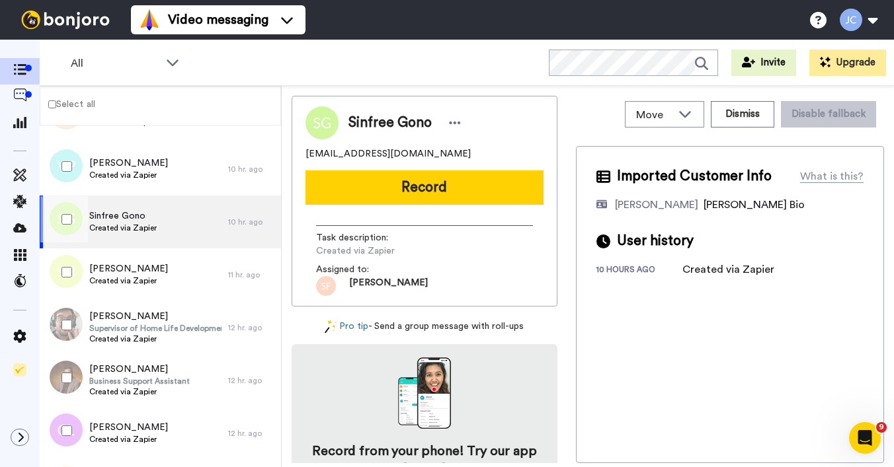
scroll to position [399, 0]
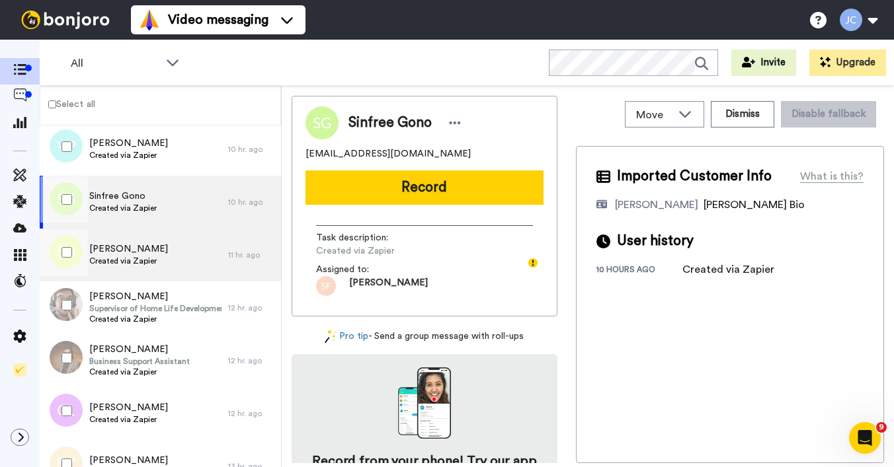
click at [130, 264] on span "Created via Zapier" at bounding box center [128, 261] width 79 height 11
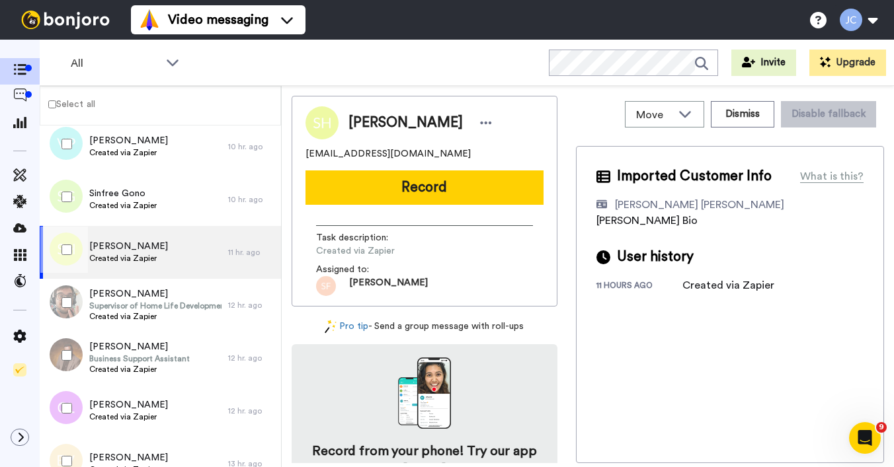
scroll to position [404, 0]
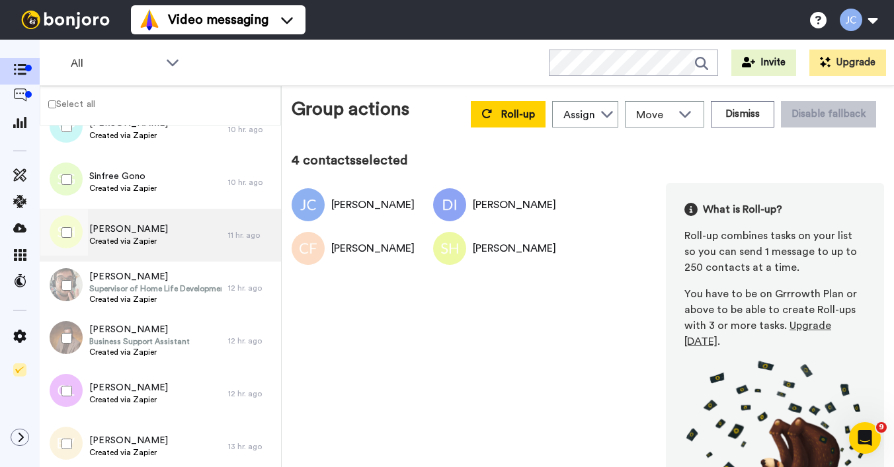
scroll to position [436, 0]
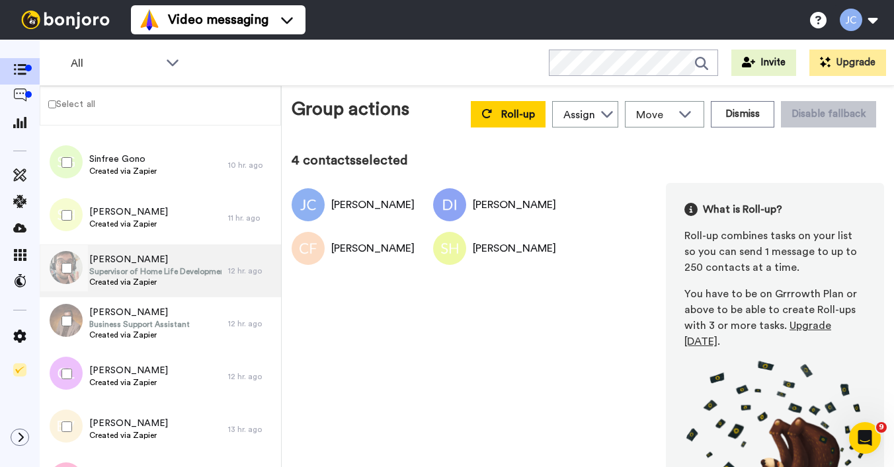
click at [150, 264] on span "[PERSON_NAME]" at bounding box center [155, 259] width 132 height 13
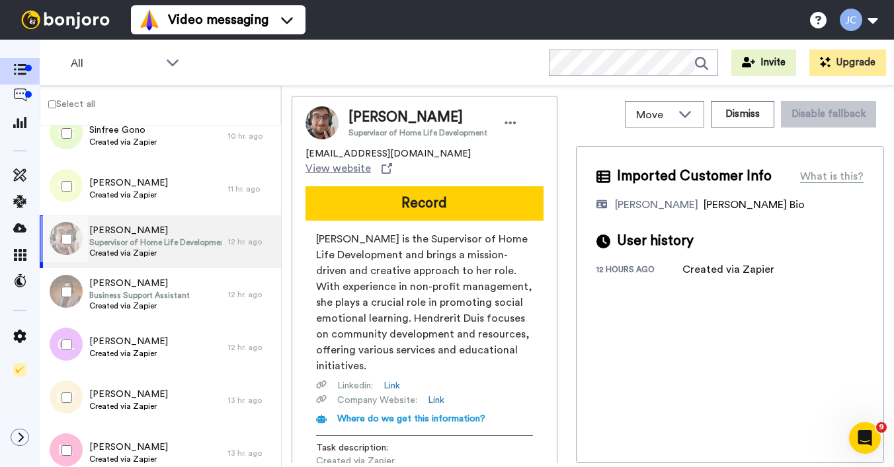
scroll to position [488, 0]
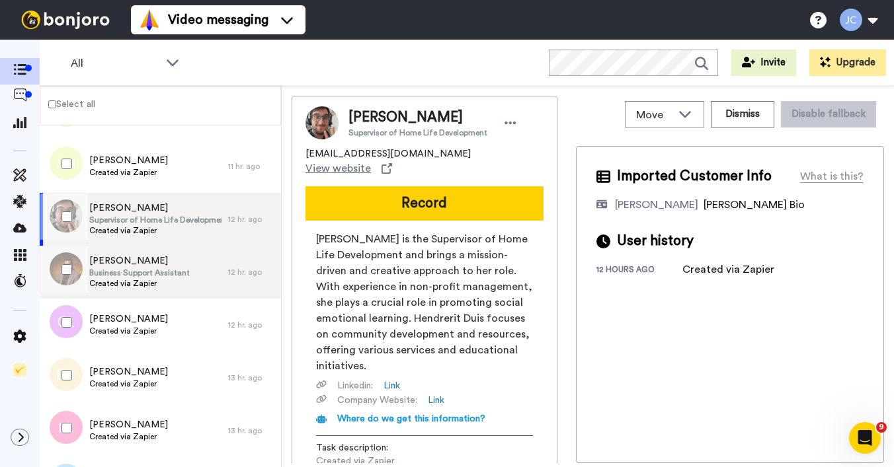
click at [150, 264] on span "[PERSON_NAME]" at bounding box center [139, 260] width 100 height 13
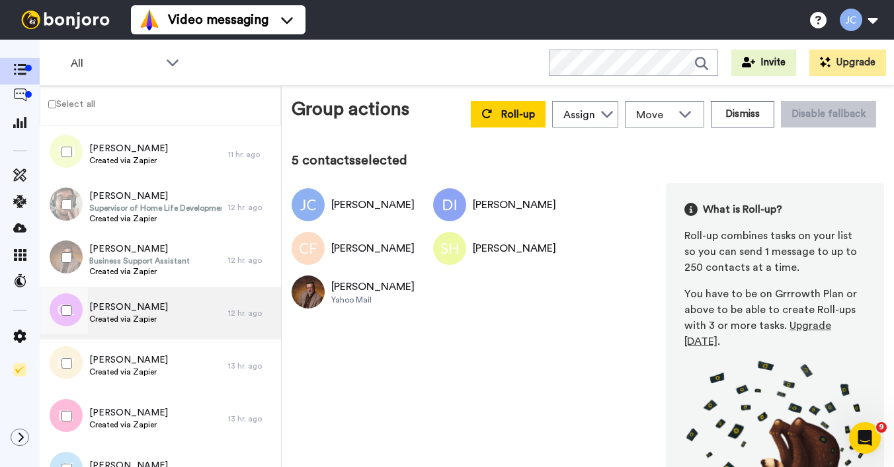
scroll to position [553, 0]
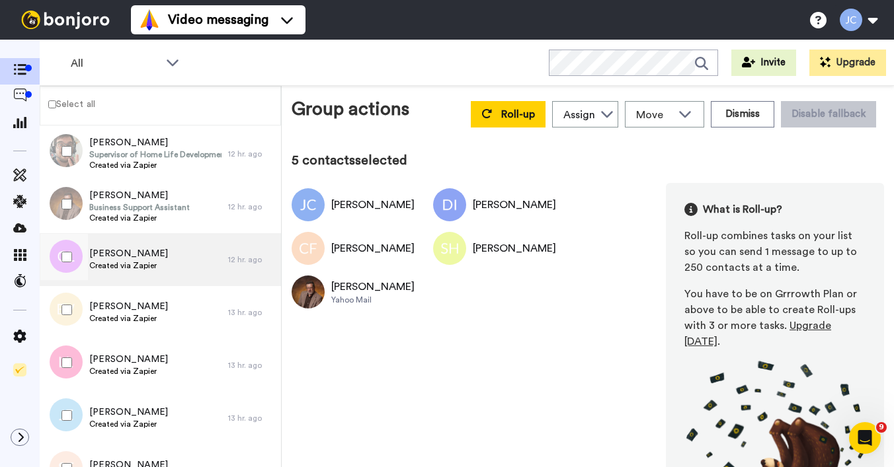
click at [143, 262] on span "Created via Zapier" at bounding box center [128, 265] width 79 height 11
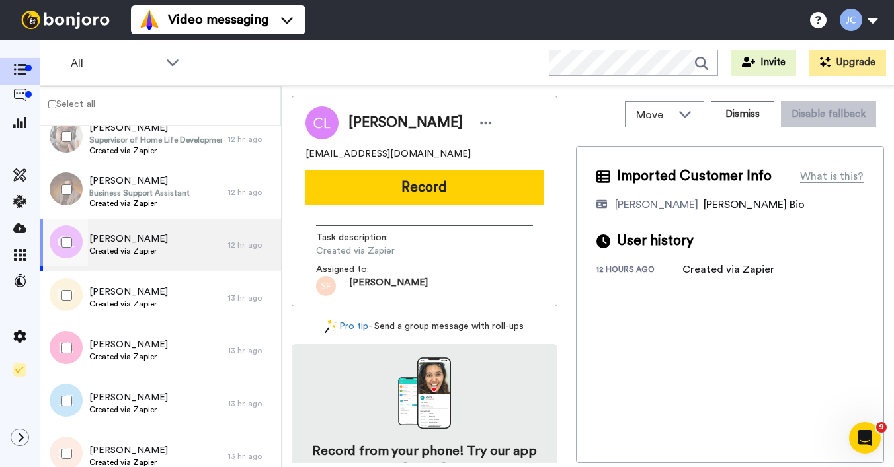
scroll to position [592, 0]
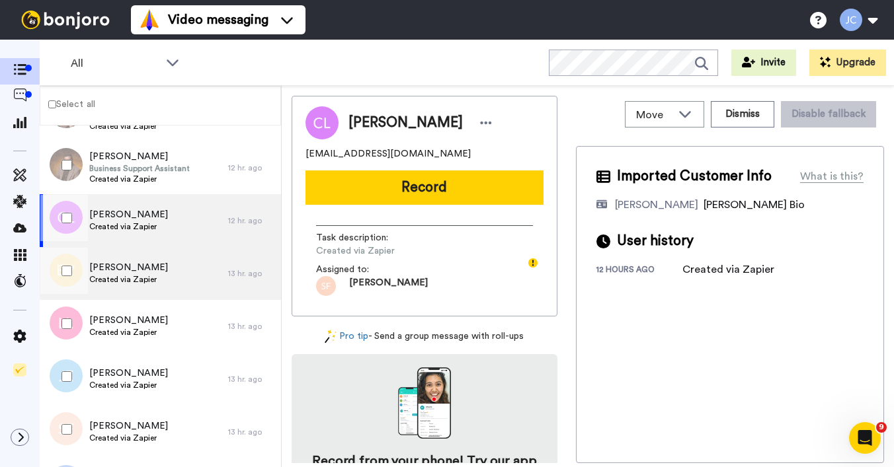
click at [143, 264] on span "[PERSON_NAME]" at bounding box center [128, 267] width 79 height 13
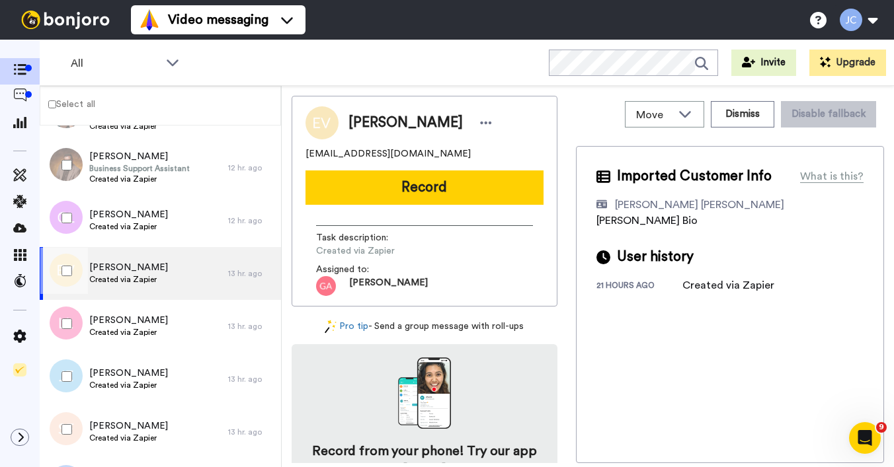
scroll to position [607, 0]
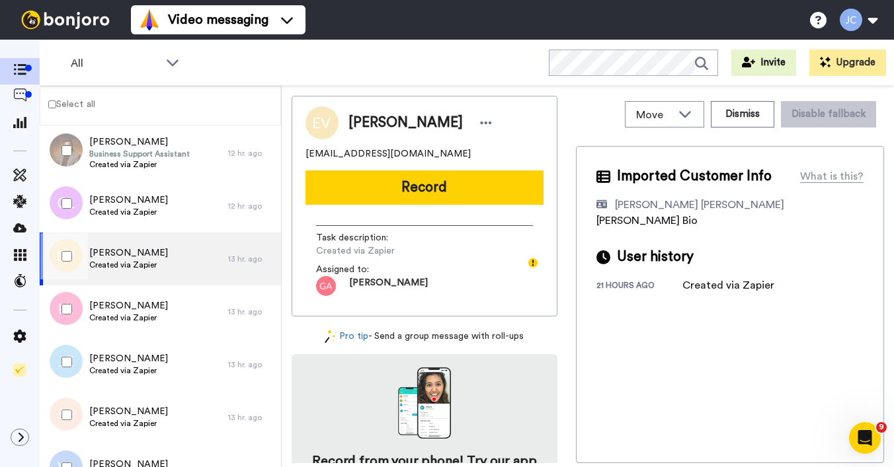
click at [72, 256] on div at bounding box center [64, 256] width 48 height 46
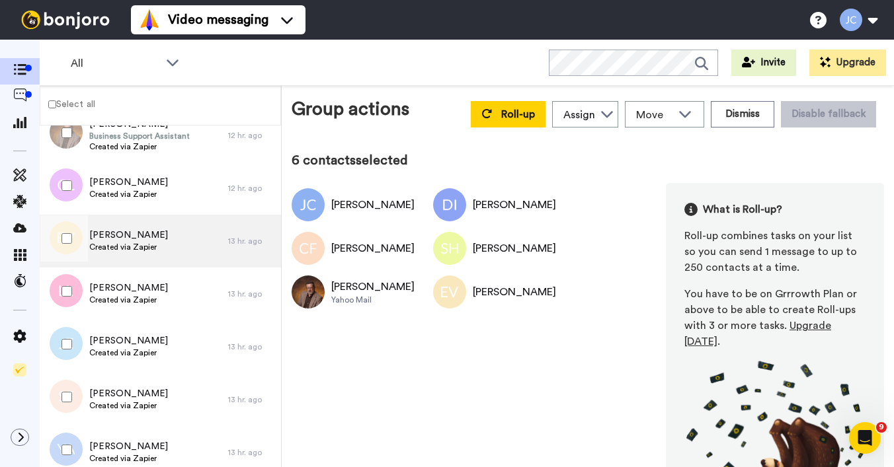
scroll to position [668, 0]
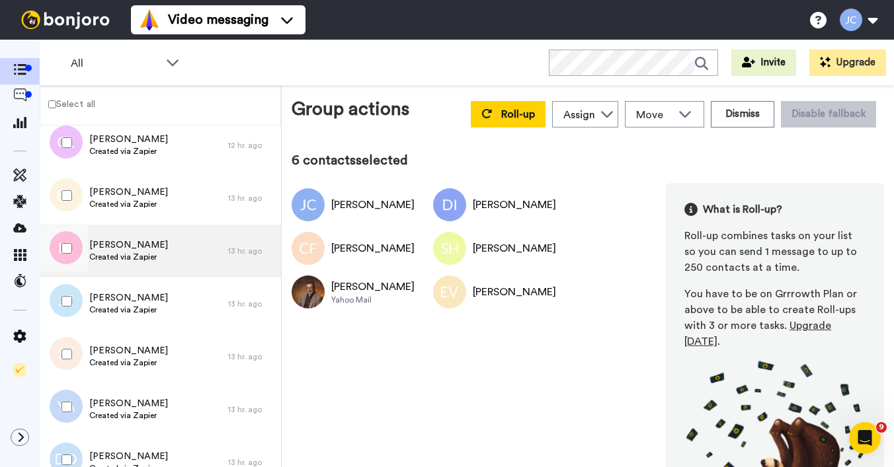
click at [164, 252] on div "[PERSON_NAME] Created via Zapier" at bounding box center [134, 251] width 188 height 53
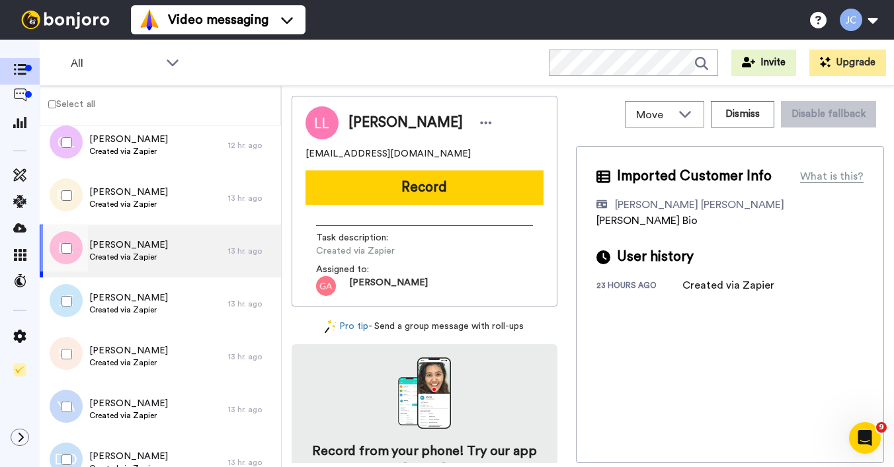
scroll to position [686, 0]
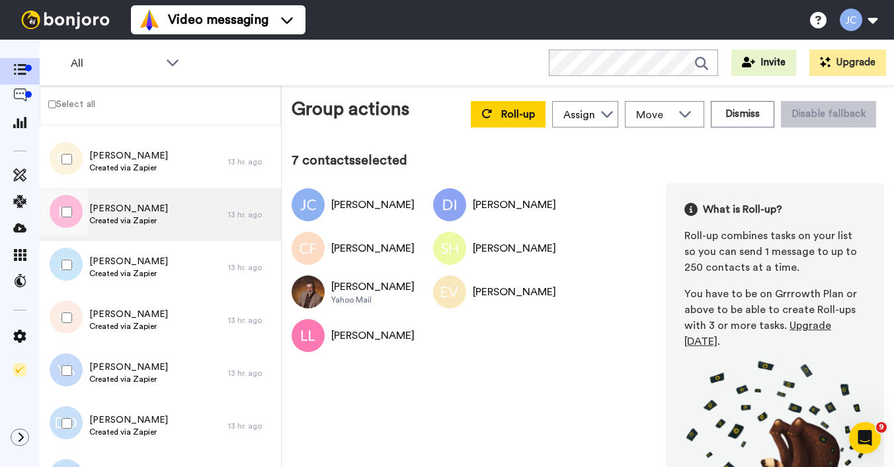
scroll to position [747, 0]
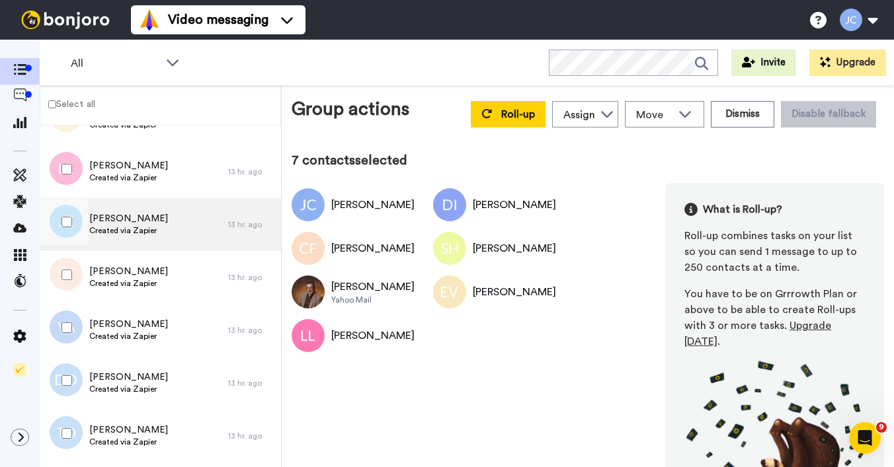
click at [139, 231] on span "Created via Zapier" at bounding box center [128, 230] width 79 height 11
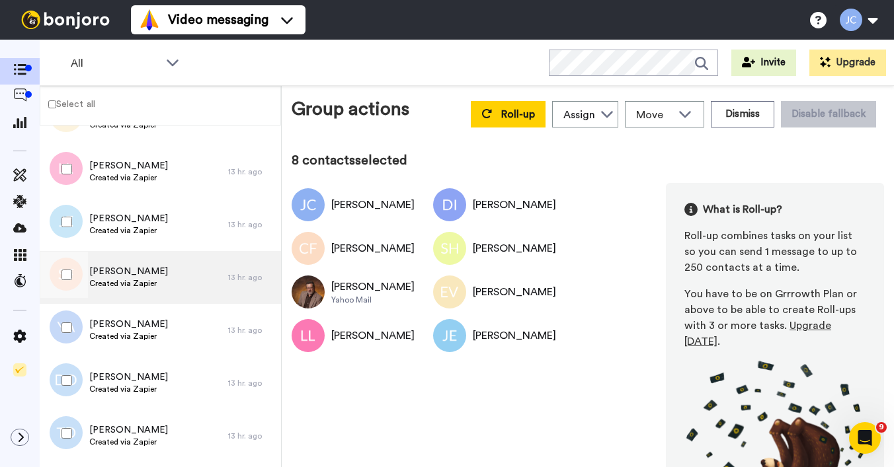
click at [112, 269] on span "[PERSON_NAME]" at bounding box center [128, 271] width 79 height 13
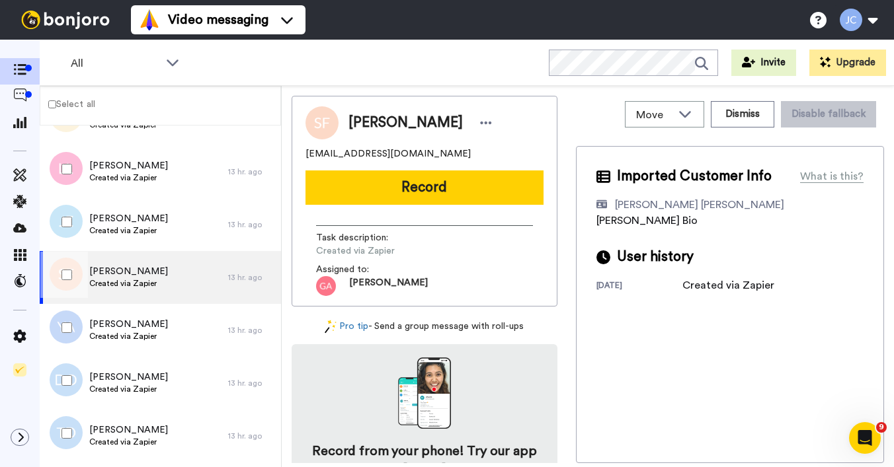
click at [60, 274] on div at bounding box center [64, 275] width 48 height 46
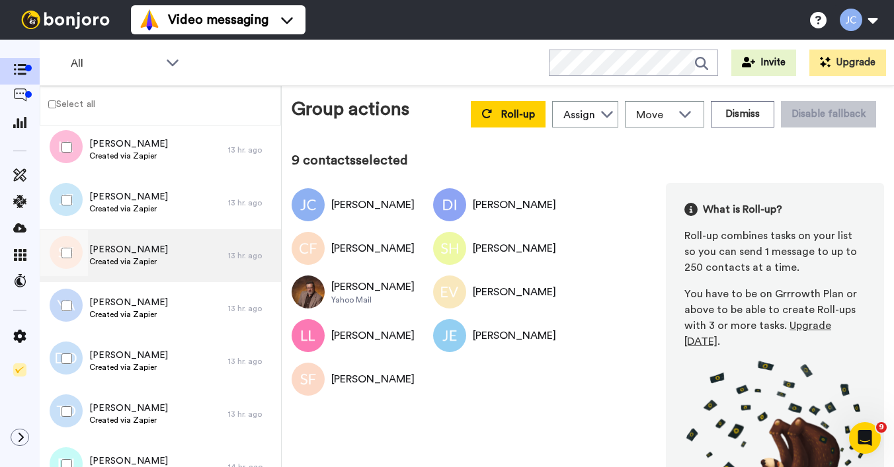
scroll to position [837, 0]
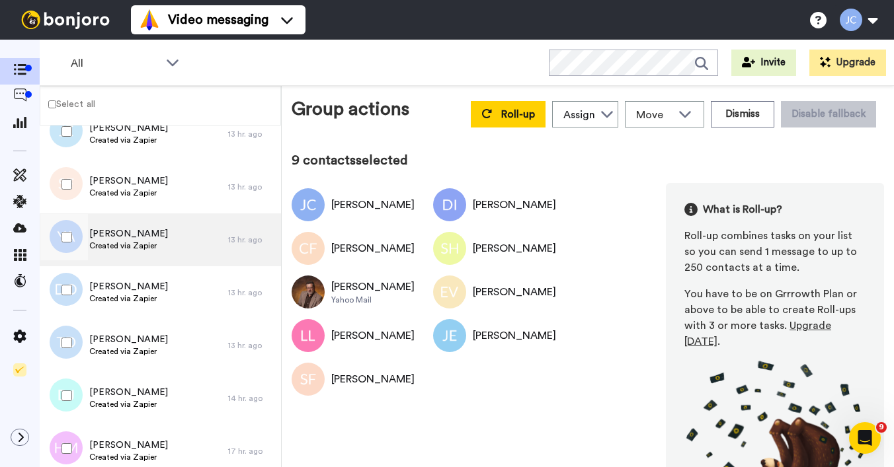
click at [118, 246] on span "Created via Zapier" at bounding box center [128, 246] width 79 height 11
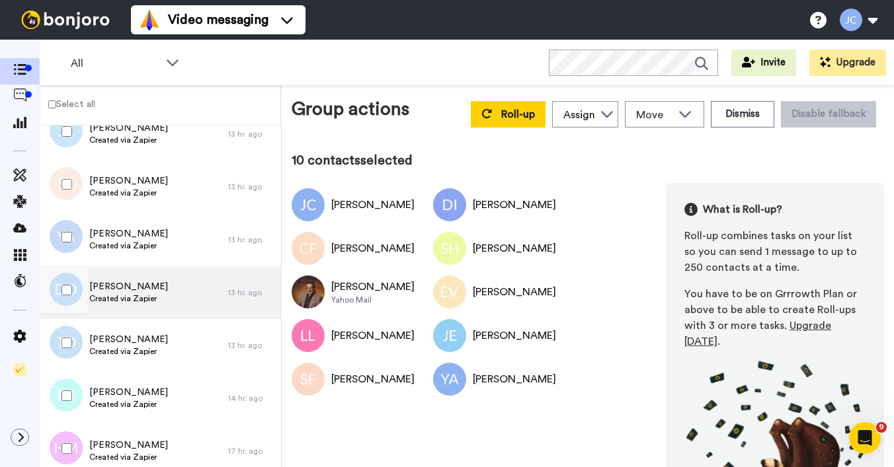
click at [101, 289] on span "[PERSON_NAME]" at bounding box center [128, 286] width 79 height 13
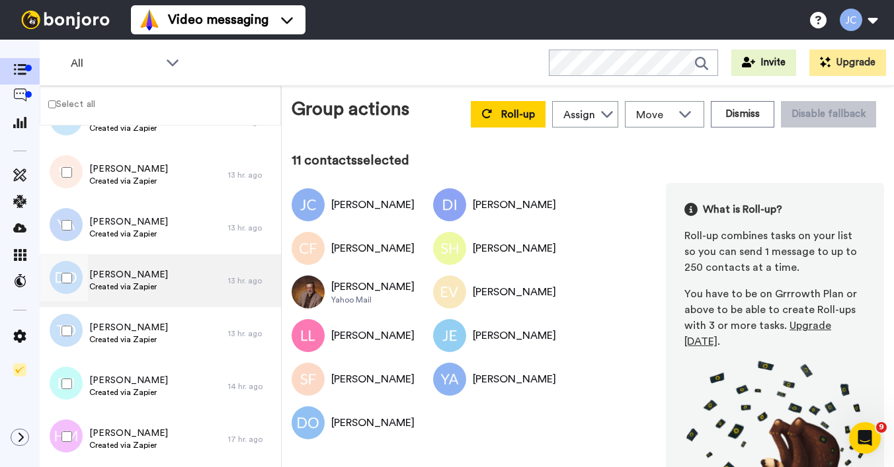
scroll to position [899, 0]
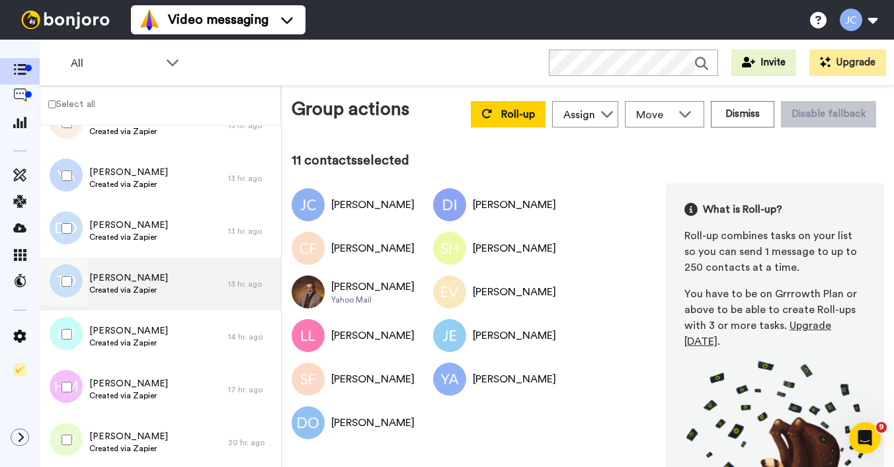
click at [116, 281] on span "[PERSON_NAME]" at bounding box center [128, 278] width 79 height 13
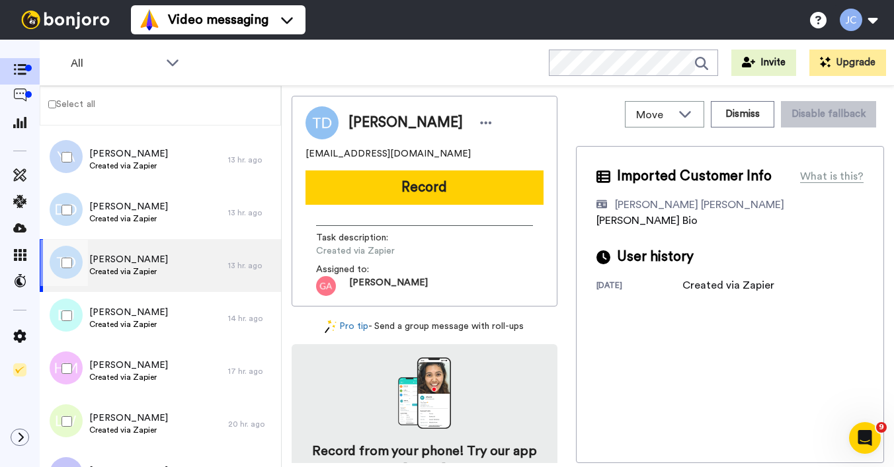
scroll to position [920, 0]
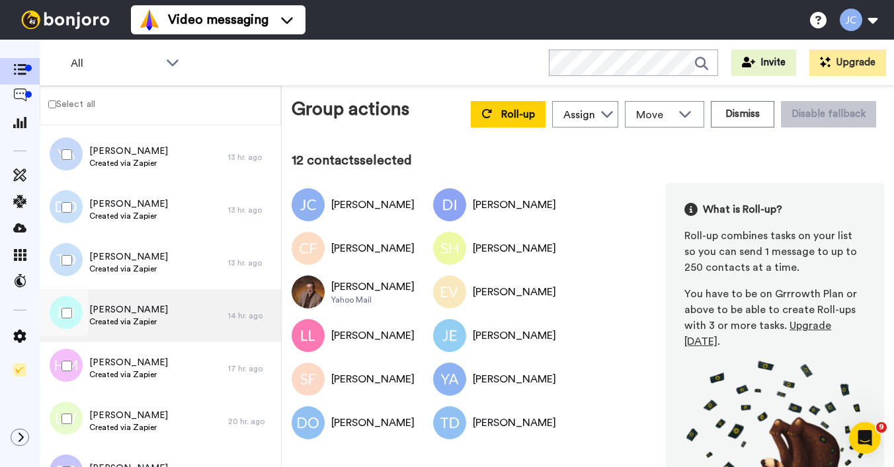
click at [108, 307] on span "[PERSON_NAME]" at bounding box center [128, 309] width 79 height 13
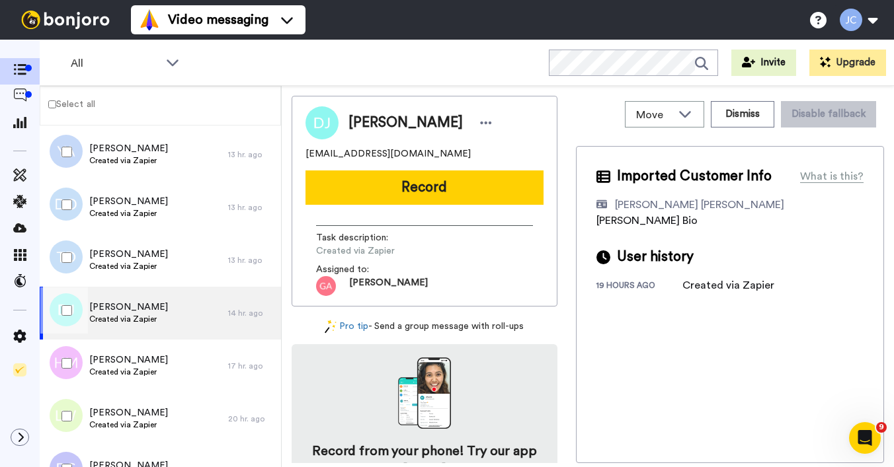
scroll to position [935, 0]
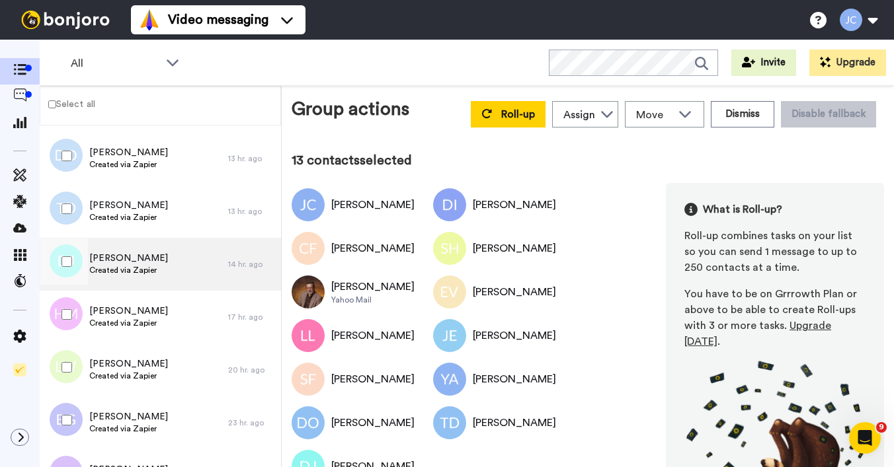
scroll to position [992, 0]
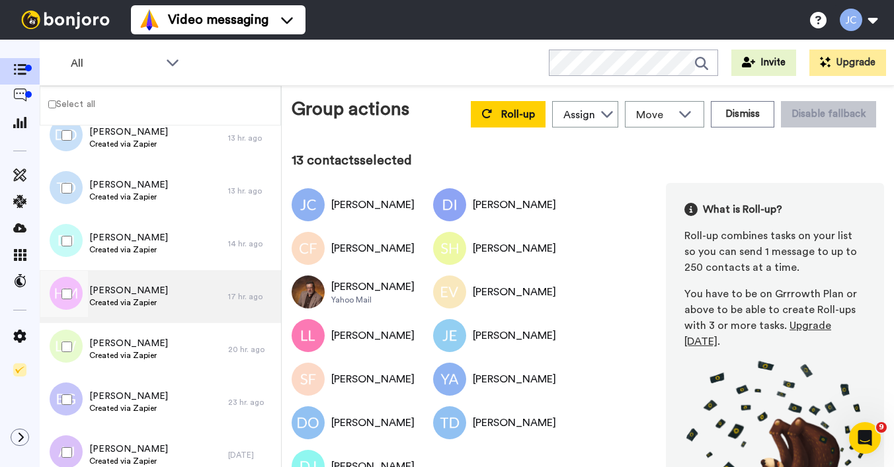
click at [112, 295] on span "[PERSON_NAME]" at bounding box center [128, 290] width 79 height 13
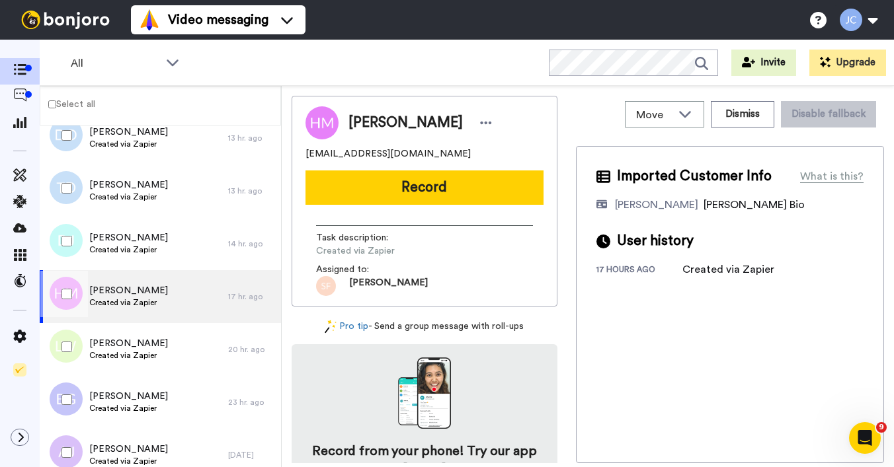
scroll to position [1052, 0]
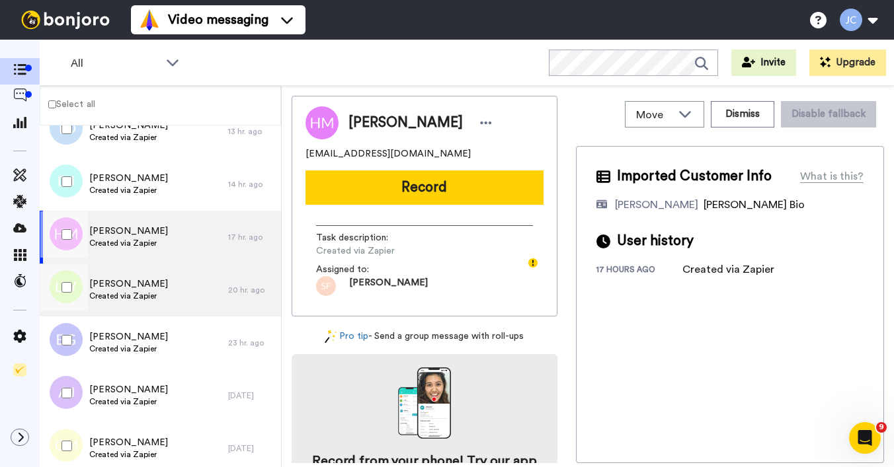
click at [113, 291] on span "Created via Zapier" at bounding box center [128, 296] width 79 height 11
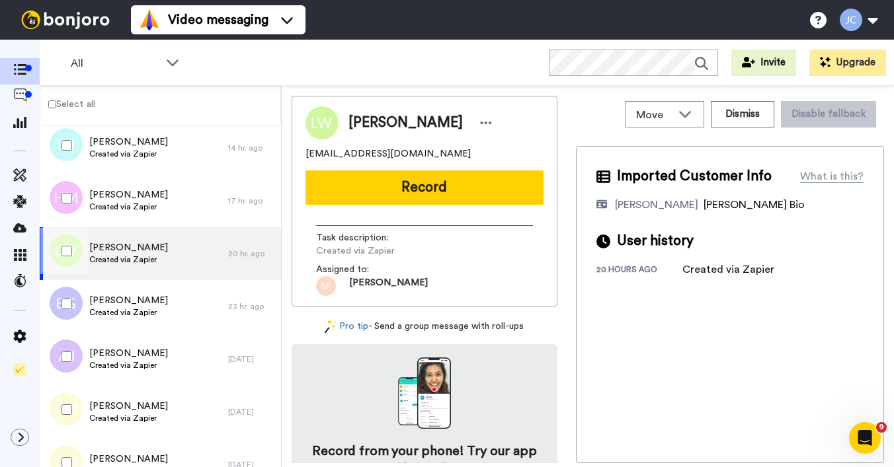
scroll to position [1114, 0]
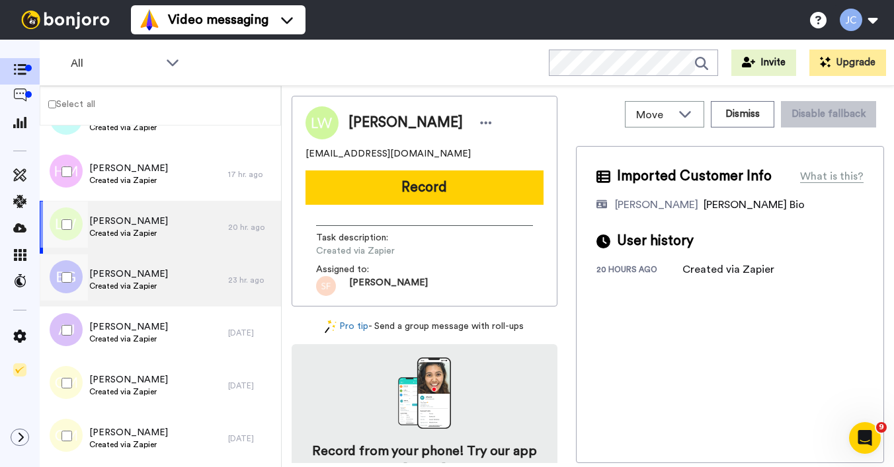
click at [113, 291] on div "[PERSON_NAME] Created via Zapier" at bounding box center [128, 280] width 79 height 25
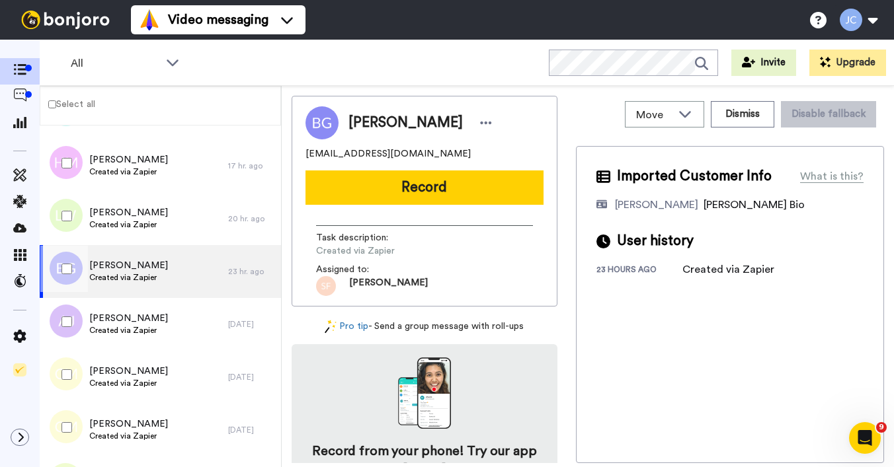
scroll to position [1173, 0]
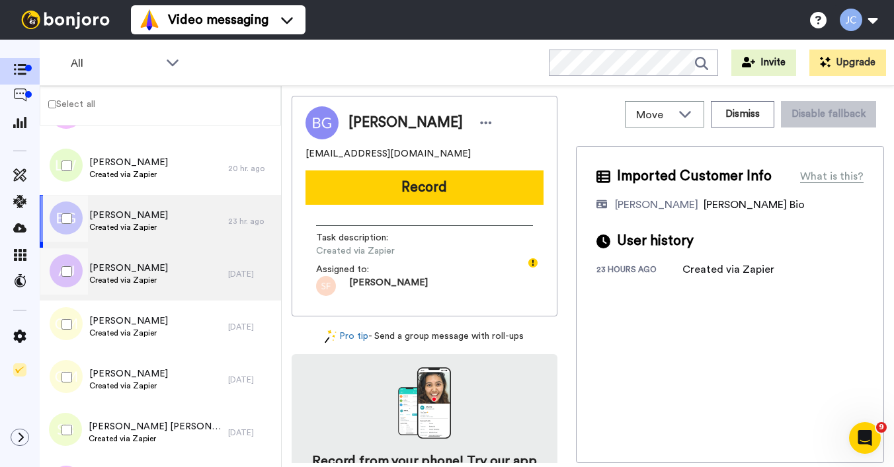
click at [116, 282] on span "Created via Zapier" at bounding box center [128, 280] width 79 height 11
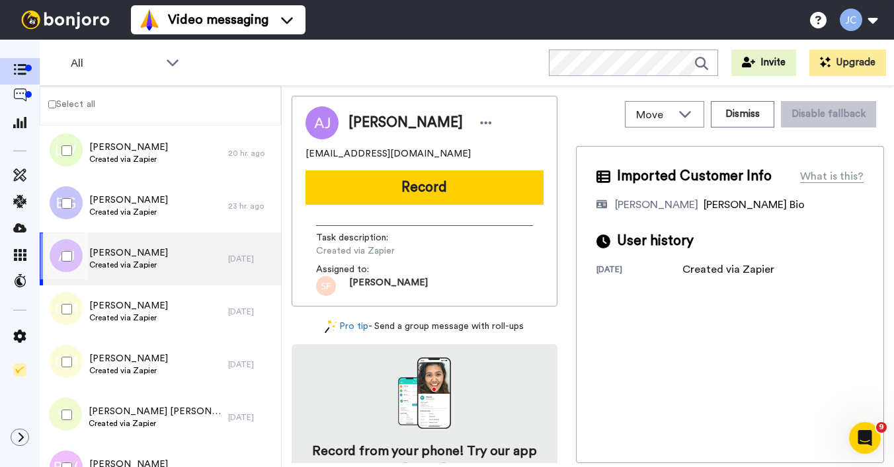
scroll to position [1242, 0]
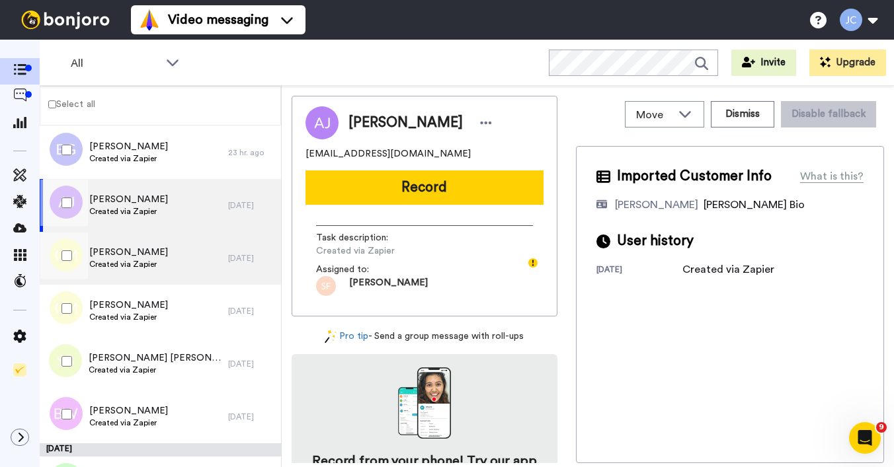
click at [127, 265] on span "Created via Zapier" at bounding box center [128, 264] width 79 height 11
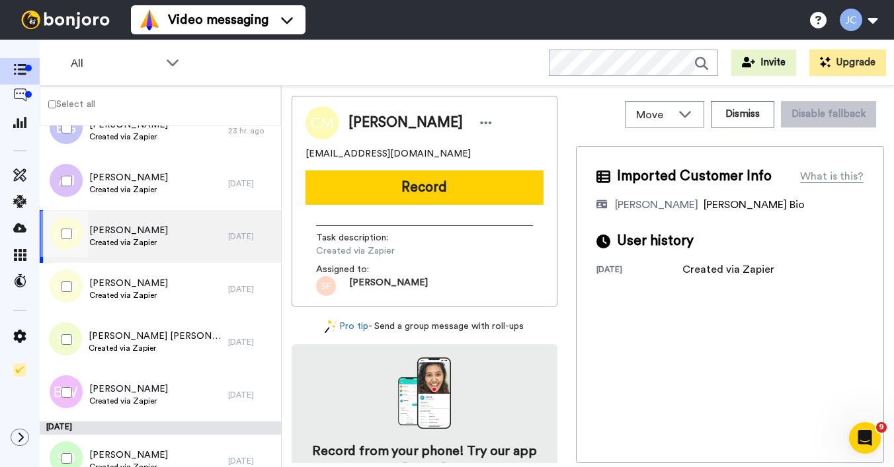
scroll to position [1288, 0]
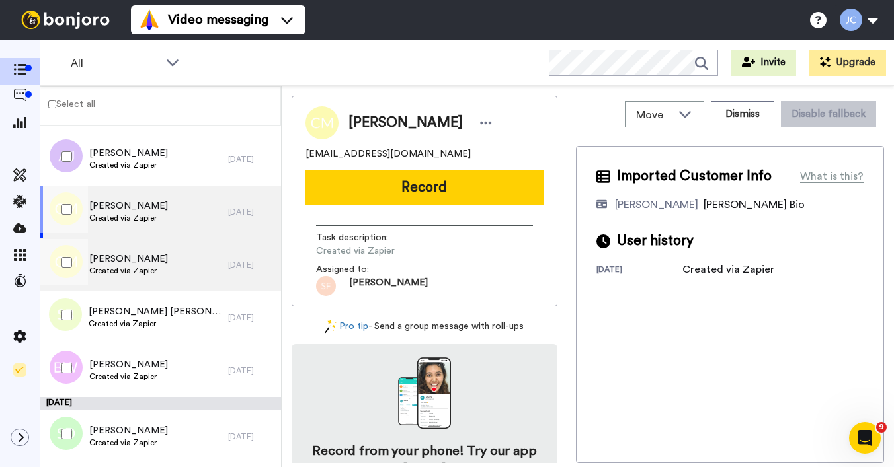
click at [127, 265] on span "[PERSON_NAME]" at bounding box center [128, 258] width 79 height 13
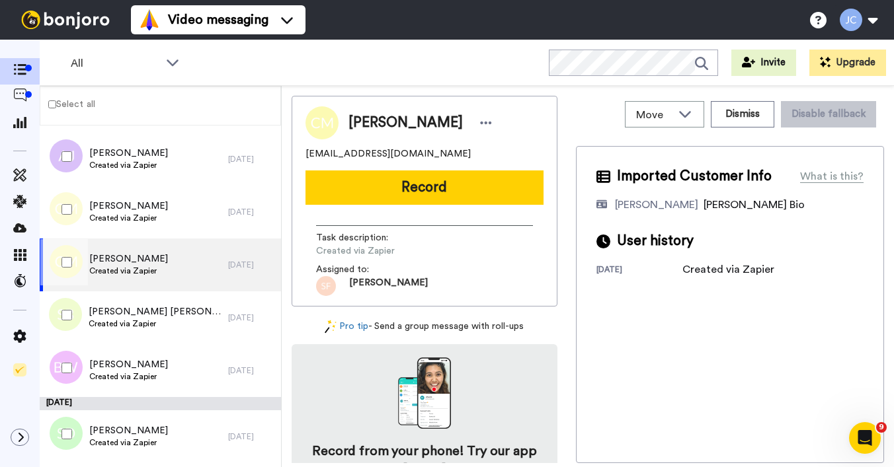
scroll to position [1356, 0]
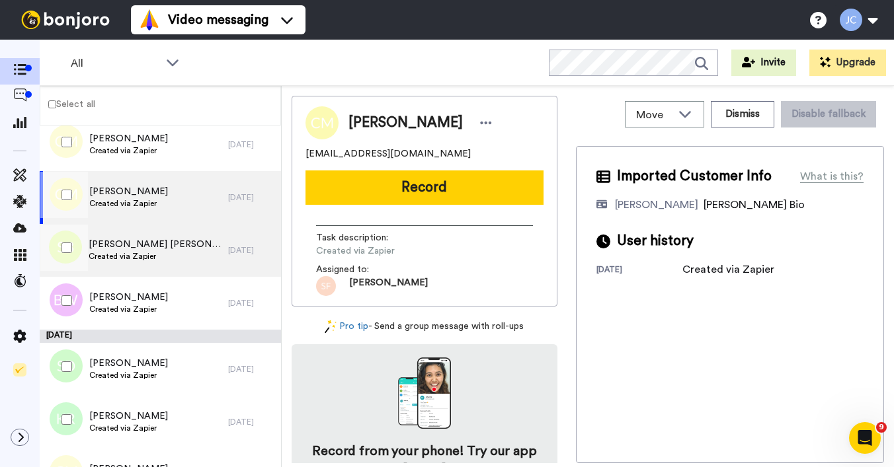
click at [128, 262] on div "[PERSON_NAME] [PERSON_NAME] Created via Zapier" at bounding box center [155, 250] width 133 height 25
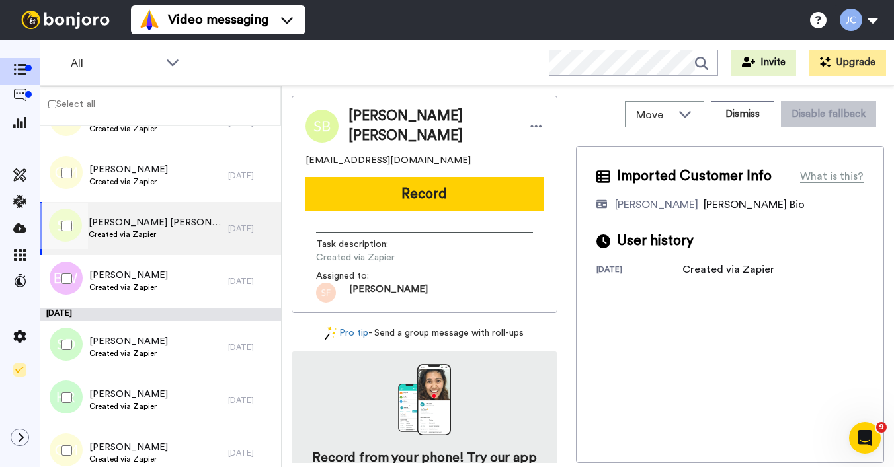
scroll to position [1389, 0]
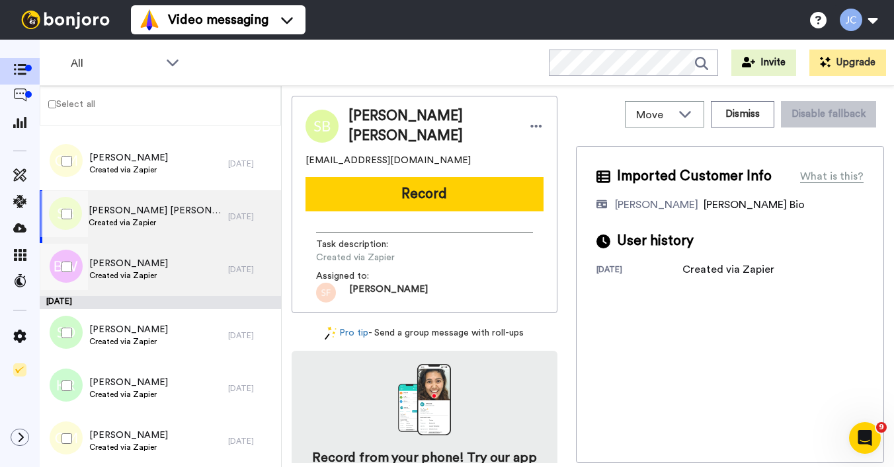
click at [128, 262] on span "[PERSON_NAME]" at bounding box center [128, 263] width 79 height 13
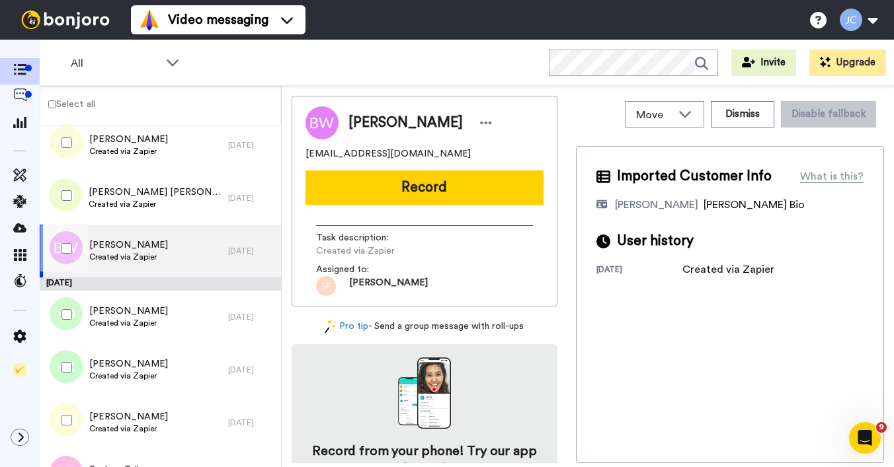
scroll to position [1478, 0]
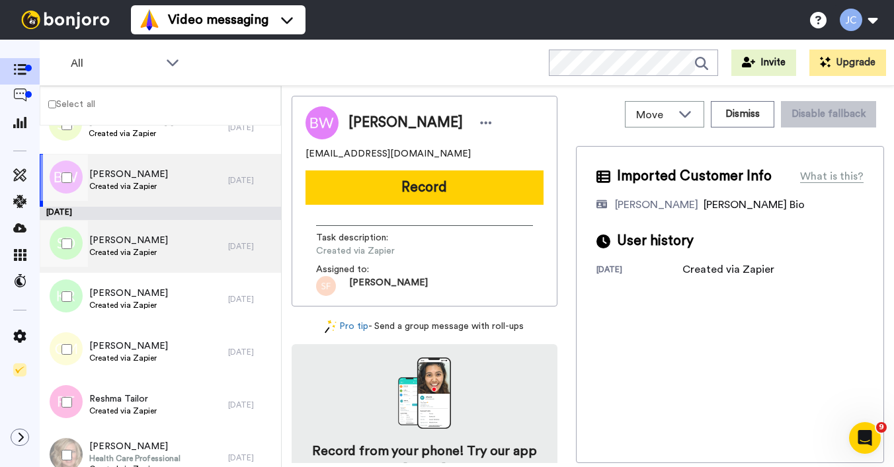
click at [128, 262] on div "[PERSON_NAME] Created via Zapier" at bounding box center [134, 246] width 188 height 53
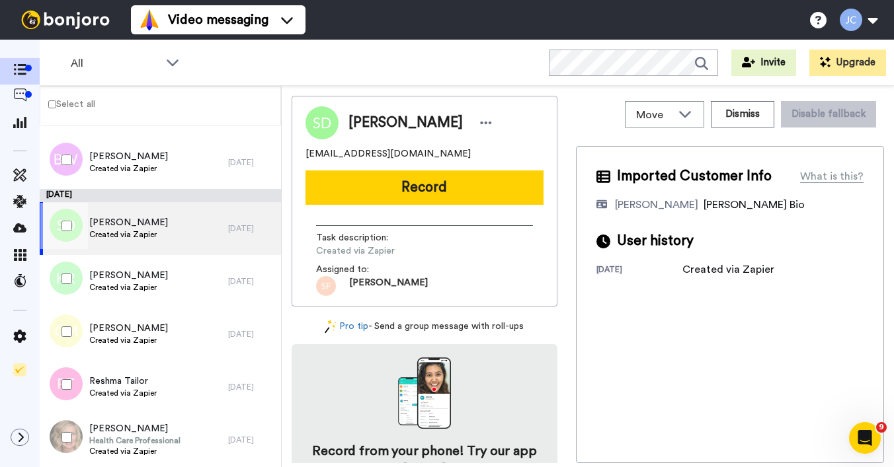
scroll to position [1547, 0]
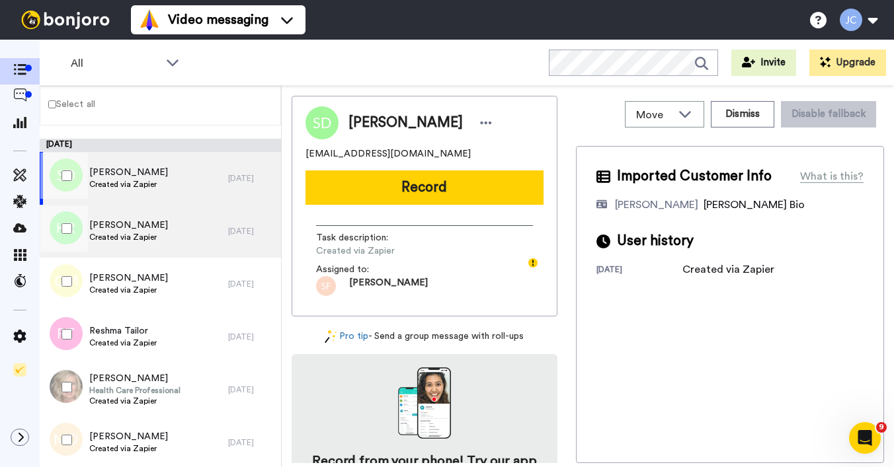
click at [134, 247] on div "[PERSON_NAME] Created via Zapier" at bounding box center [134, 231] width 188 height 53
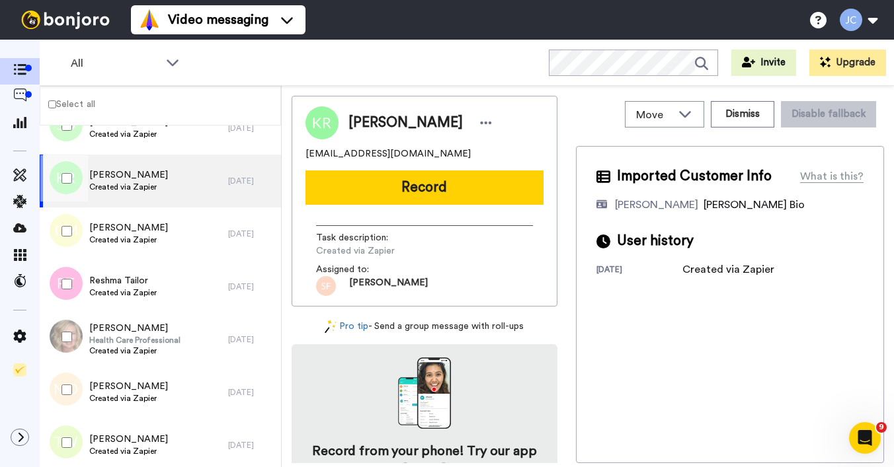
scroll to position [1599, 0]
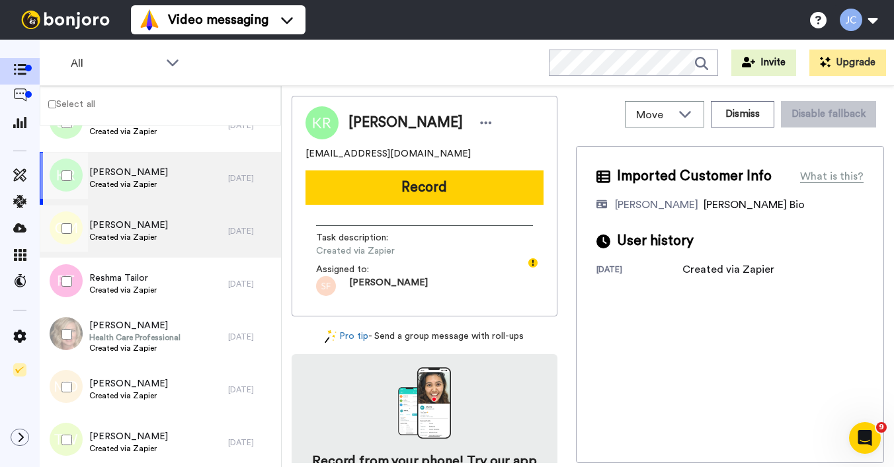
click at [135, 245] on div "[PERSON_NAME] Created via Zapier" at bounding box center [134, 231] width 188 height 53
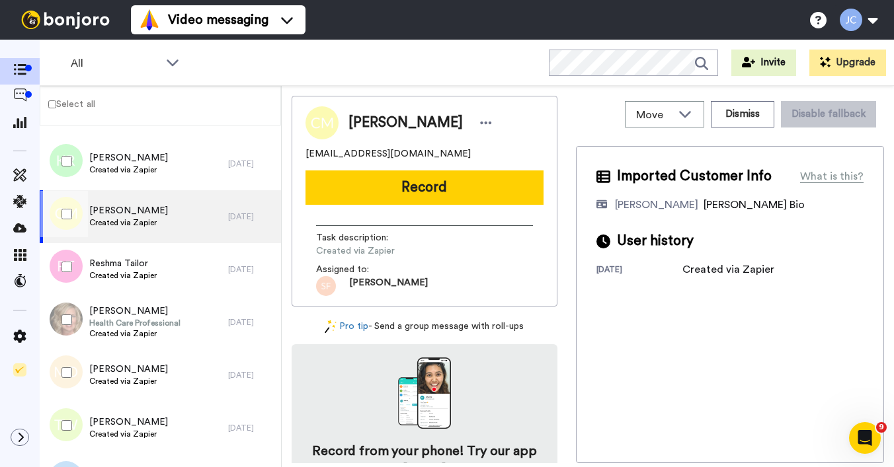
scroll to position [1658, 0]
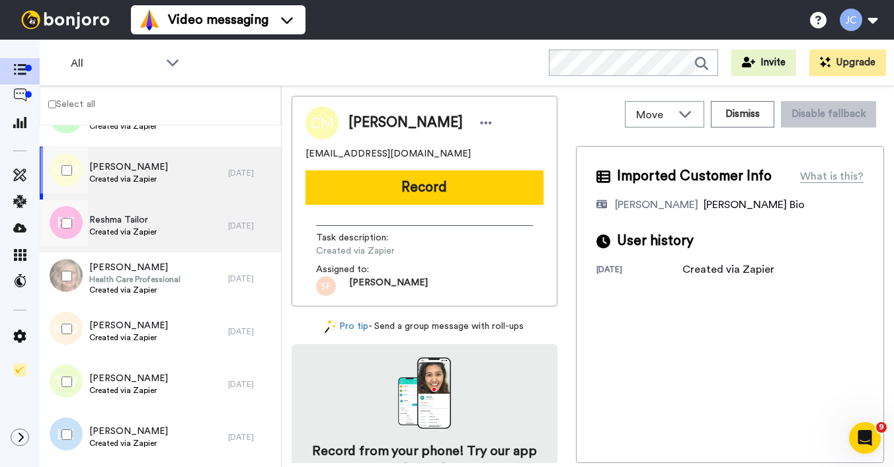
click at [136, 245] on div "Reshma Tailor Created via Zapier" at bounding box center [134, 226] width 188 height 53
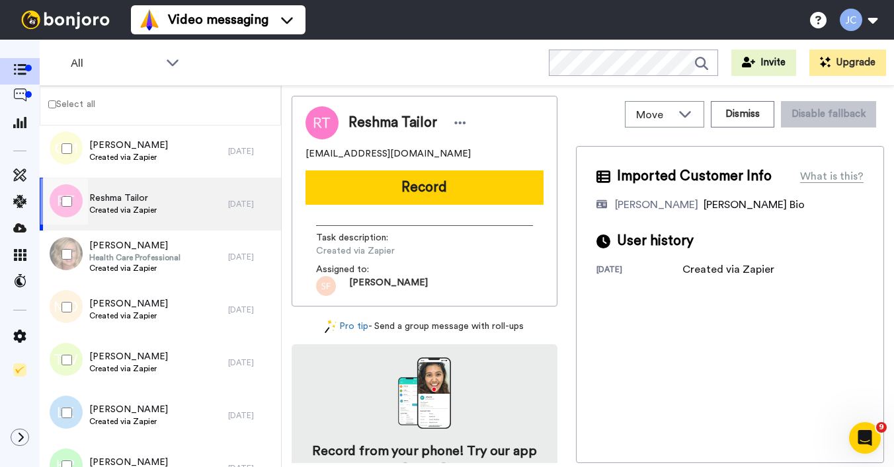
scroll to position [1682, 0]
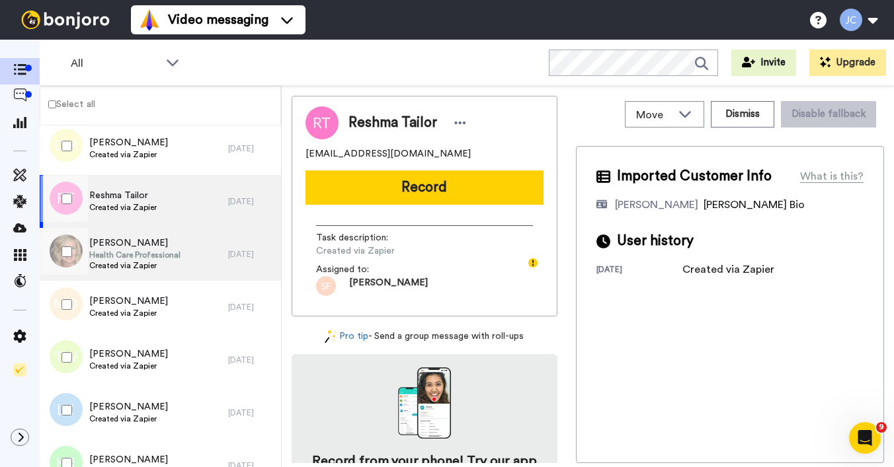
click at [136, 245] on span "[PERSON_NAME]" at bounding box center [134, 243] width 91 height 13
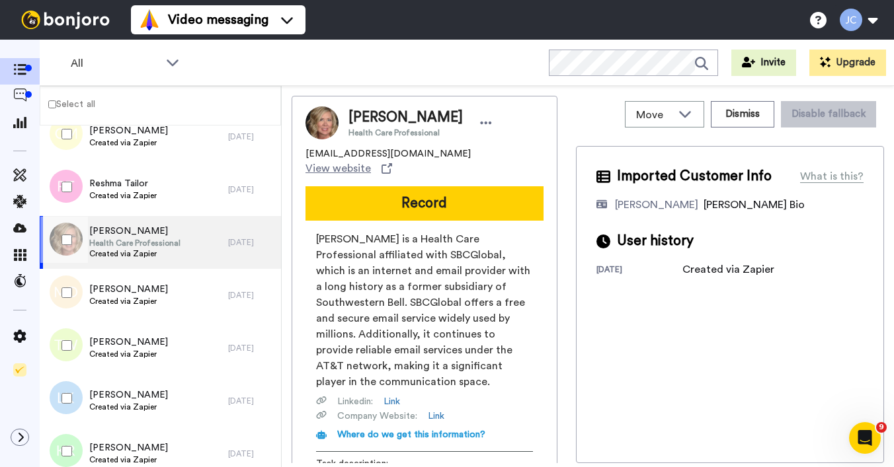
scroll to position [1722, 0]
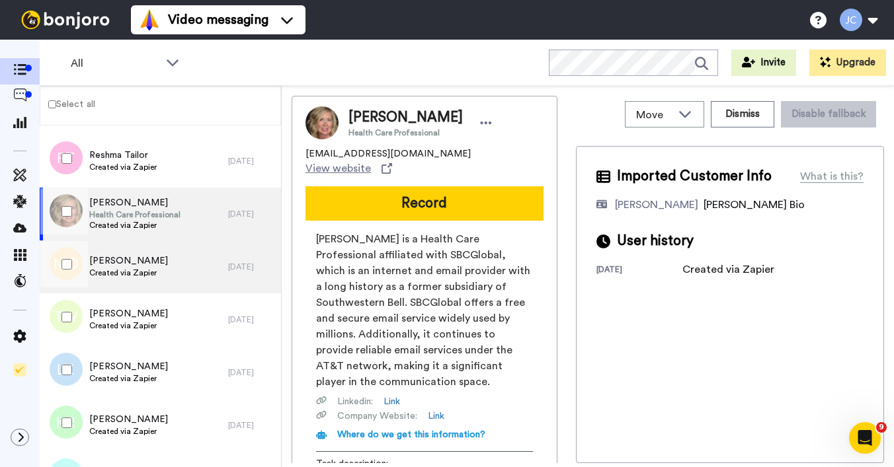
click at [134, 260] on span "[PERSON_NAME]" at bounding box center [128, 260] width 79 height 13
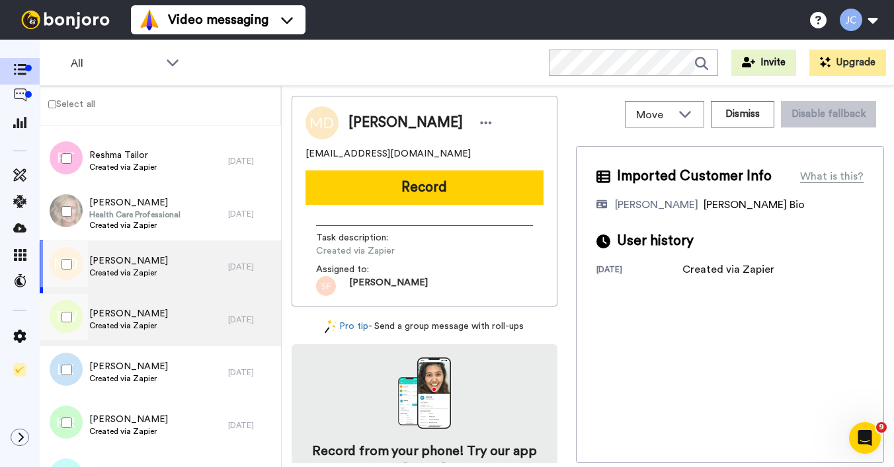
click at [130, 311] on span "[PERSON_NAME]" at bounding box center [128, 313] width 79 height 13
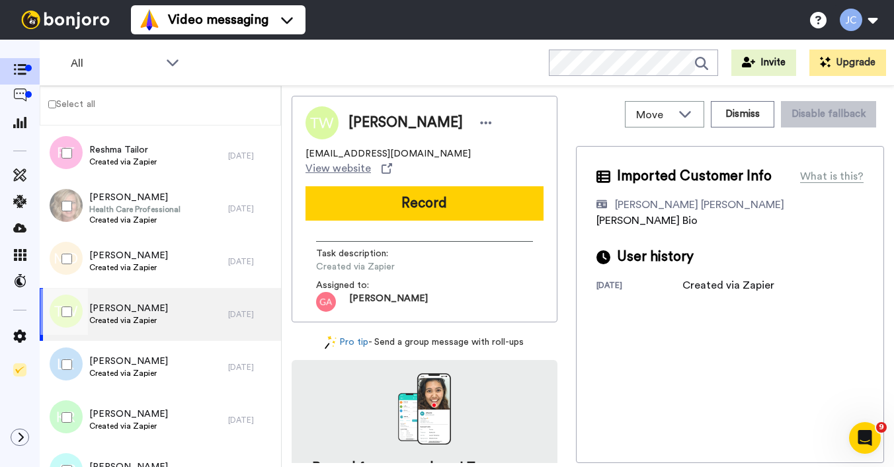
scroll to position [1751, 0]
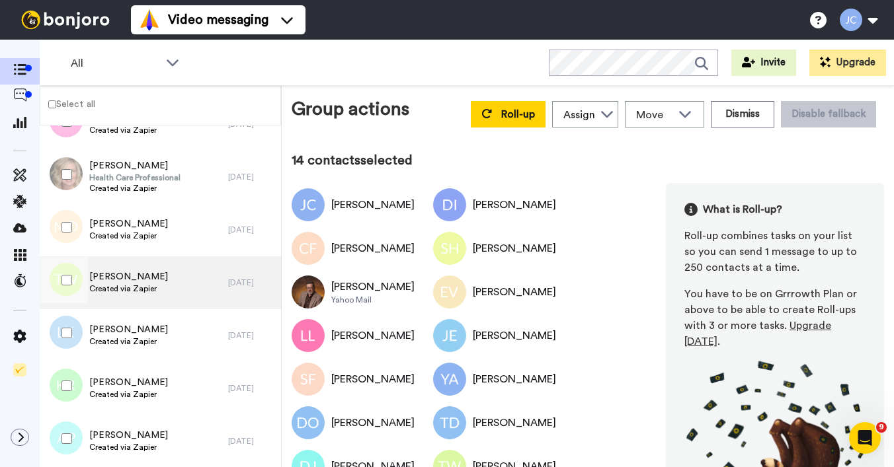
scroll to position [1776, 0]
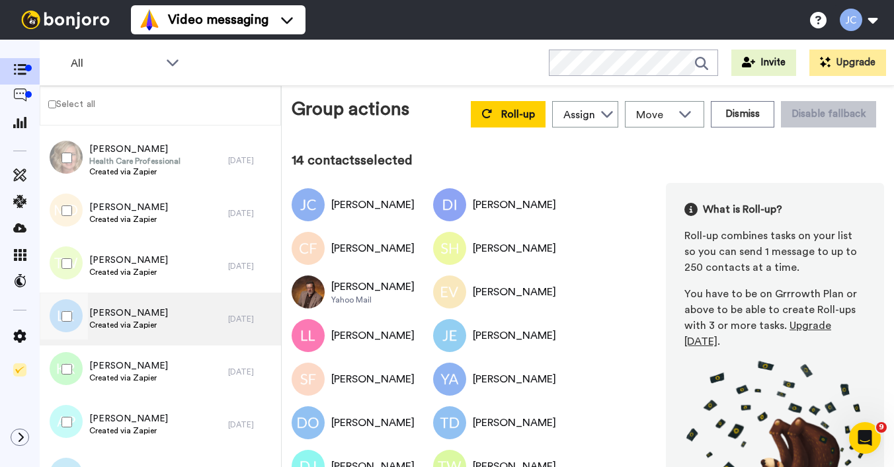
click at [142, 319] on span "[PERSON_NAME]" at bounding box center [128, 313] width 79 height 13
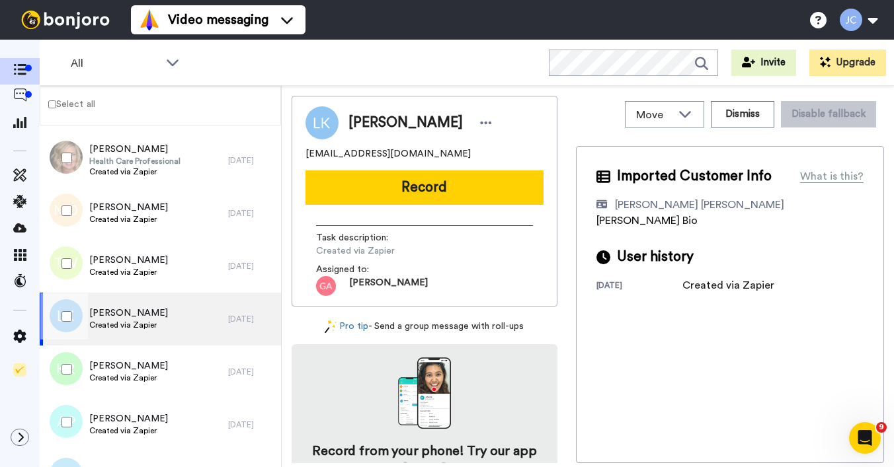
scroll to position [1883, 0]
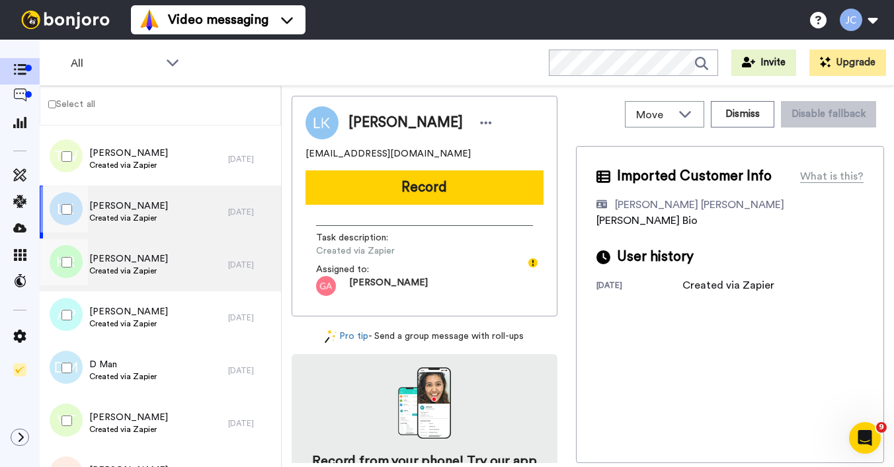
click at [140, 268] on span "Created via Zapier" at bounding box center [128, 271] width 79 height 11
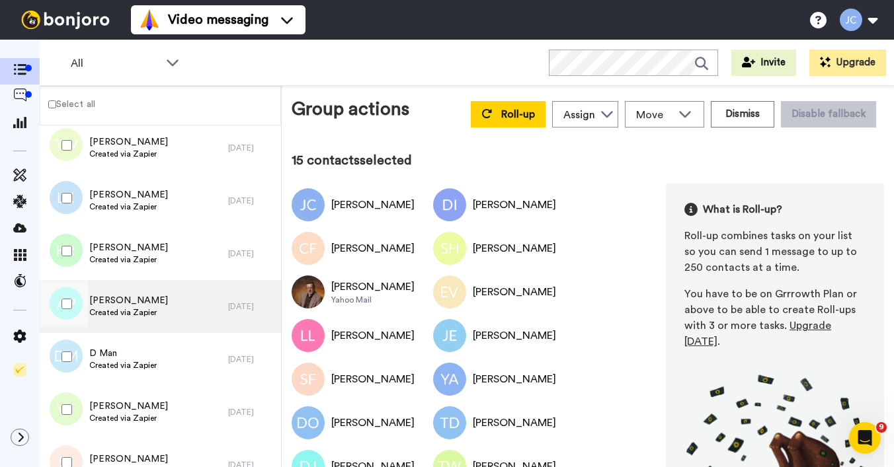
scroll to position [1905, 0]
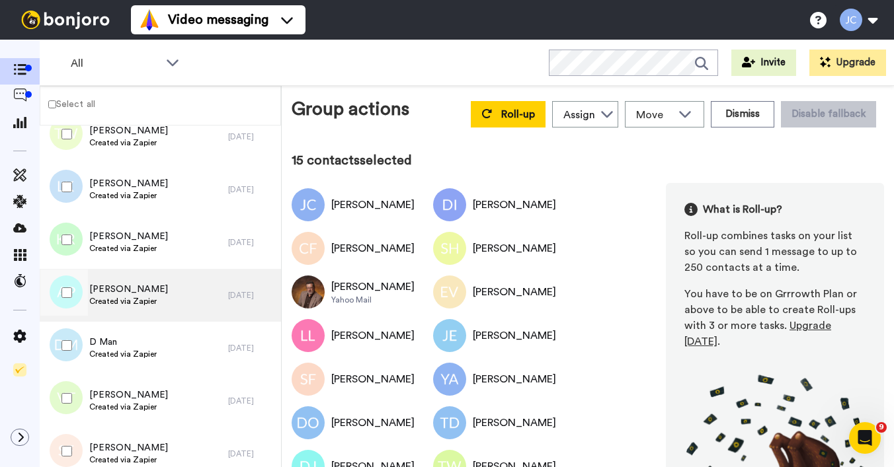
click at [146, 297] on span "Created via Zapier" at bounding box center [128, 301] width 79 height 11
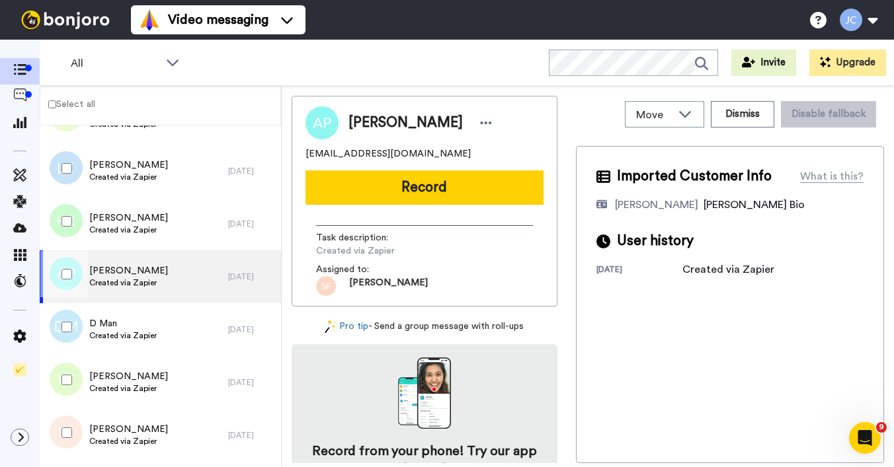
scroll to position [1952, 0]
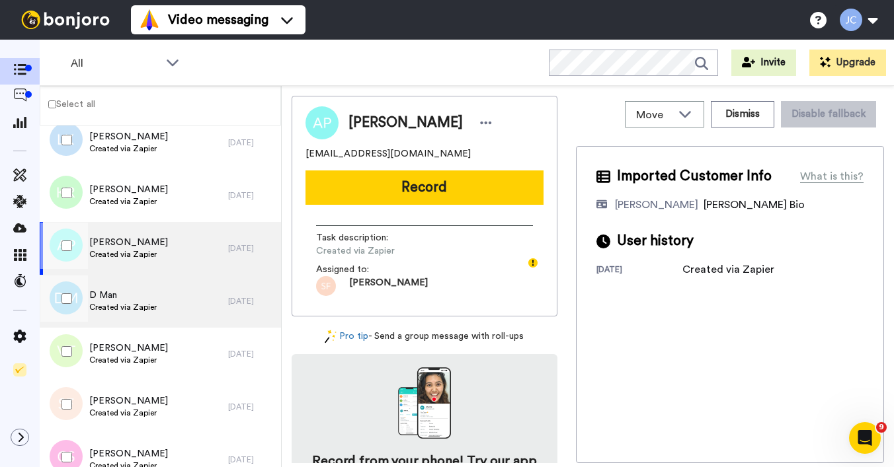
click at [145, 295] on span "D Man" at bounding box center [122, 295] width 67 height 13
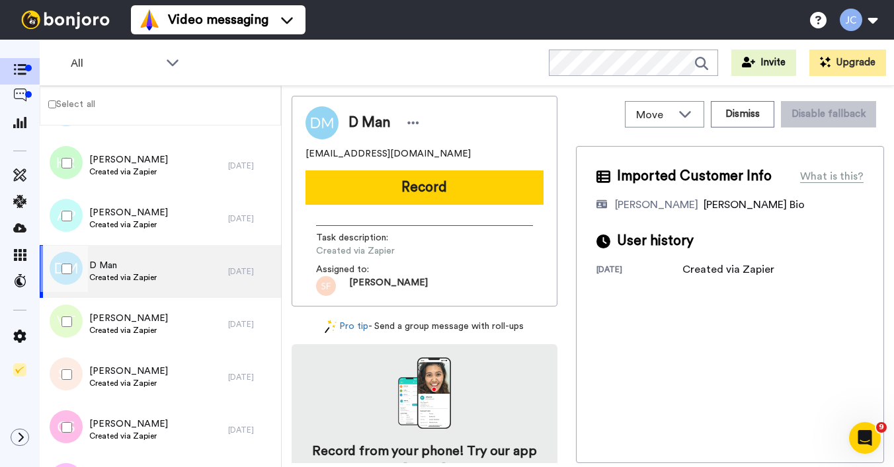
scroll to position [2002, 0]
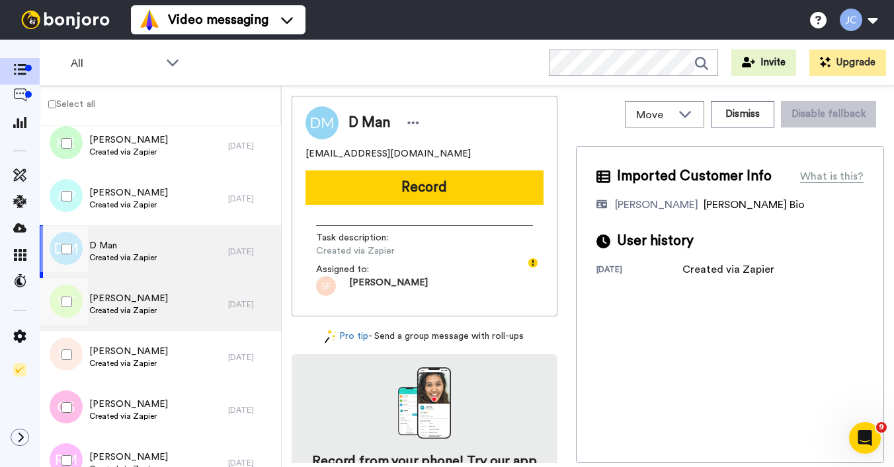
click at [145, 296] on span "[PERSON_NAME]" at bounding box center [128, 298] width 79 height 13
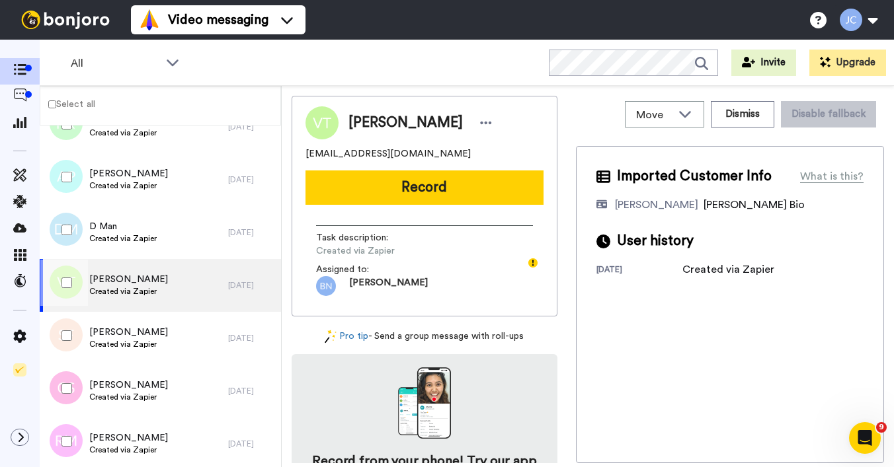
scroll to position [2038, 0]
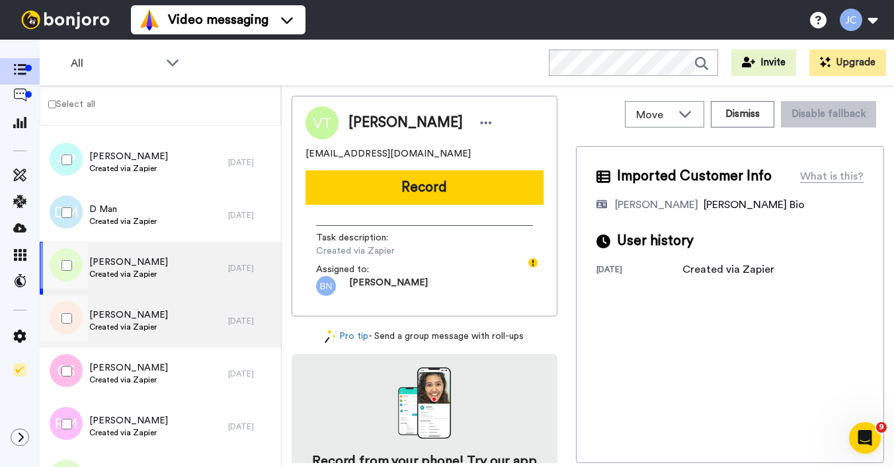
click at [141, 313] on span "[PERSON_NAME]" at bounding box center [128, 315] width 79 height 13
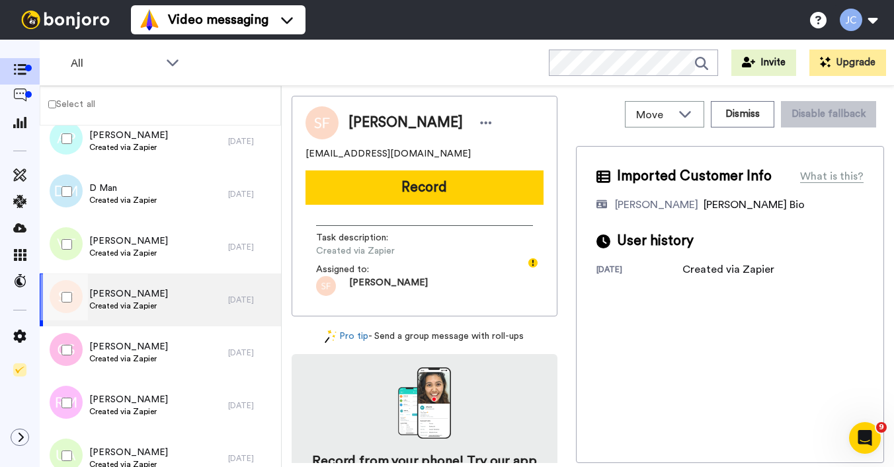
scroll to position [2076, 0]
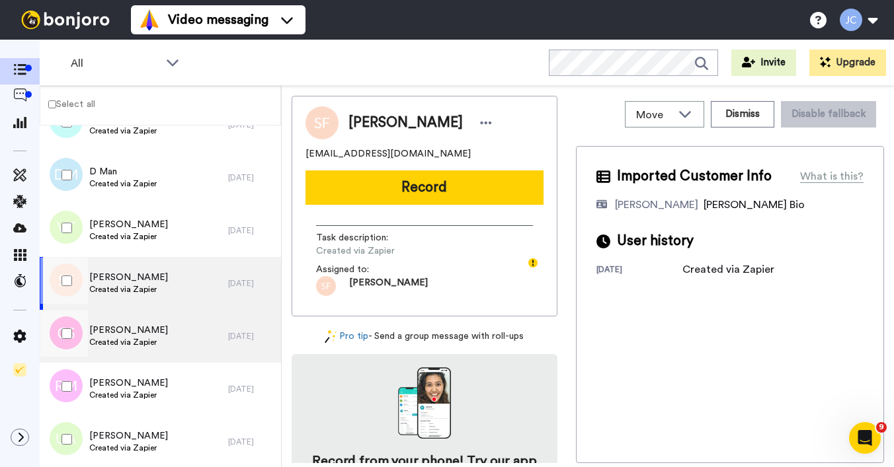
click at [141, 339] on span "Created via Zapier" at bounding box center [128, 342] width 79 height 11
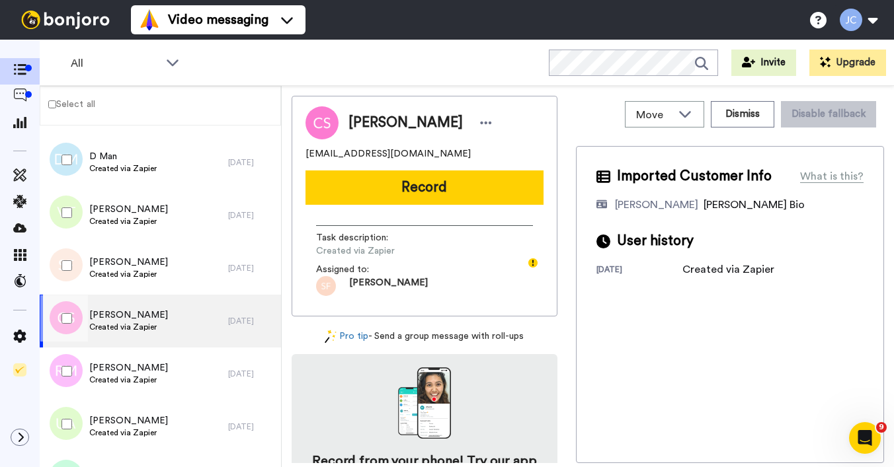
scroll to position [2116, 0]
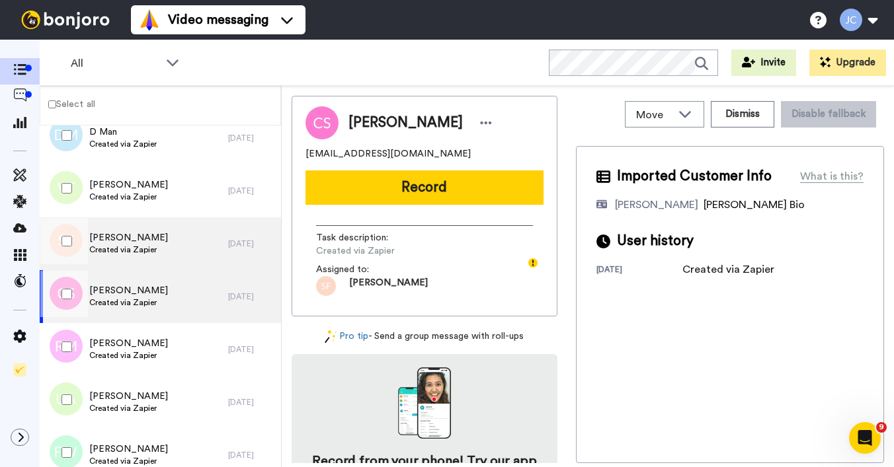
click at [139, 242] on span "[PERSON_NAME]" at bounding box center [128, 237] width 79 height 13
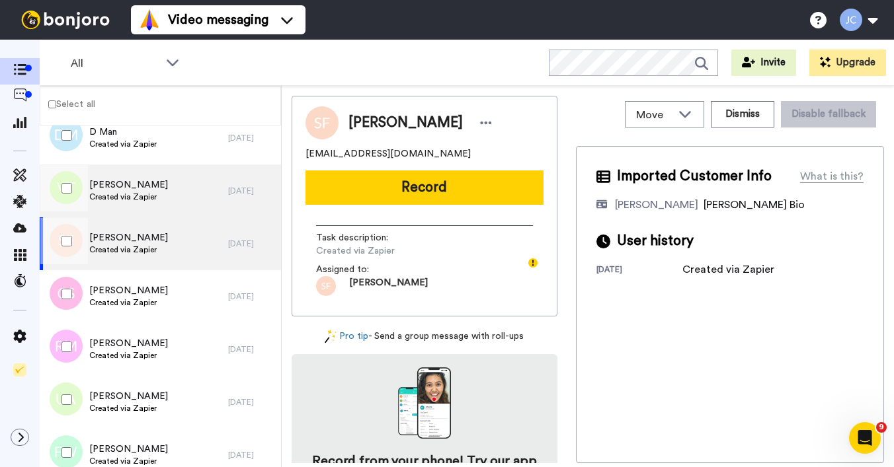
click at [151, 200] on span "Created via Zapier" at bounding box center [128, 197] width 79 height 11
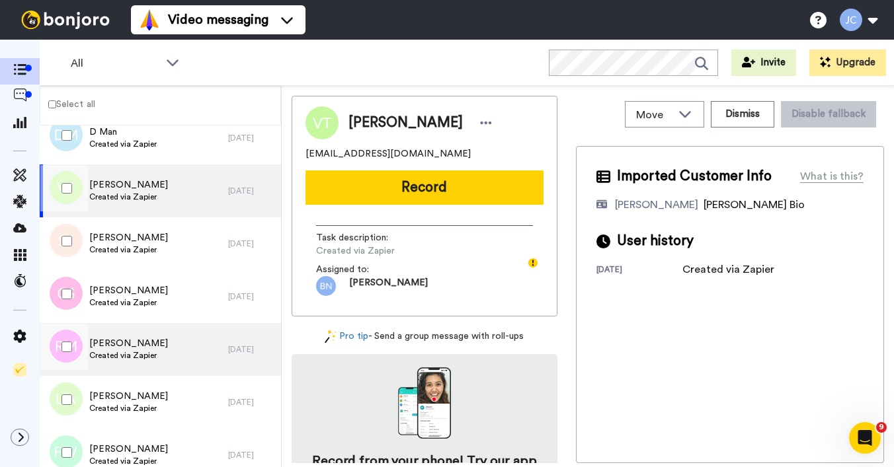
click at [137, 343] on span "[PERSON_NAME]" at bounding box center [128, 343] width 79 height 13
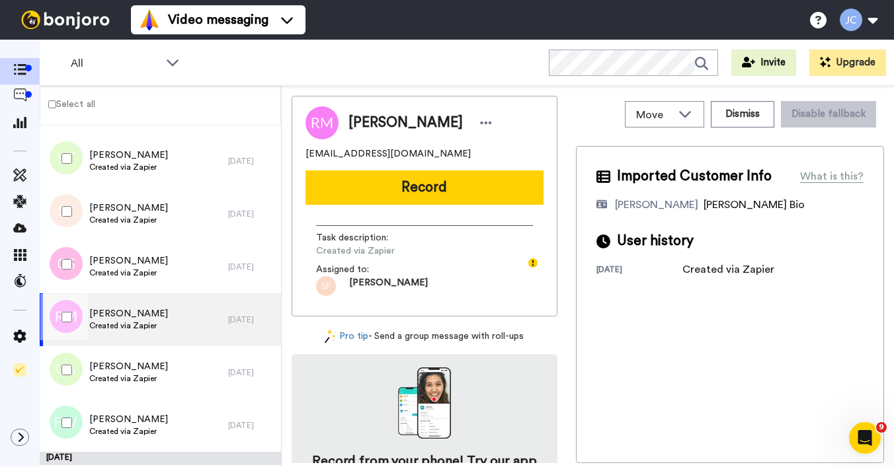
scroll to position [2143, 0]
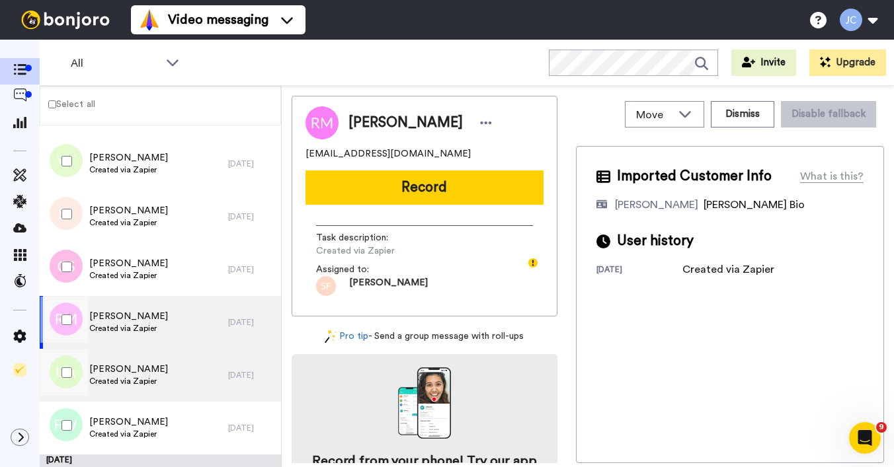
click at [135, 387] on div "[PERSON_NAME] Created via Zapier" at bounding box center [128, 375] width 79 height 25
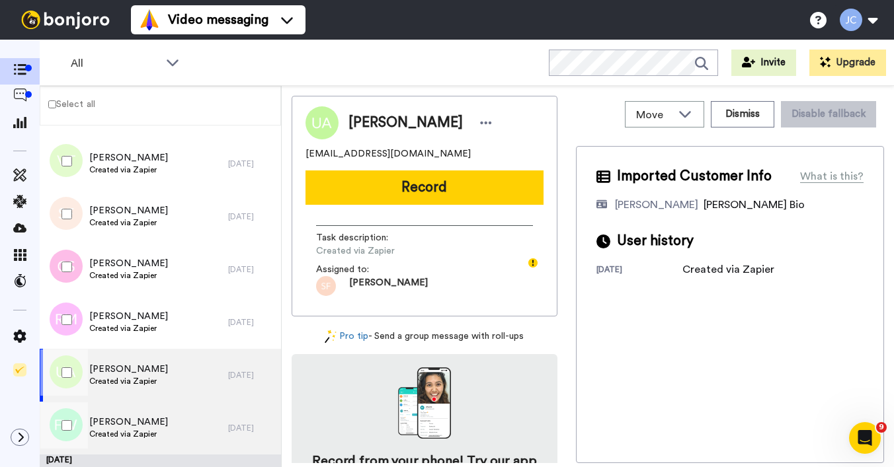
click at [135, 412] on div "[PERSON_NAME] Created via Zapier" at bounding box center [134, 428] width 188 height 53
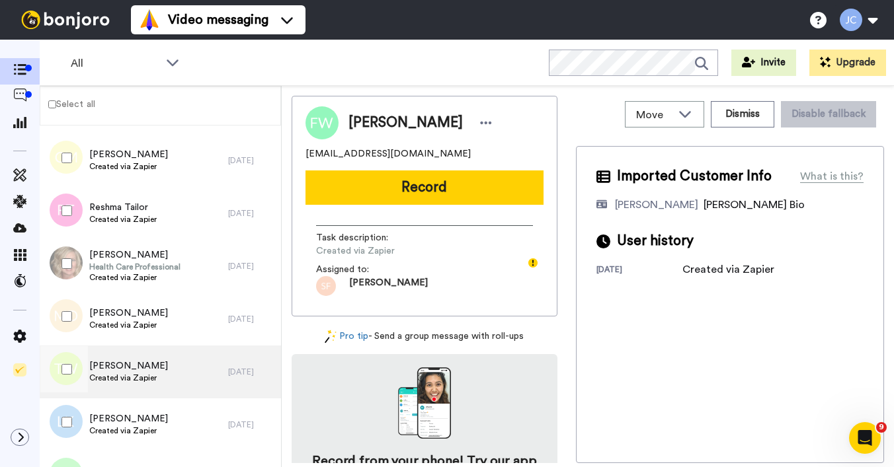
scroll to position [1921, 0]
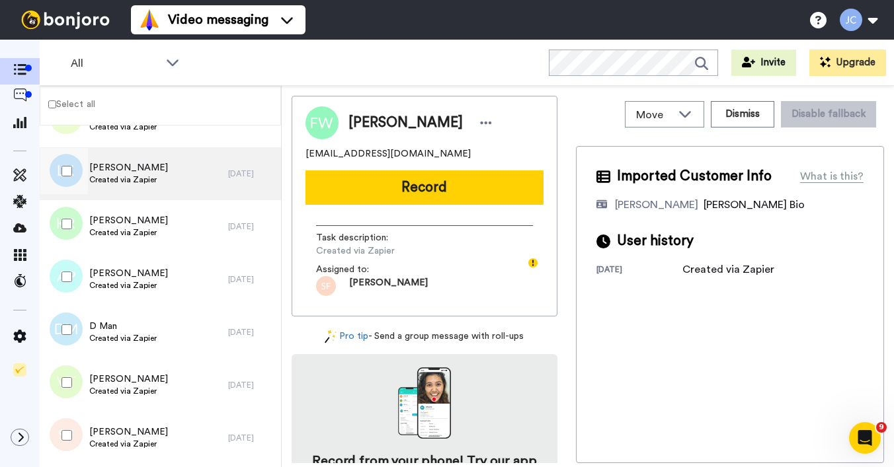
click at [100, 174] on span "[PERSON_NAME]" at bounding box center [128, 167] width 79 height 13
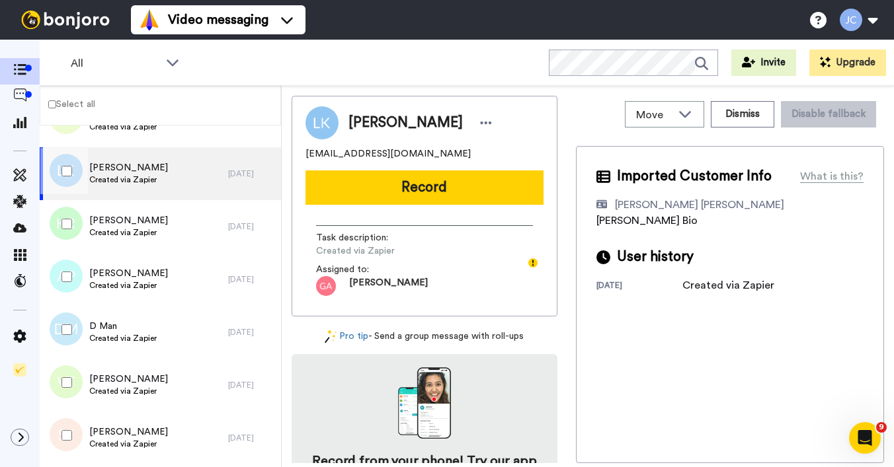
click at [73, 170] on div at bounding box center [64, 171] width 48 height 46
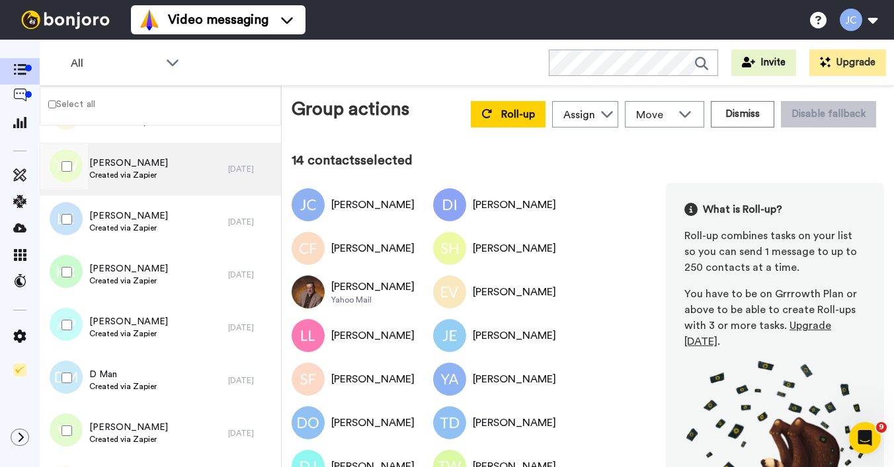
scroll to position [1847, 0]
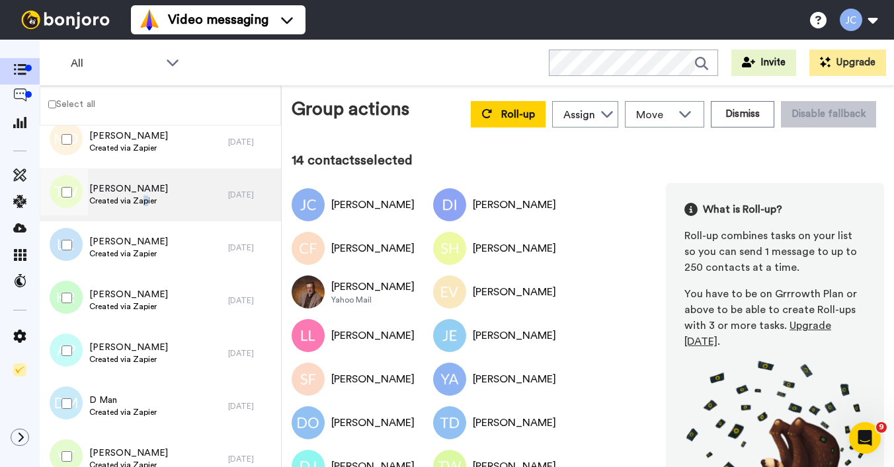
click at [143, 204] on span "Created via Zapier" at bounding box center [128, 201] width 79 height 11
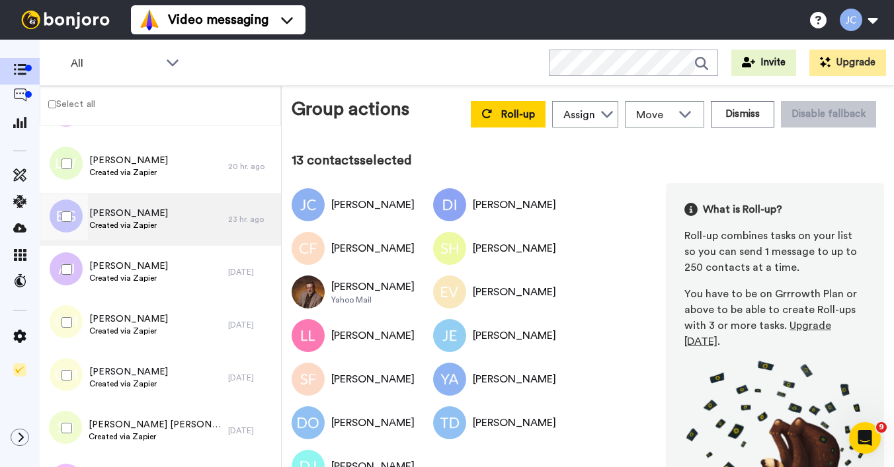
scroll to position [1072, 0]
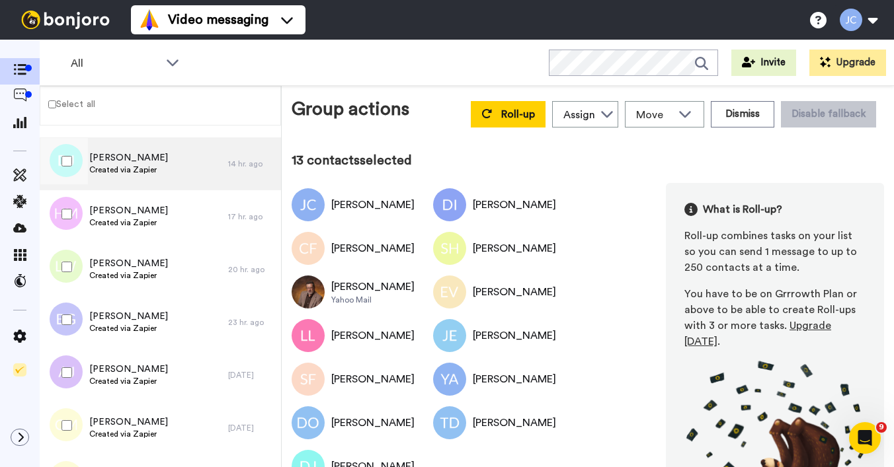
click at [120, 164] on span "[PERSON_NAME]" at bounding box center [128, 157] width 79 height 13
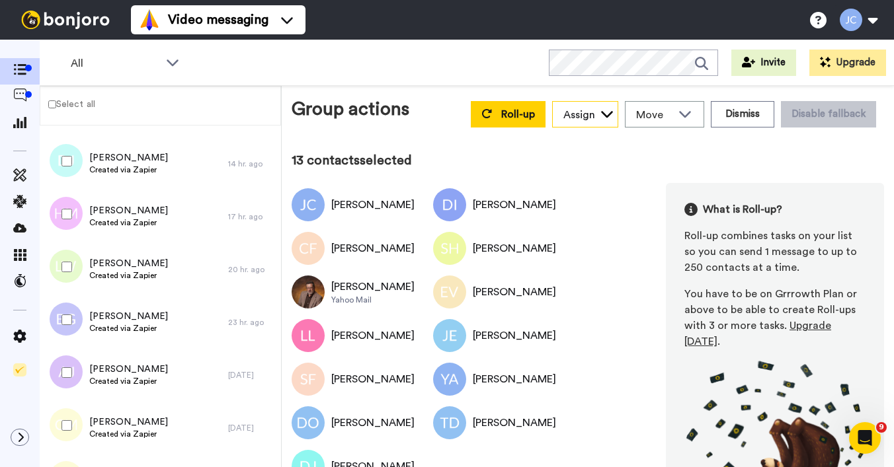
click at [576, 112] on div "Assign" at bounding box center [579, 115] width 32 height 16
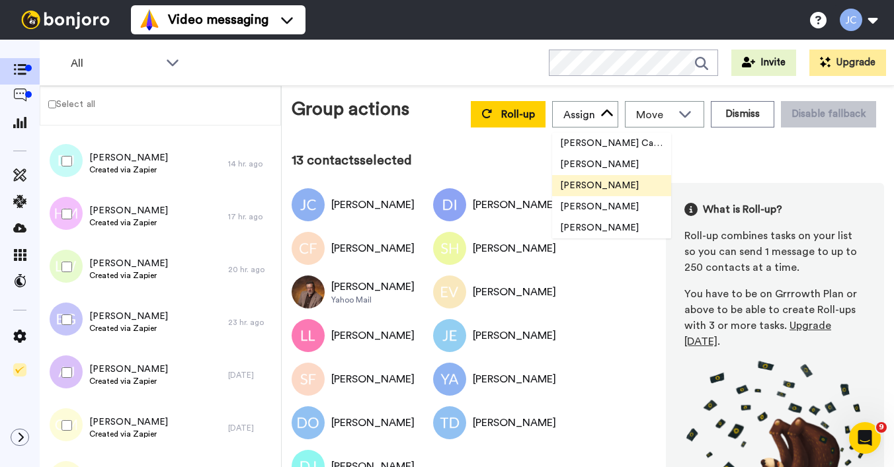
click at [563, 186] on span "[PERSON_NAME]" at bounding box center [599, 185] width 95 height 13
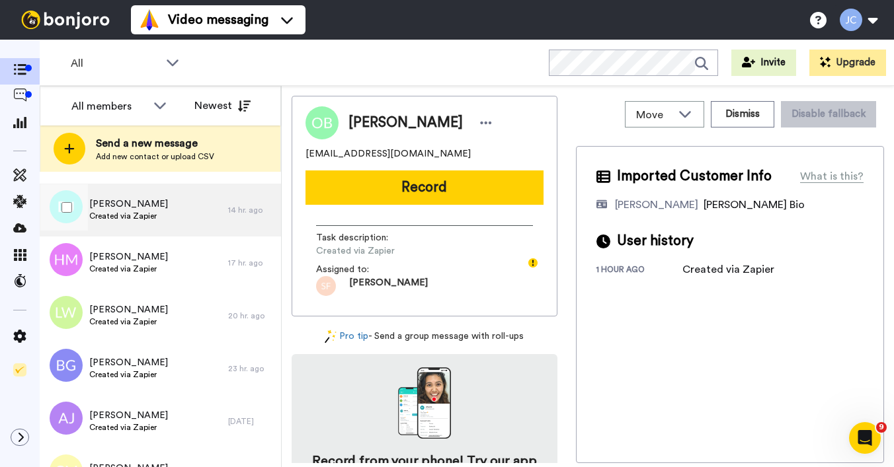
click at [149, 213] on span "Created via Zapier" at bounding box center [128, 216] width 79 height 11
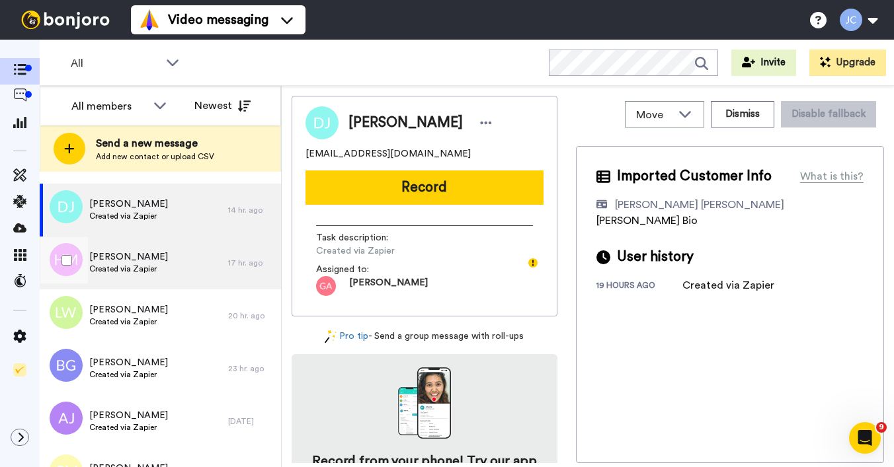
click at [133, 266] on span "Created via Zapier" at bounding box center [128, 269] width 79 height 11
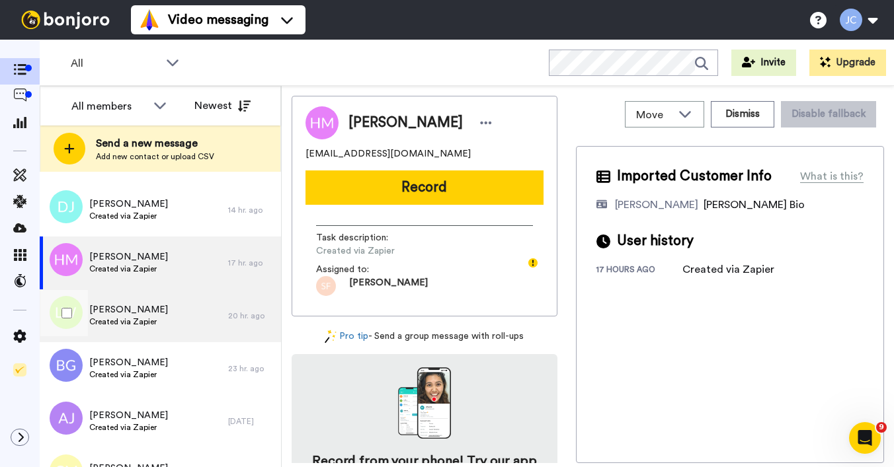
click at [125, 302] on div "[PERSON_NAME] Created via Zapier" at bounding box center [134, 315] width 188 height 53
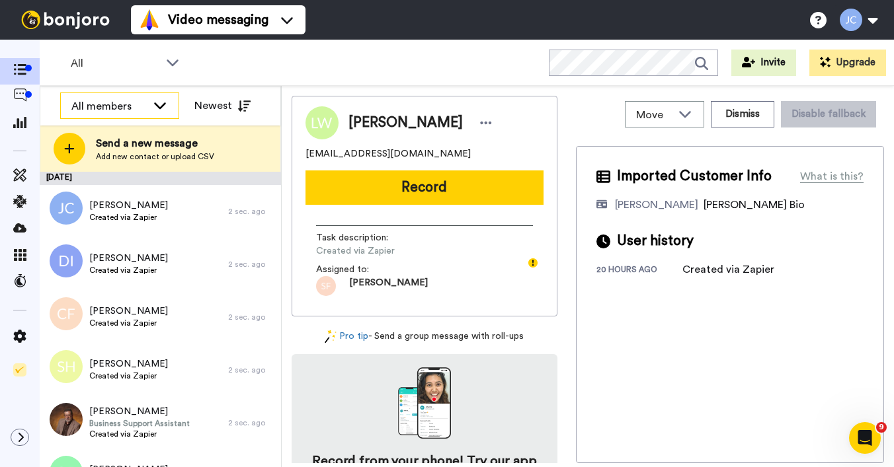
click at [140, 106] on div "All members" at bounding box center [108, 106] width 75 height 16
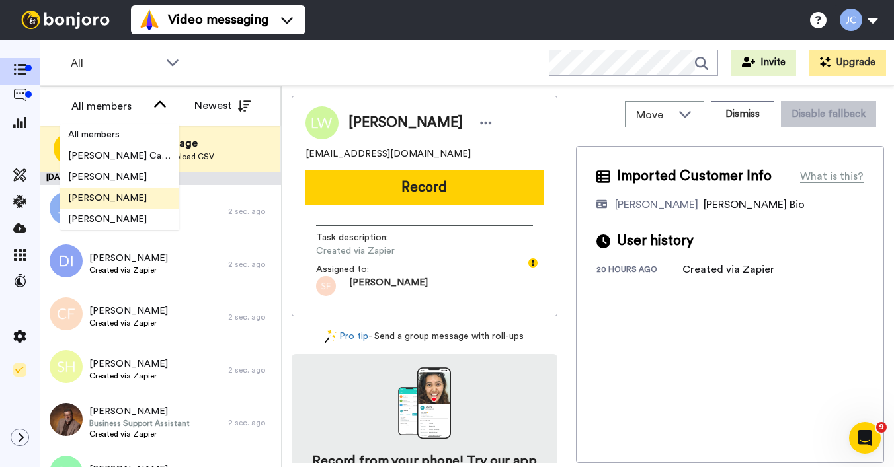
click at [101, 204] on span "[PERSON_NAME]" at bounding box center [107, 198] width 95 height 13
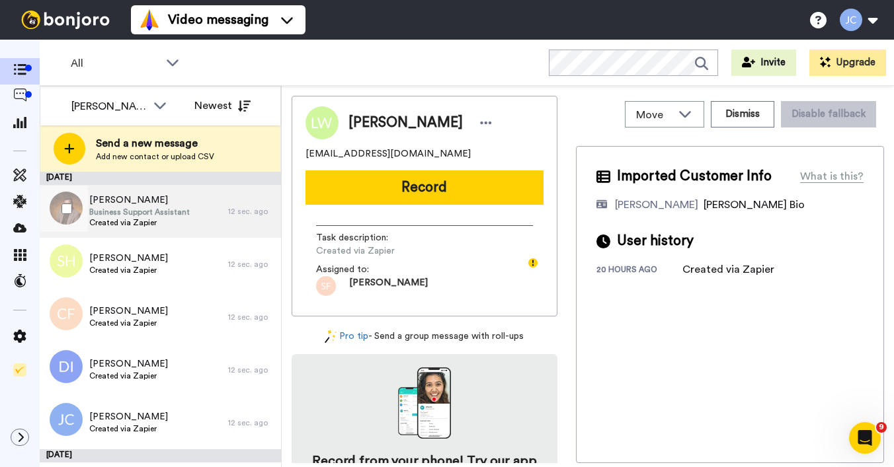
click at [151, 203] on span "[PERSON_NAME]" at bounding box center [139, 200] width 100 height 13
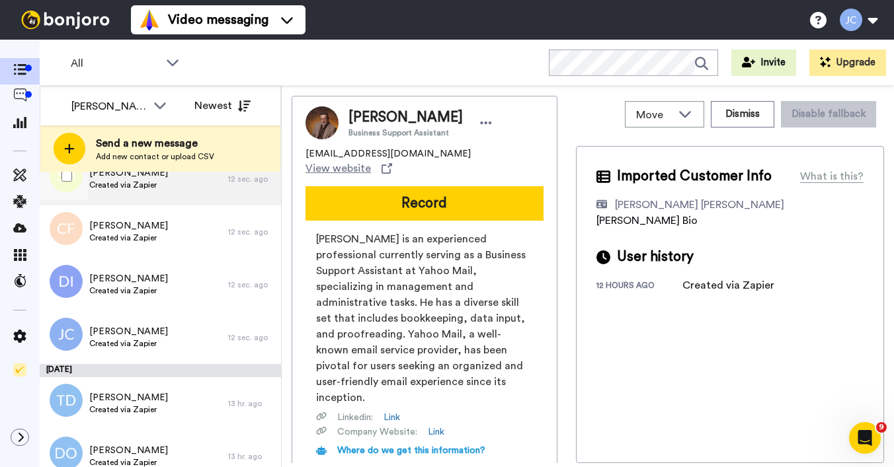
click at [118, 186] on span "Created via Zapier" at bounding box center [128, 185] width 79 height 11
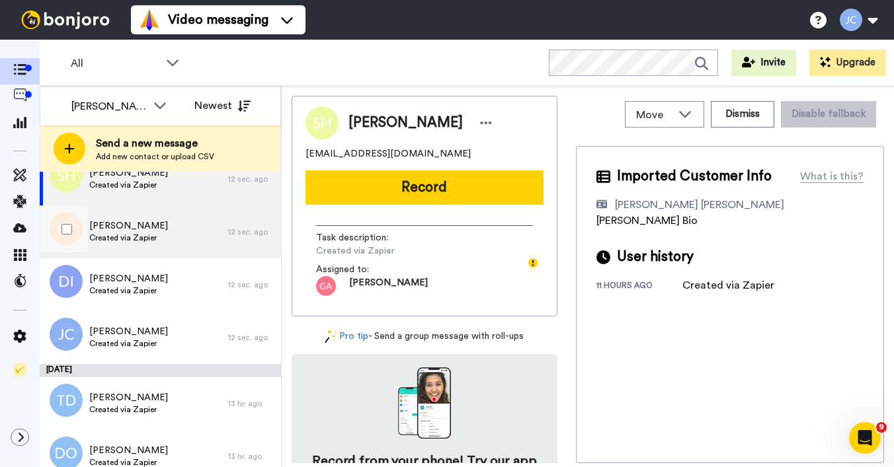
click at [165, 225] on div "[PERSON_NAME] Created via Zapier" at bounding box center [134, 232] width 188 height 53
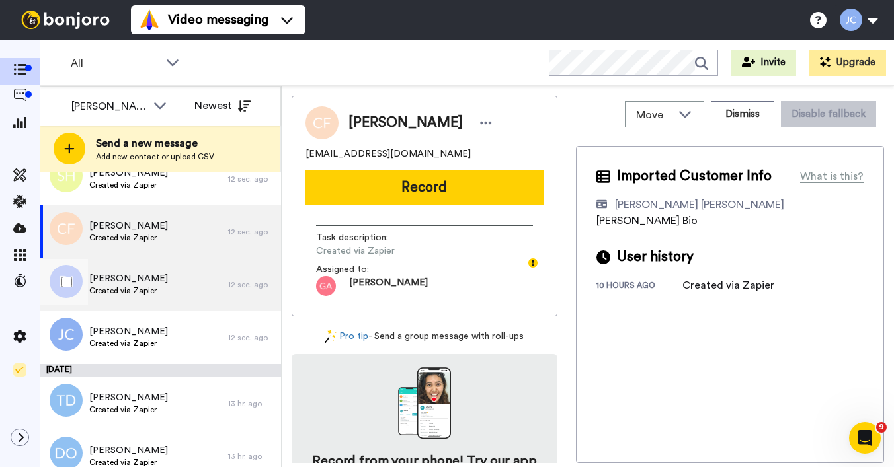
click at [137, 279] on span "[PERSON_NAME]" at bounding box center [128, 278] width 79 height 13
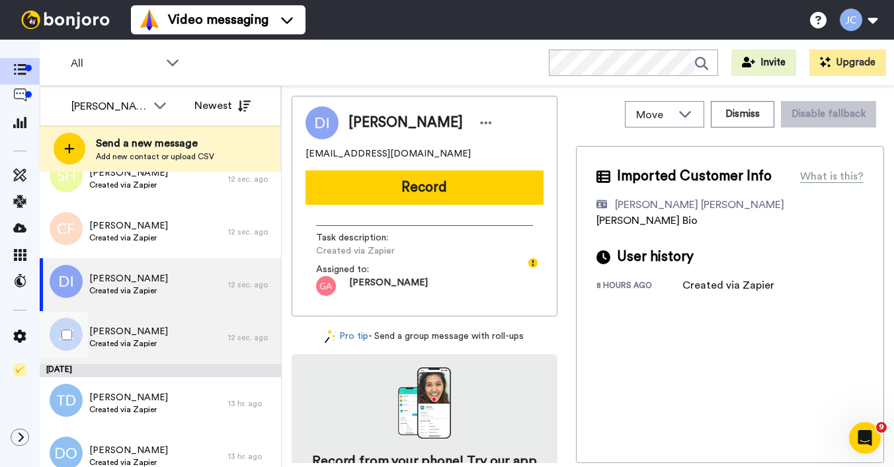
click at [123, 331] on span "[PERSON_NAME]" at bounding box center [128, 331] width 79 height 13
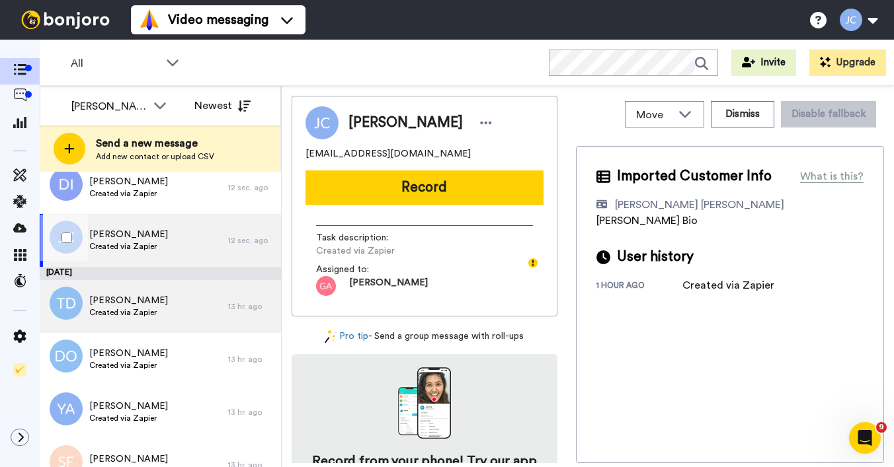
scroll to position [225, 0]
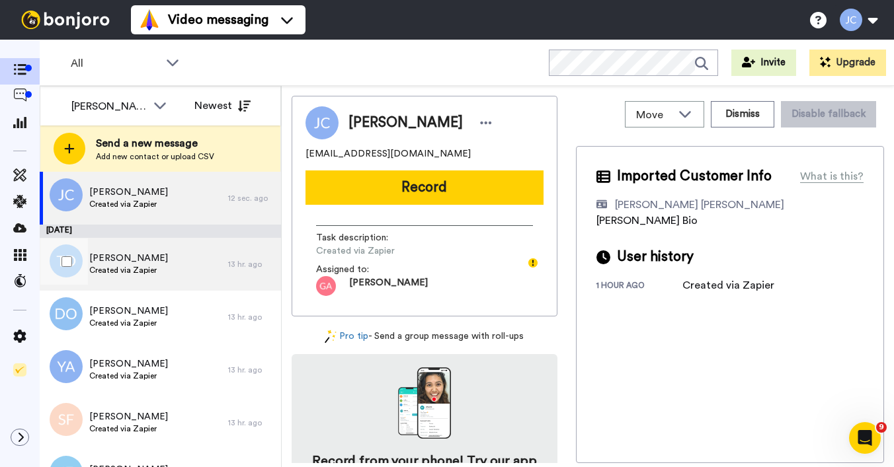
click at [133, 253] on span "[PERSON_NAME]" at bounding box center [128, 258] width 79 height 13
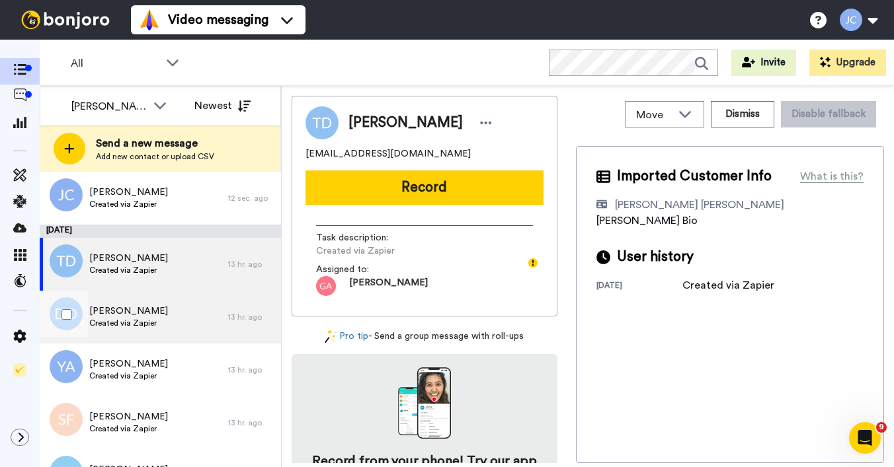
click at [132, 331] on div "[PERSON_NAME] Created via Zapier" at bounding box center [134, 317] width 188 height 53
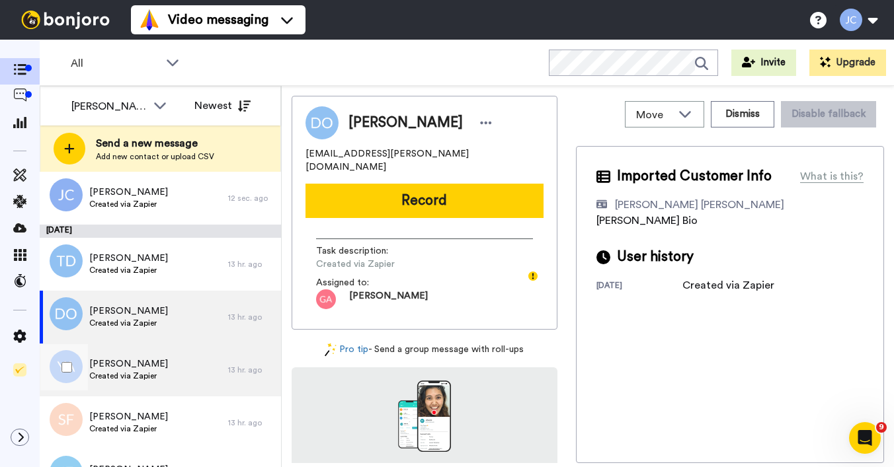
click at [132, 363] on span "[PERSON_NAME]" at bounding box center [128, 364] width 79 height 13
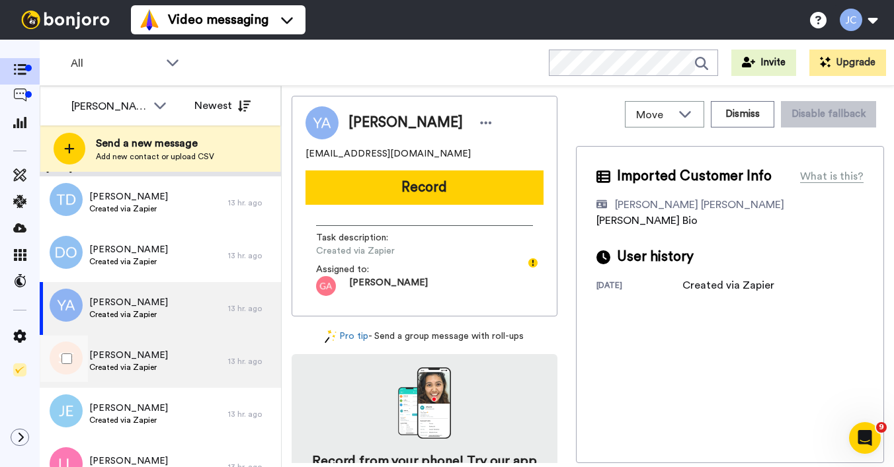
scroll to position [314, 0]
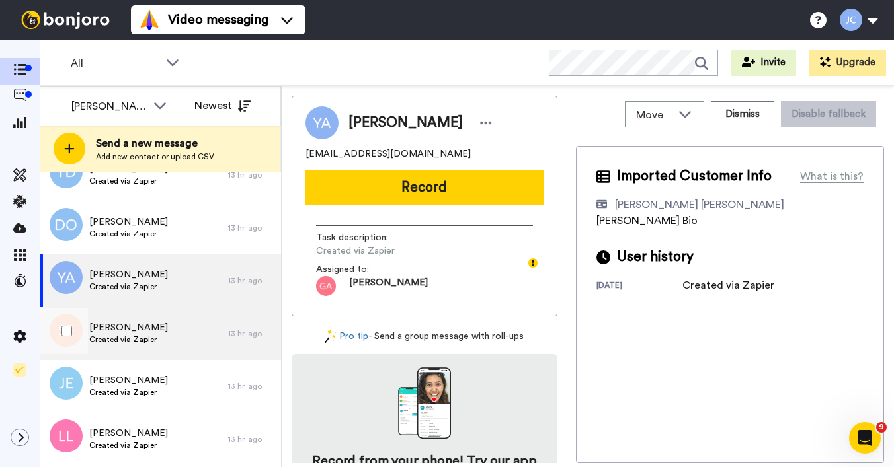
click at [133, 344] on div "[PERSON_NAME] Created via Zapier" at bounding box center [128, 333] width 79 height 25
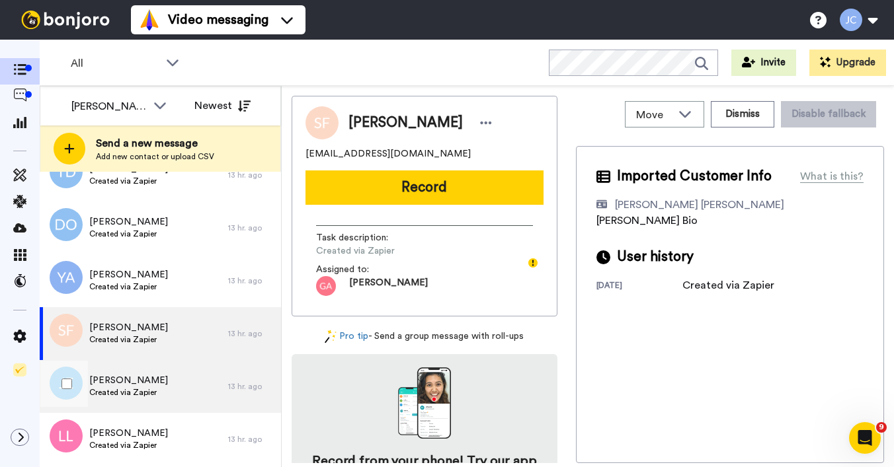
click at [127, 377] on span "[PERSON_NAME]" at bounding box center [128, 380] width 79 height 13
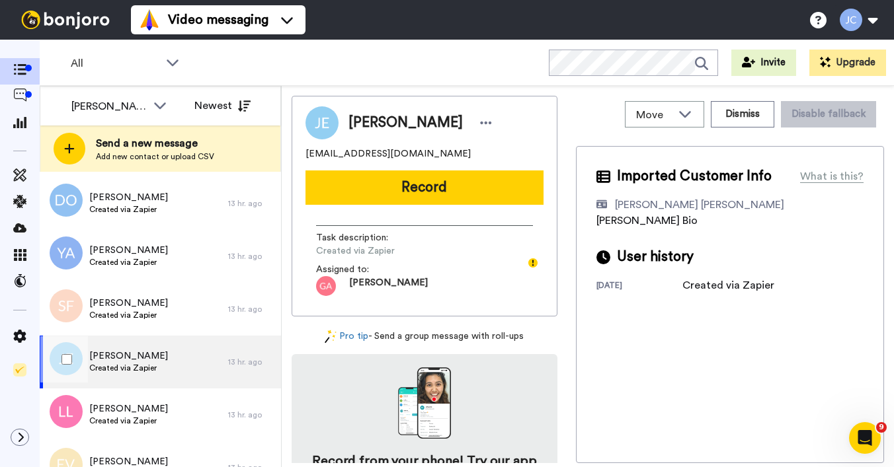
scroll to position [342, 0]
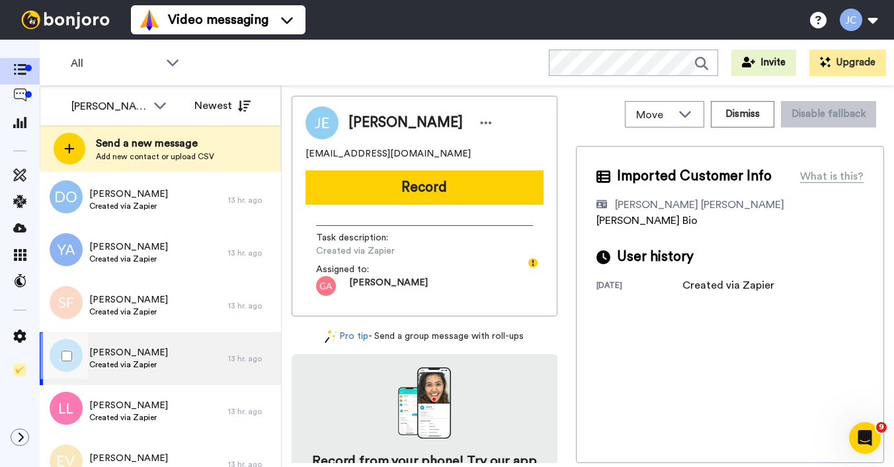
click at [128, 363] on span "Created via Zapier" at bounding box center [128, 365] width 79 height 11
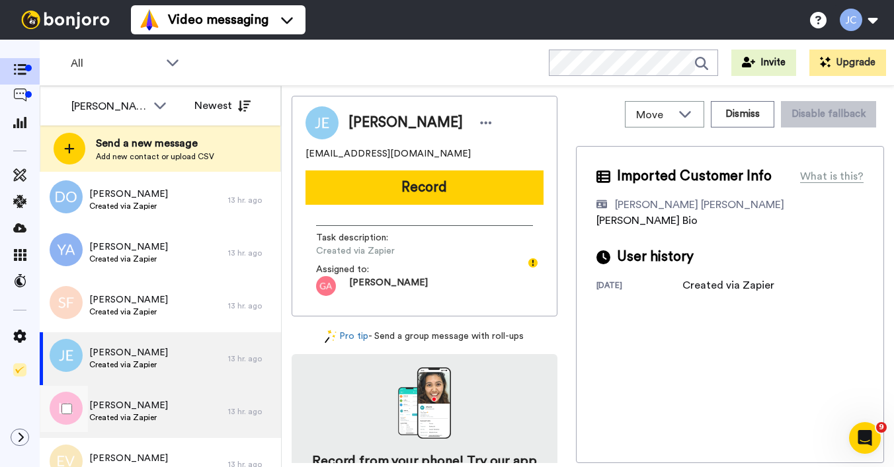
click at [126, 401] on span "[PERSON_NAME]" at bounding box center [128, 405] width 79 height 13
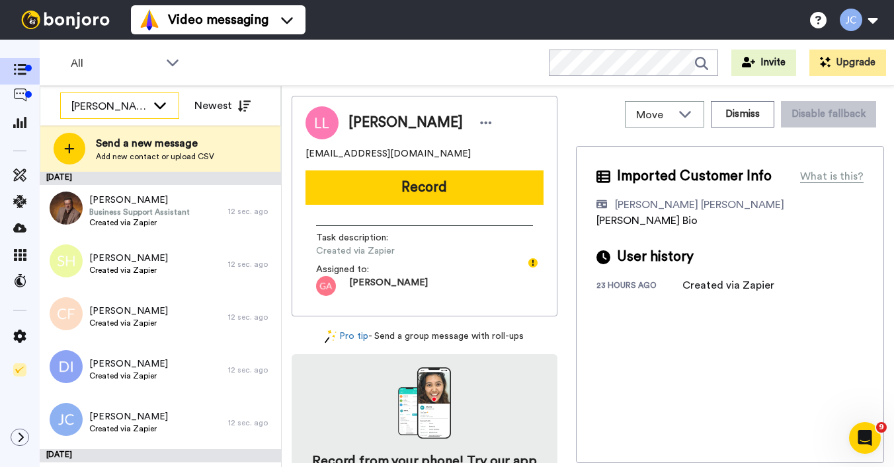
click at [153, 104] on icon at bounding box center [160, 104] width 16 height 13
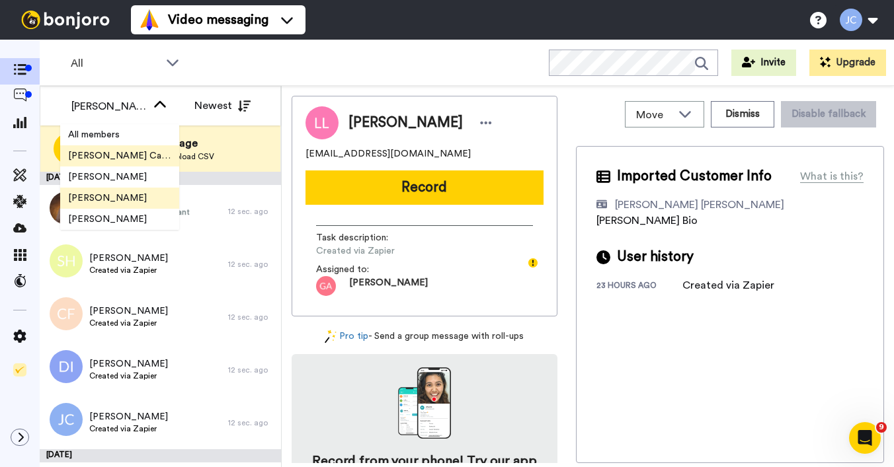
click at [130, 155] on span "[PERSON_NAME] Cataluña" at bounding box center [119, 155] width 119 height 13
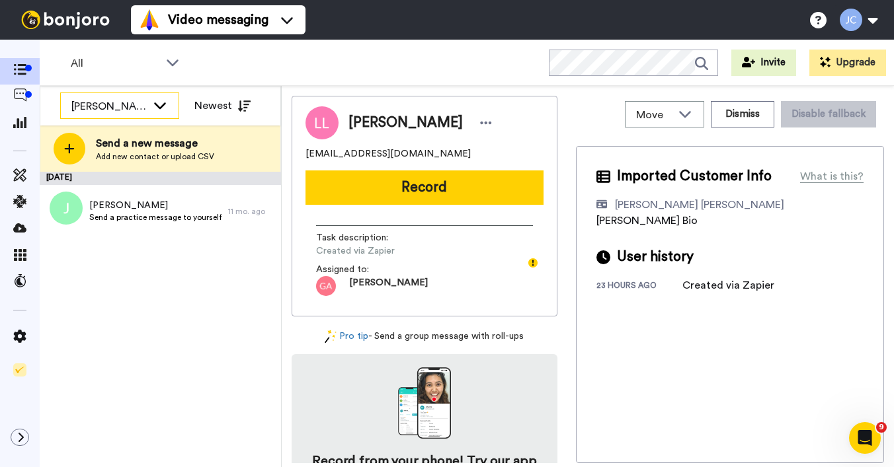
click at [132, 103] on div "[PERSON_NAME] Cataluña" at bounding box center [108, 106] width 75 height 16
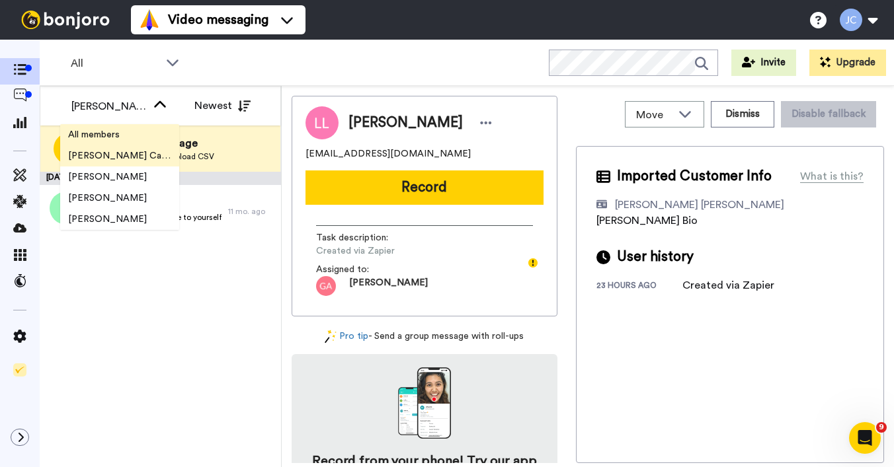
click at [125, 135] on span "All members" at bounding box center [93, 134] width 67 height 13
